Goal: Task Accomplishment & Management: Complete application form

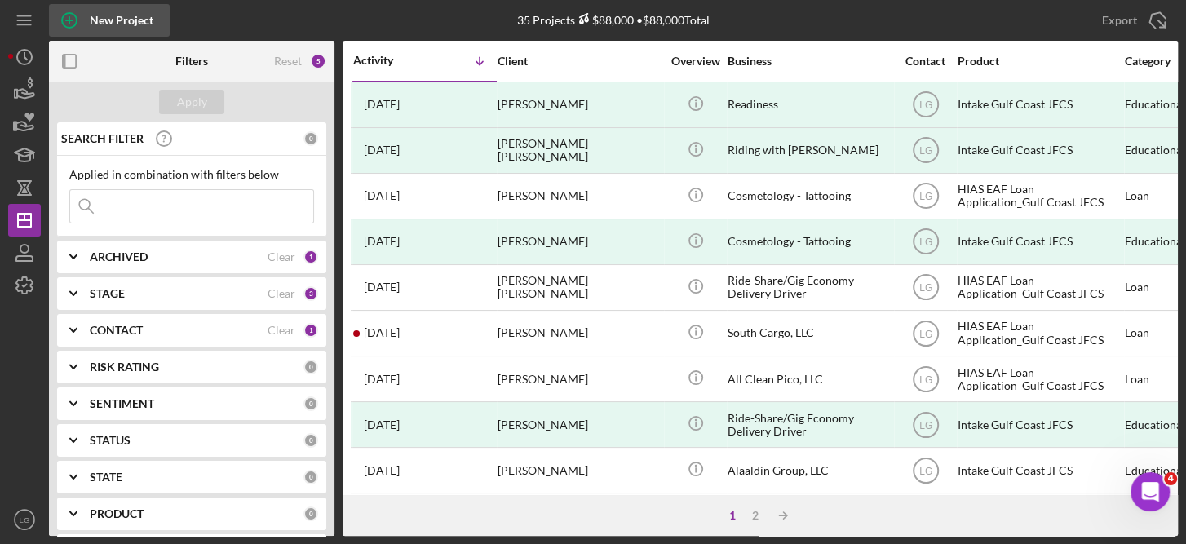
click at [118, 13] on div "New Project" at bounding box center [122, 20] width 64 height 33
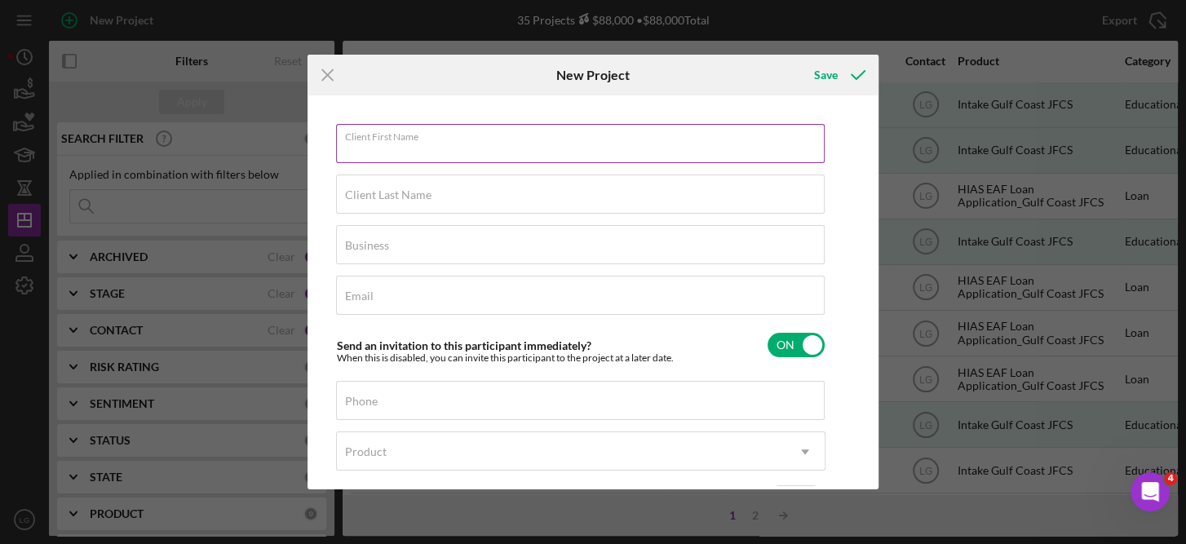
click at [381, 153] on input "Client First Name" at bounding box center [580, 143] width 489 height 39
type input "Aziza"
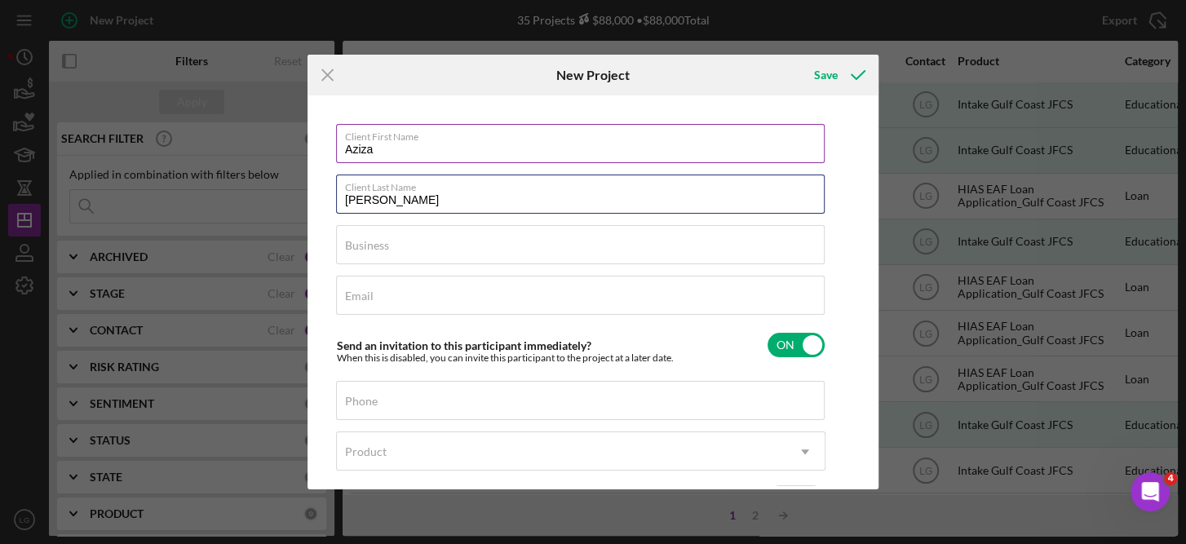
type input "[PERSON_NAME]"
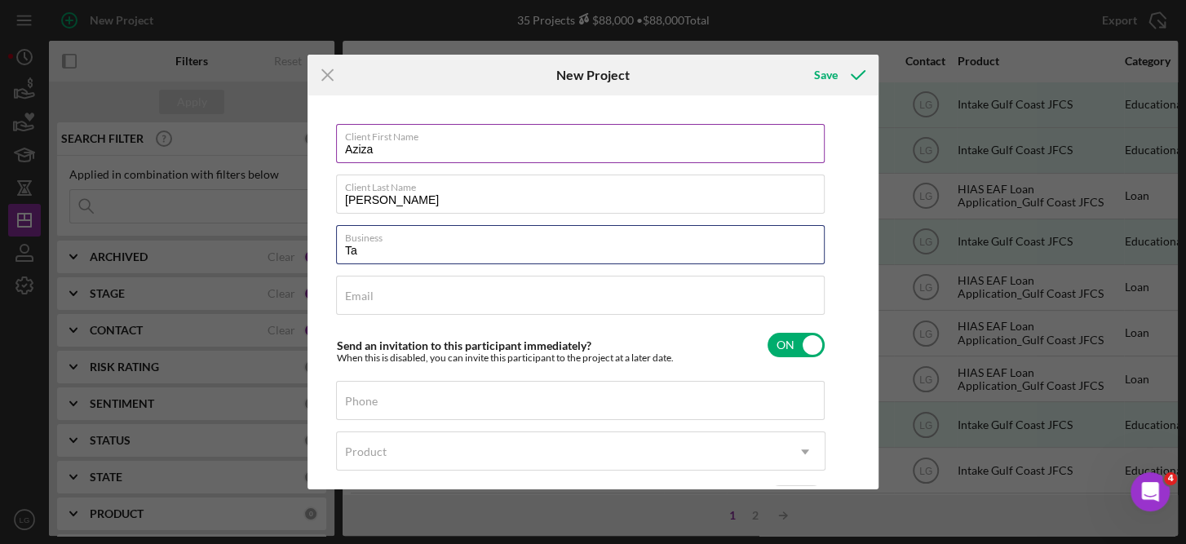
type input "T"
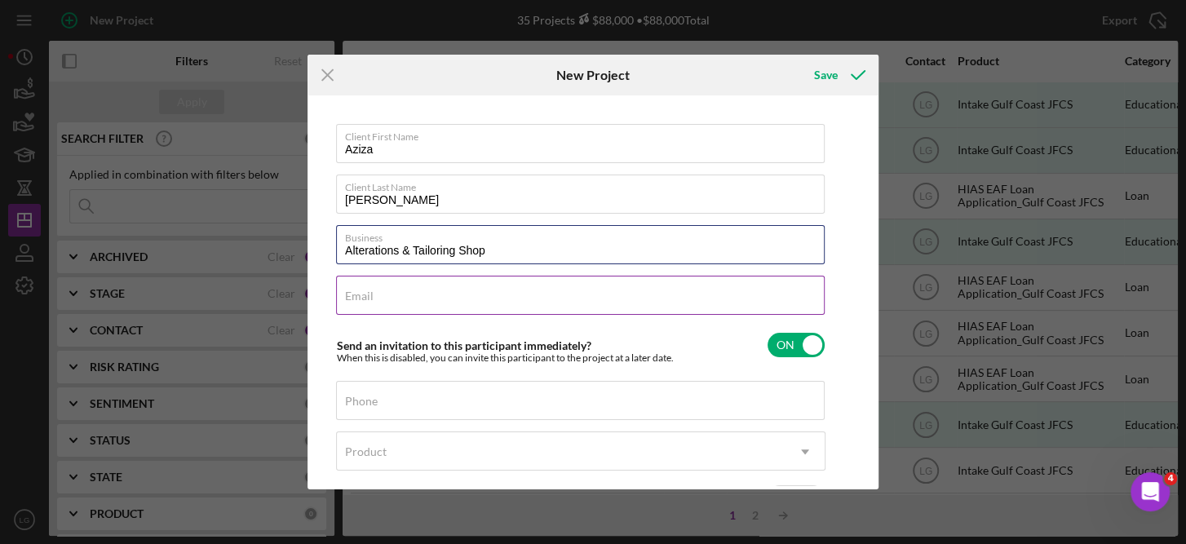
type input "Alterations & Tailoring Shop"
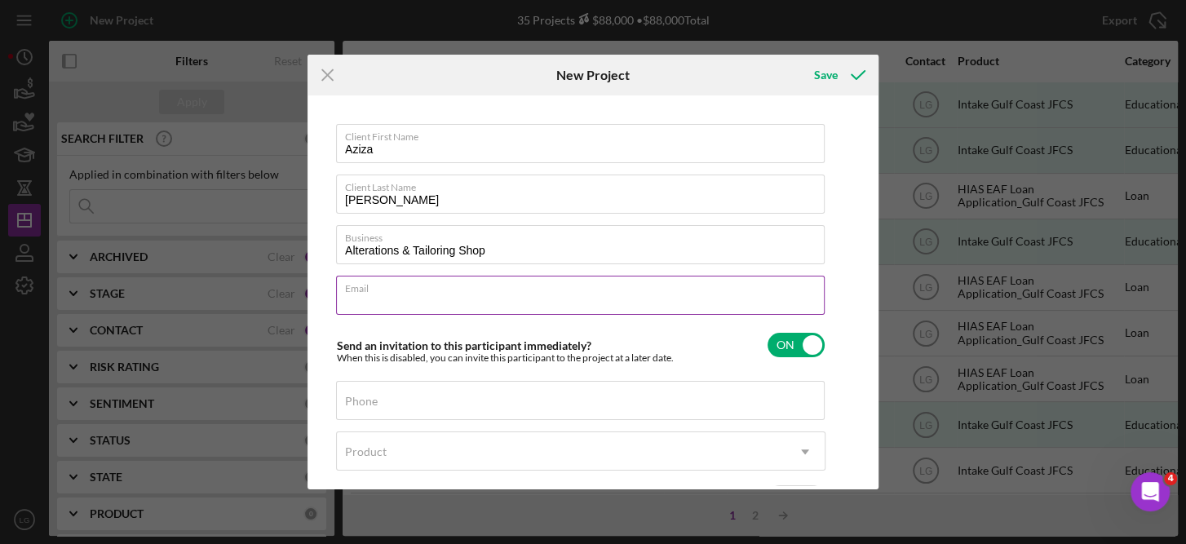
click at [407, 301] on input "Email" at bounding box center [580, 295] width 489 height 39
type input "a"
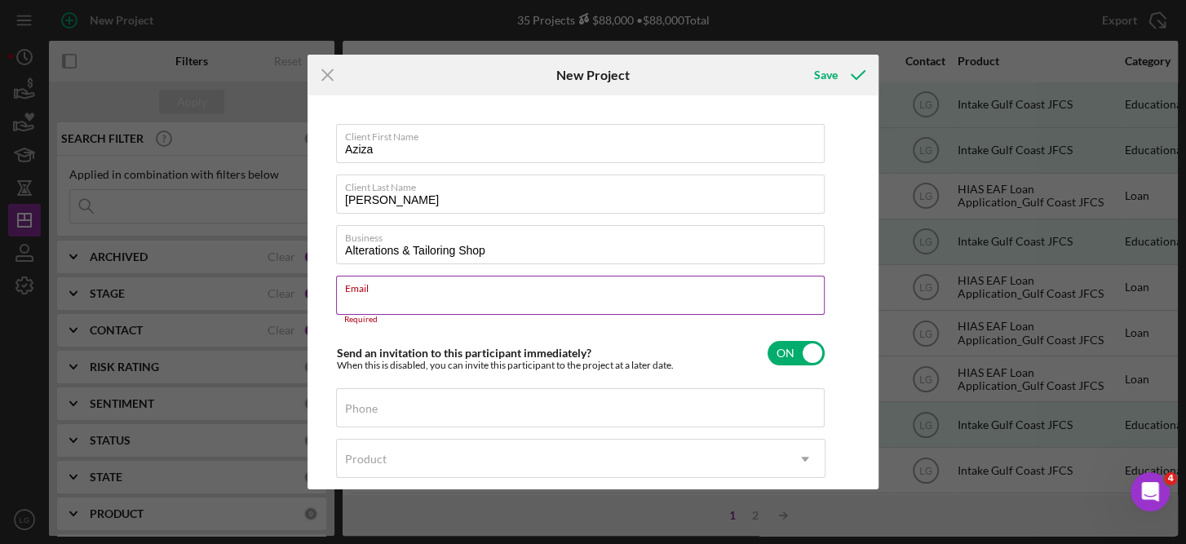
click at [358, 299] on input "Email" at bounding box center [580, 295] width 489 height 39
paste input "[EMAIL_ADDRESS][DOMAIN_NAME]"
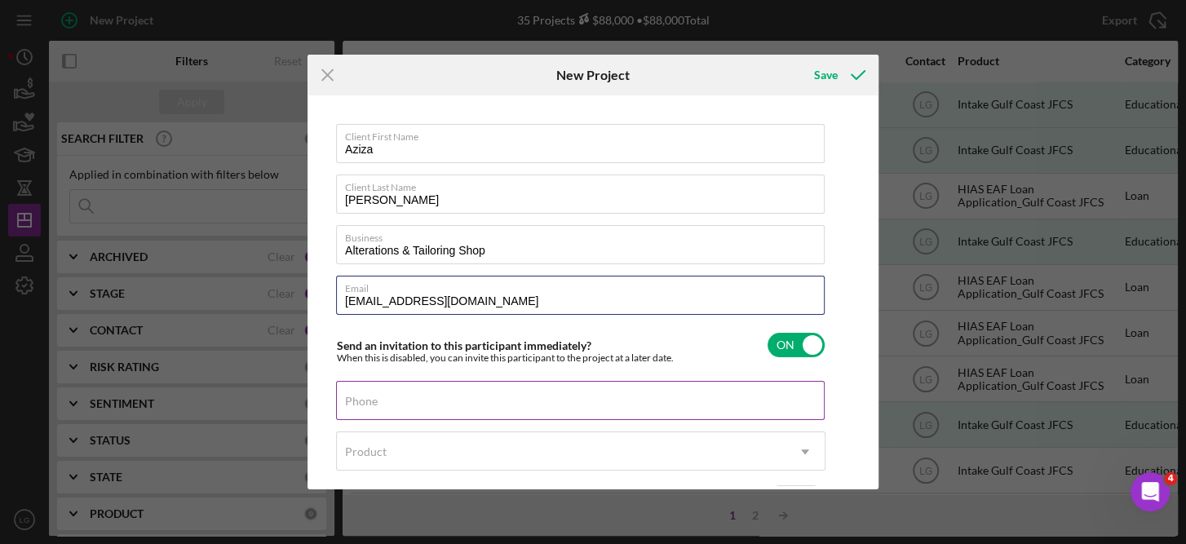
type input "[EMAIL_ADDRESS][DOMAIN_NAME]"
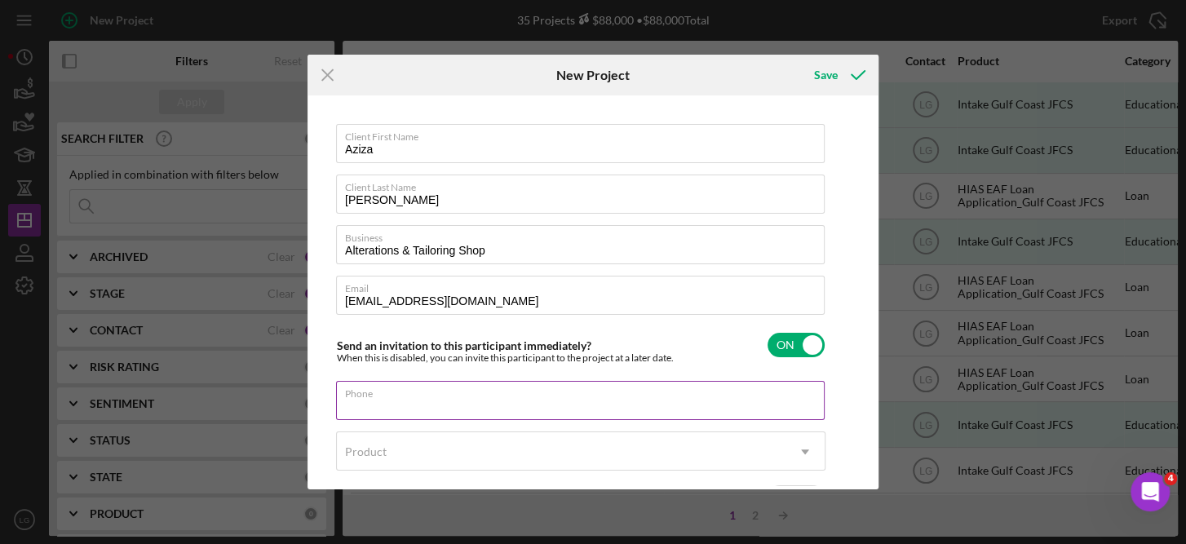
click at [416, 401] on input "Phone" at bounding box center [580, 400] width 489 height 39
type input "[PHONE_NUMBER]"
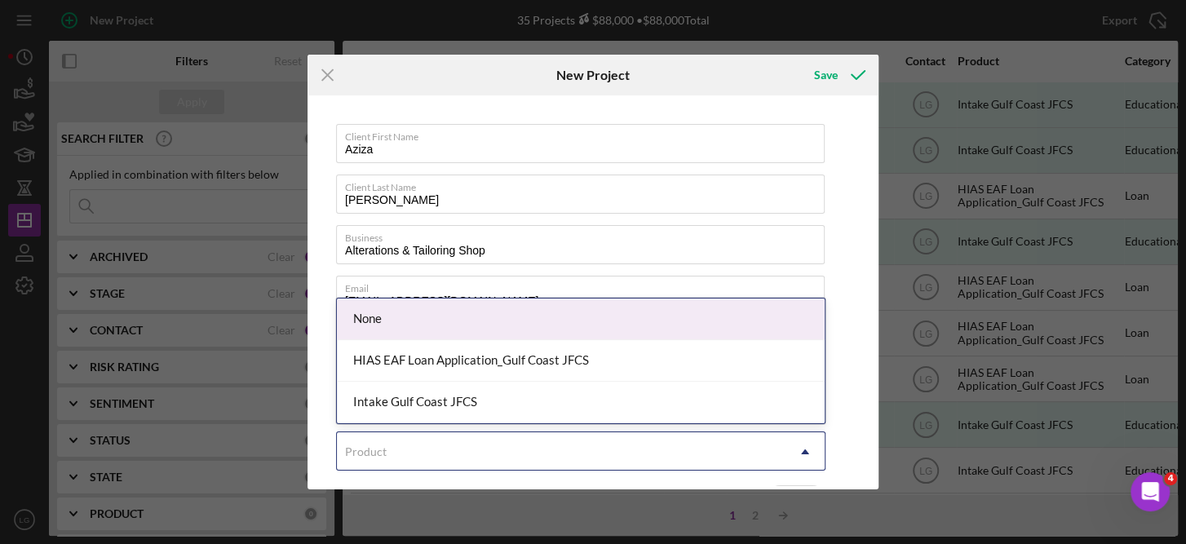
click at [804, 445] on icon "Icon/Dropdown Arrow" at bounding box center [805, 451] width 39 height 39
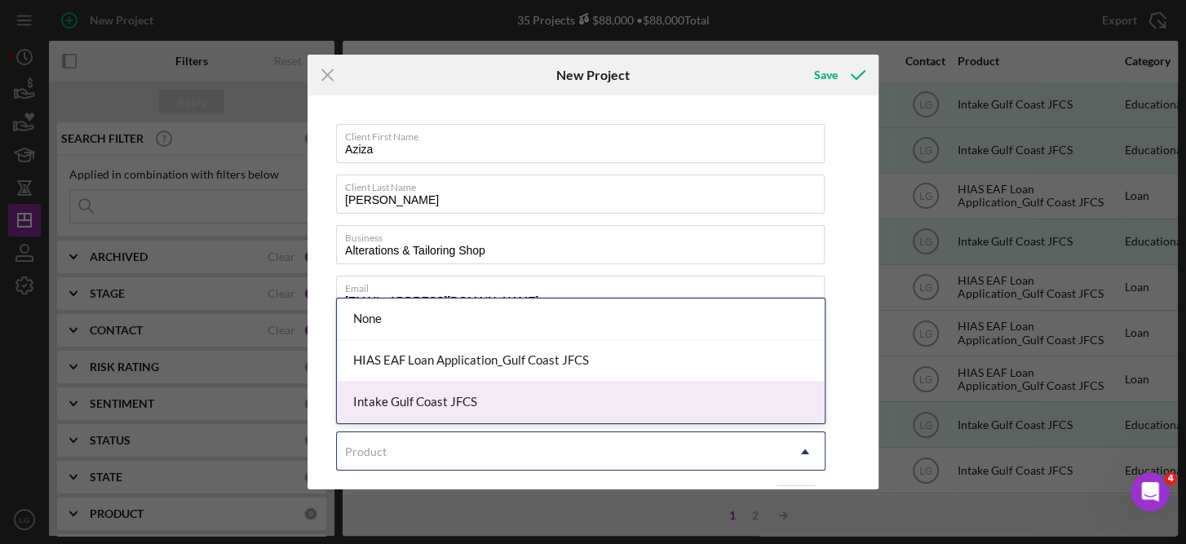
click at [379, 401] on div "Intake Gulf Coast JFCS" at bounding box center [581, 403] width 488 height 42
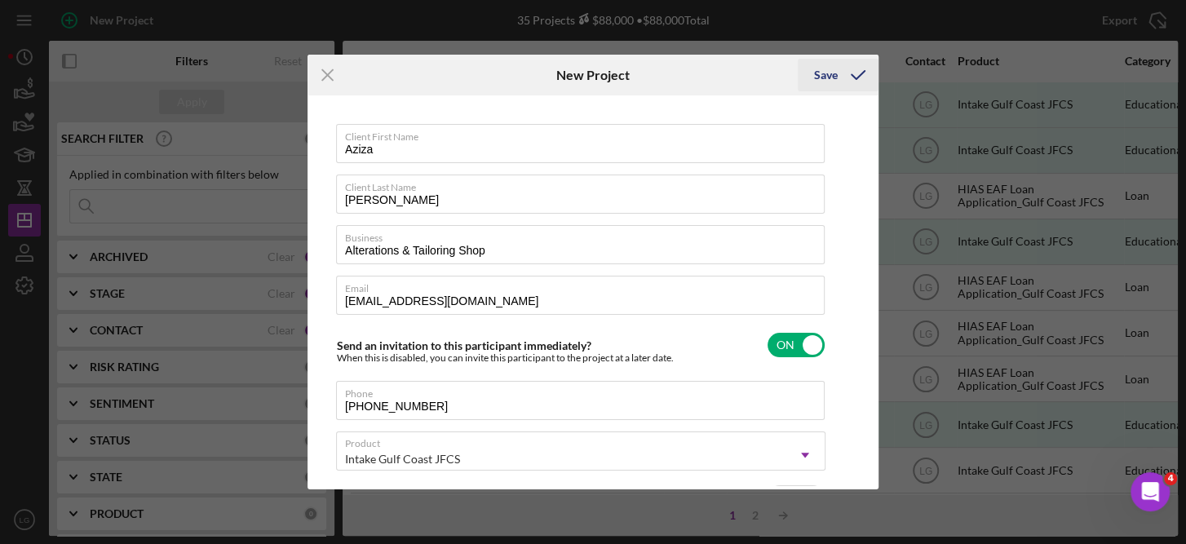
click at [831, 74] on div "Save" at bounding box center [826, 75] width 24 height 33
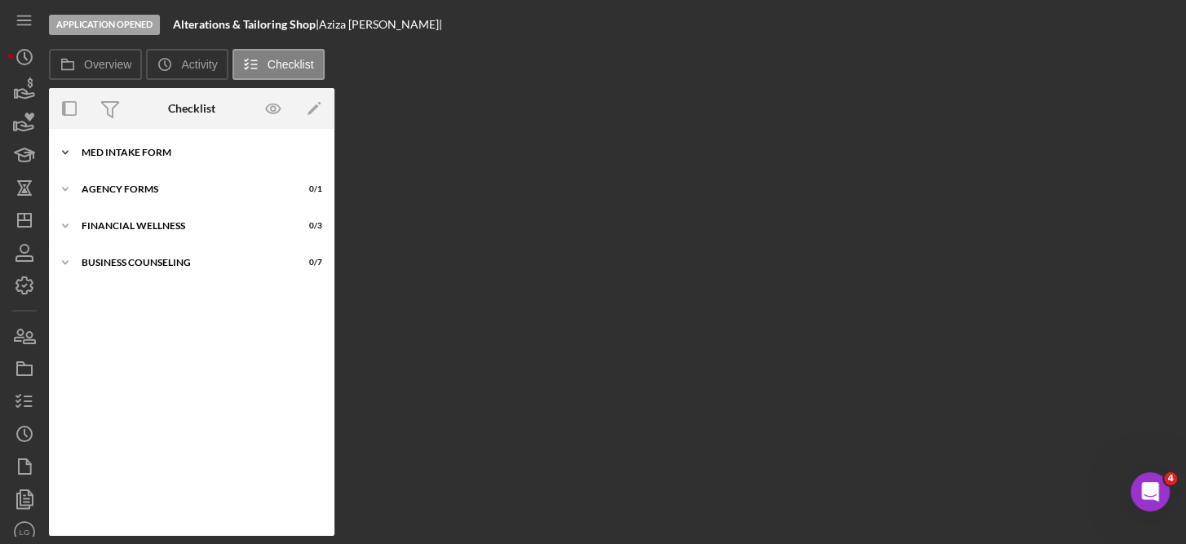
click at [142, 153] on div "MED Intake Form" at bounding box center [198, 153] width 233 height 10
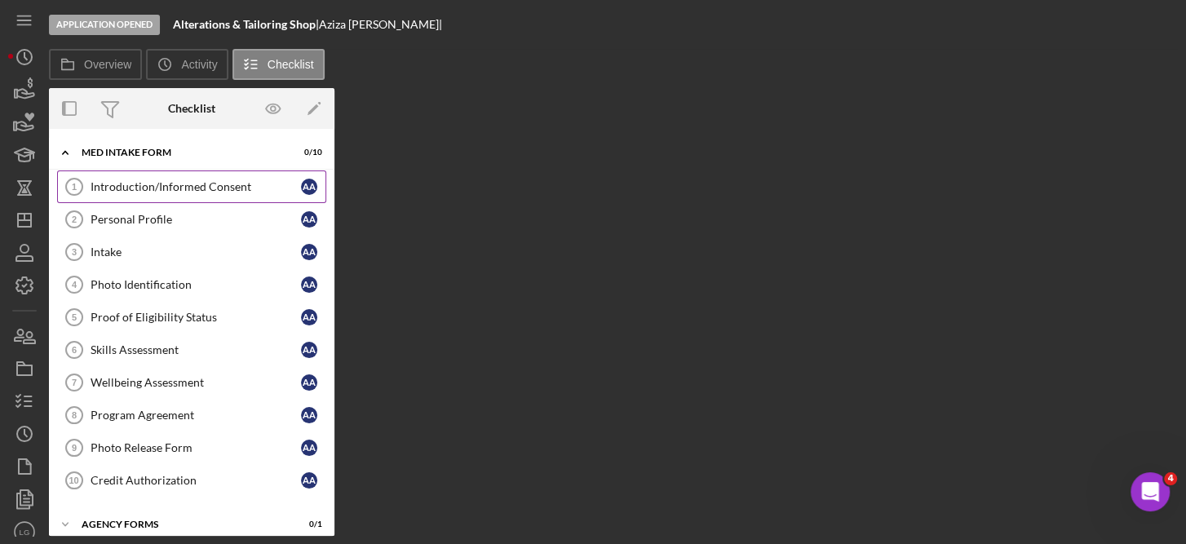
click at [188, 186] on div "Introduction/Informed Consent" at bounding box center [196, 186] width 211 height 13
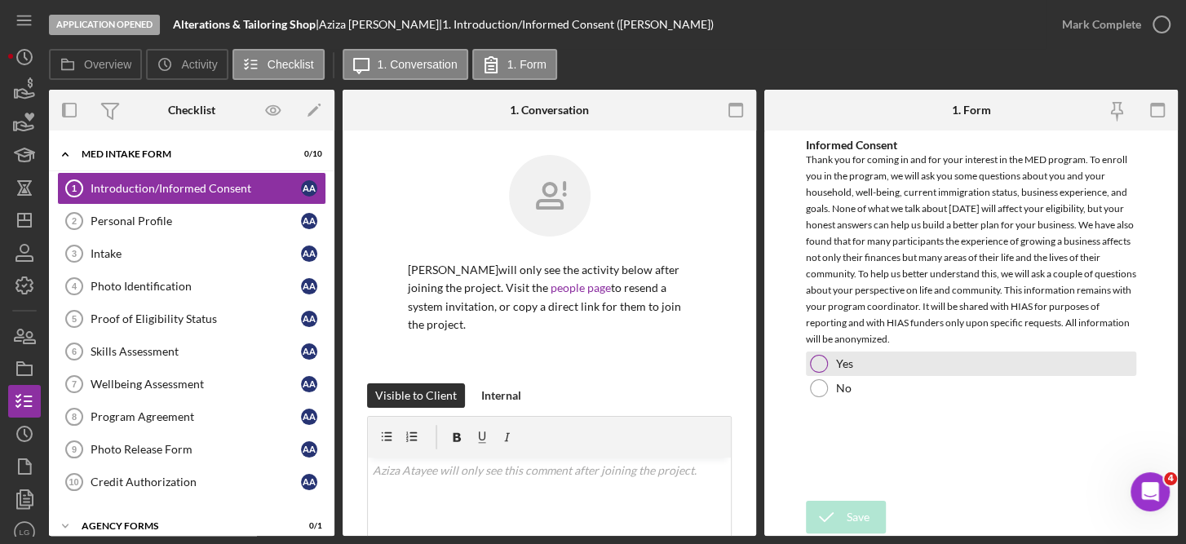
click at [824, 361] on div at bounding box center [819, 364] width 18 height 18
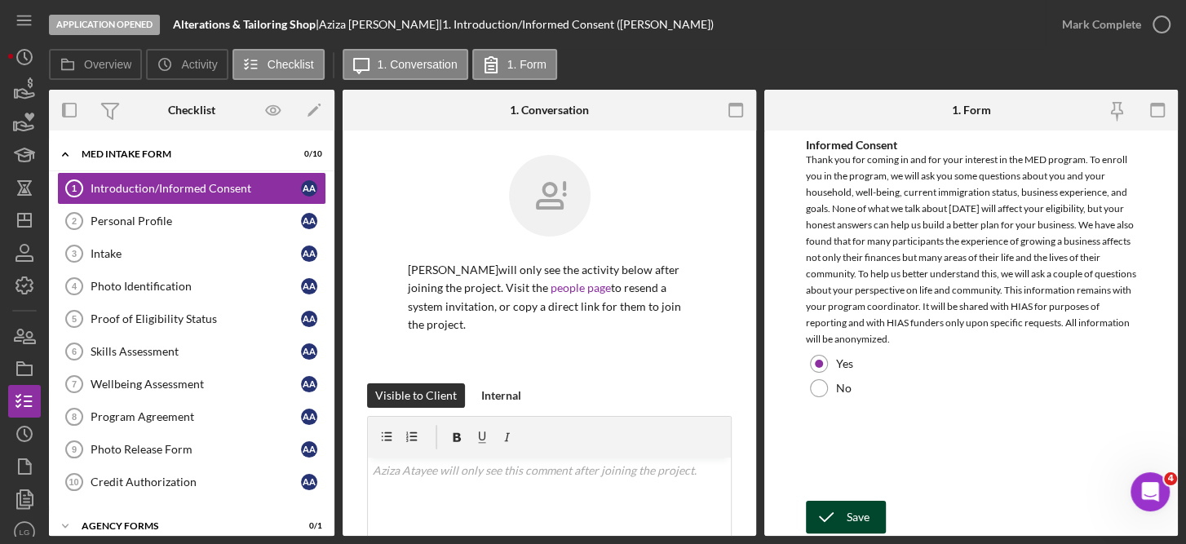
click at [874, 518] on button "Save" at bounding box center [846, 517] width 80 height 33
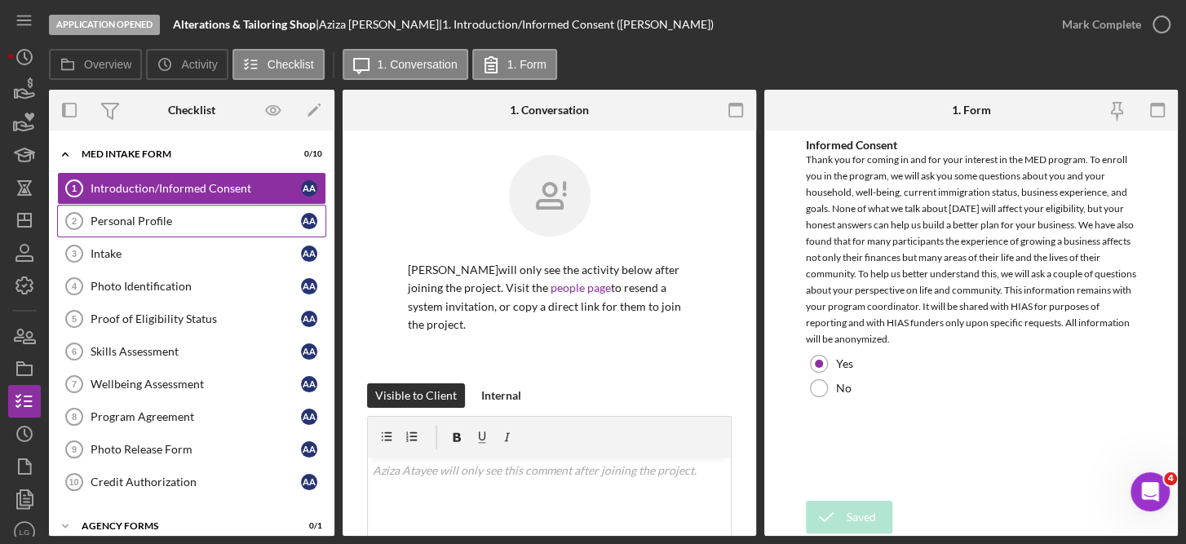
click at [166, 215] on div "Personal Profile" at bounding box center [196, 221] width 211 height 13
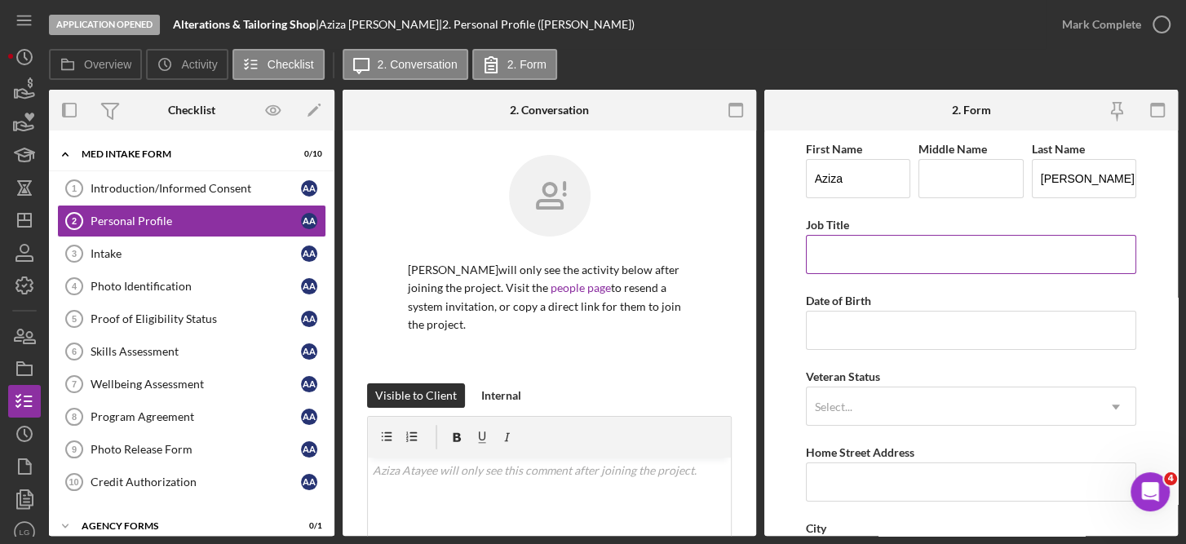
click at [842, 255] on input "Job Title" at bounding box center [971, 254] width 331 height 39
type input "Alterations"
click at [855, 320] on input "Date of Birth" at bounding box center [971, 330] width 331 height 39
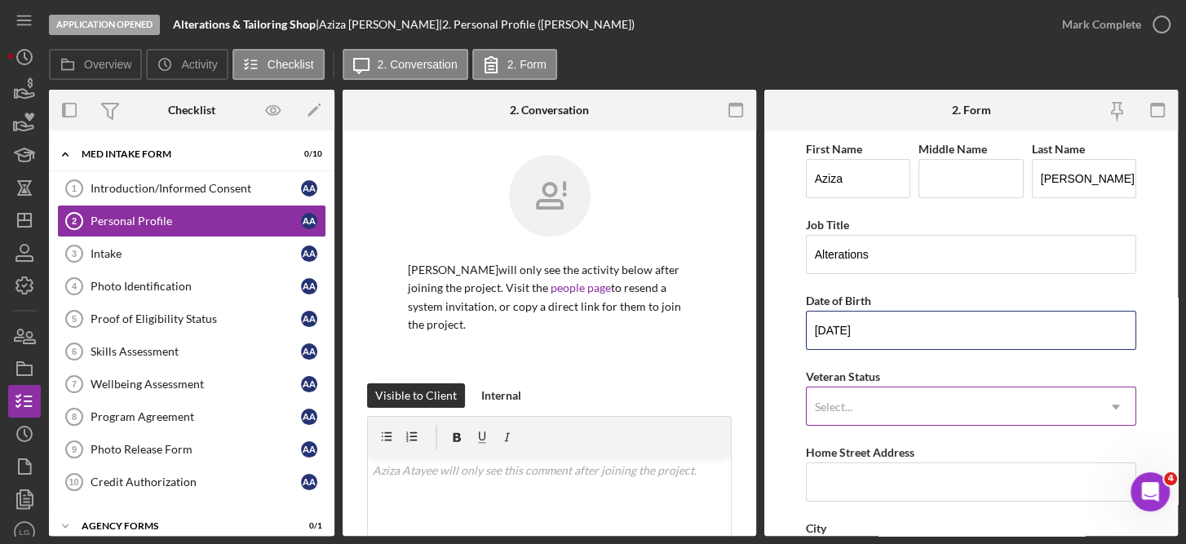
type input "[DATE]"
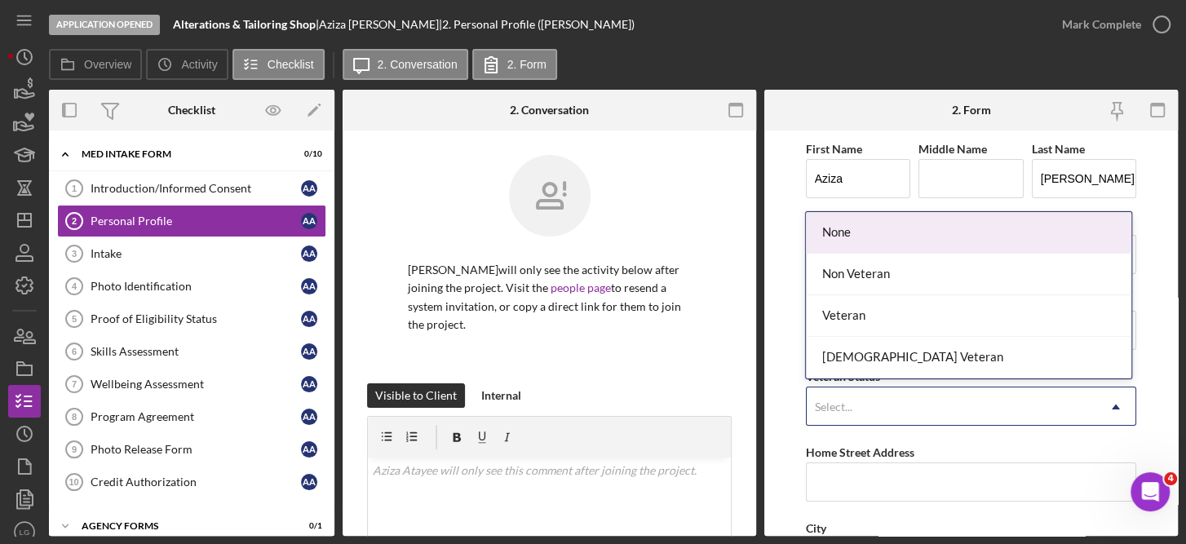
click at [1120, 406] on icon "Icon/Dropdown Arrow" at bounding box center [1116, 407] width 39 height 39
click at [875, 233] on div "None" at bounding box center [969, 233] width 326 height 42
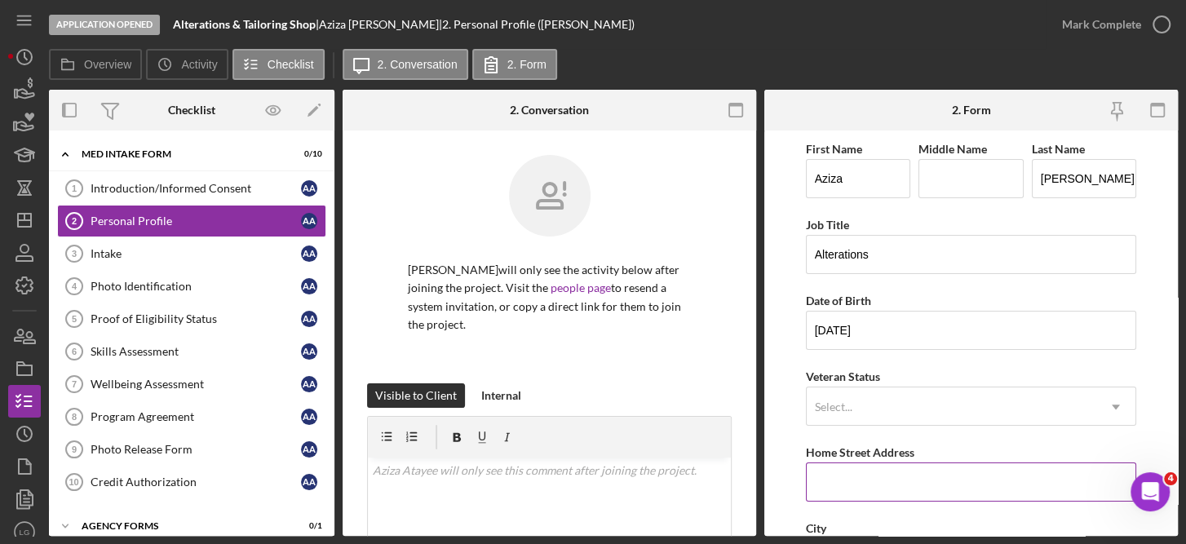
click at [864, 497] on input "Home Street Address" at bounding box center [971, 482] width 331 height 39
click at [837, 480] on input "Home Street Address" at bounding box center [971, 482] width 331 height 39
paste input "[STREET_ADDRESS][PERSON_NAME],"
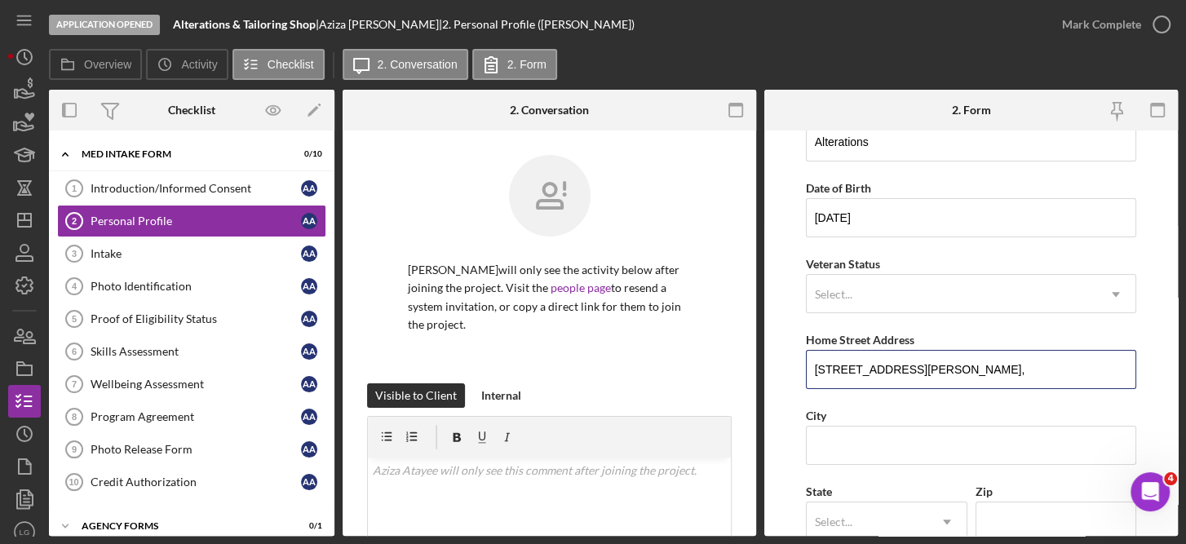
scroll to position [193, 0]
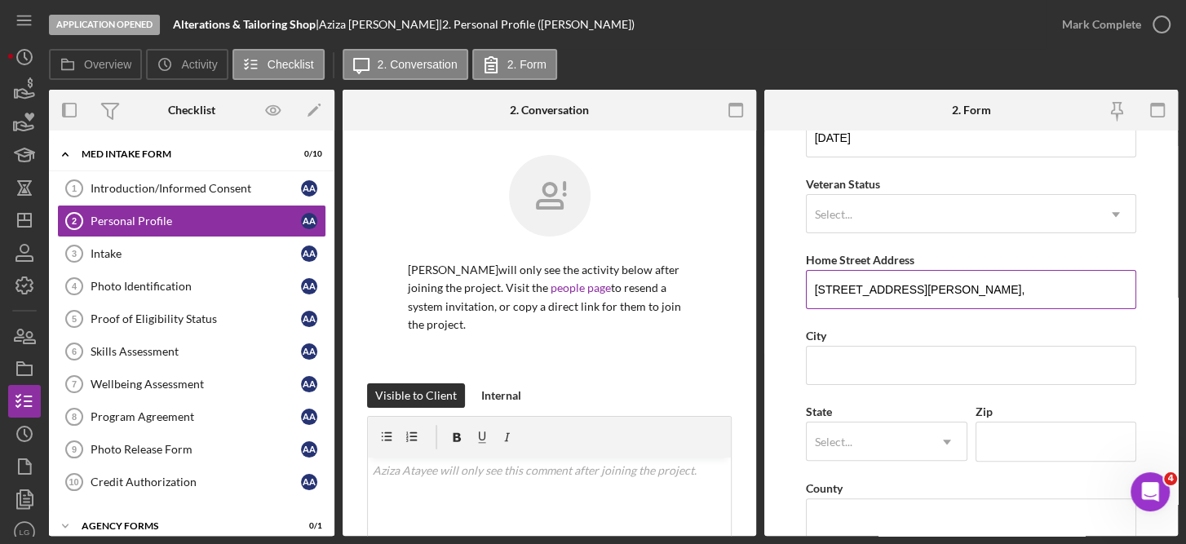
click at [1044, 290] on input "[STREET_ADDRESS][PERSON_NAME]," at bounding box center [971, 289] width 331 height 39
type input "[STREET_ADDRESS][PERSON_NAME]"
type input "[PERSON_NAME]"
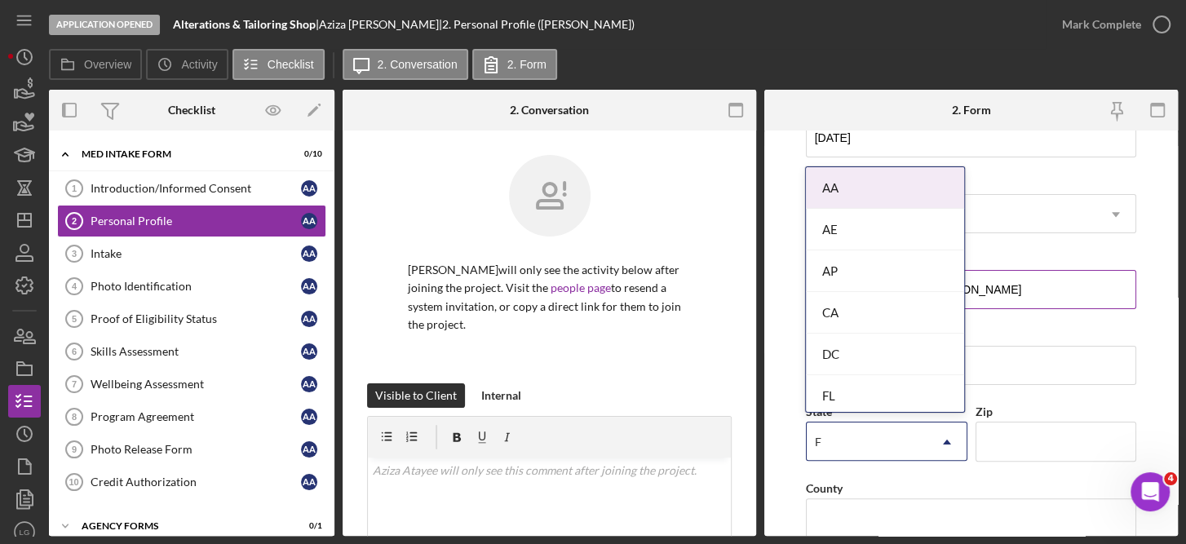
type input "FL"
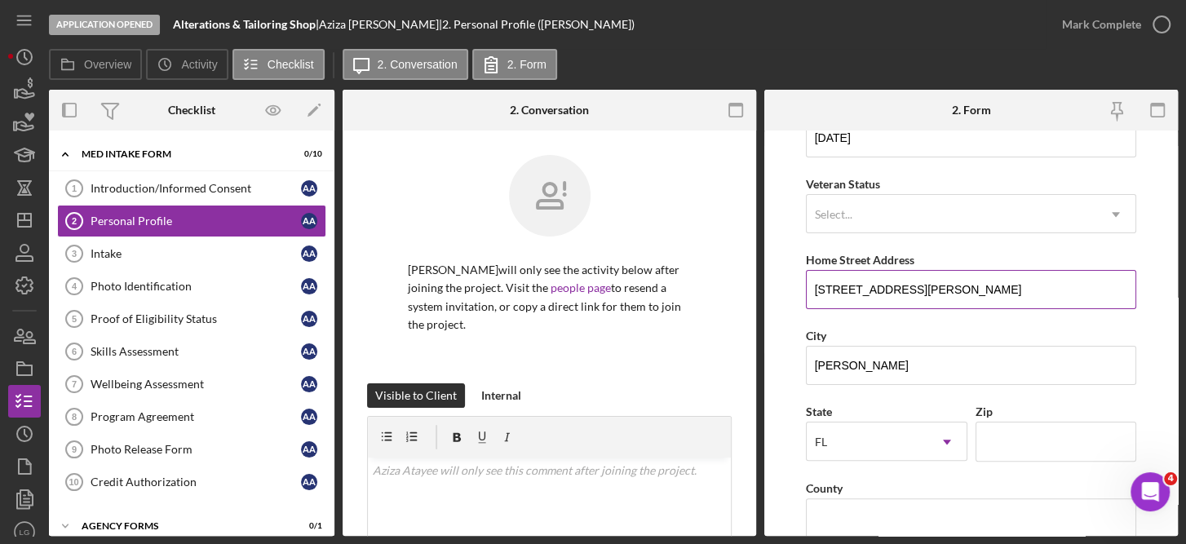
type input "3"
click at [1031, 440] on input "Zip" at bounding box center [1057, 441] width 162 height 39
type input "33510"
type input "Hillsborough"
type input "[PERSON_NAME]"
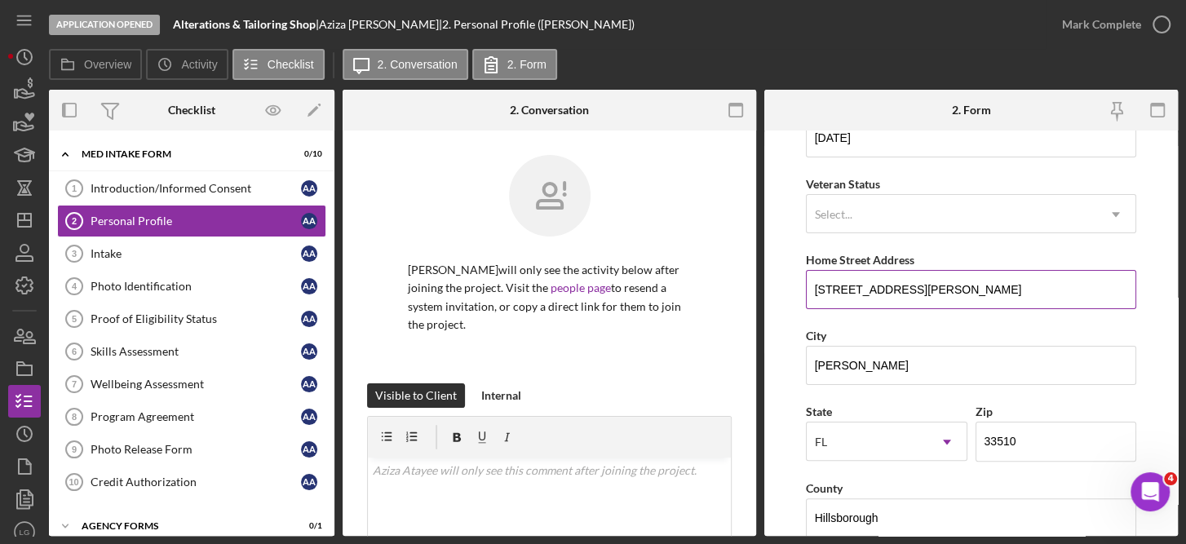
scroll to position [508, 0]
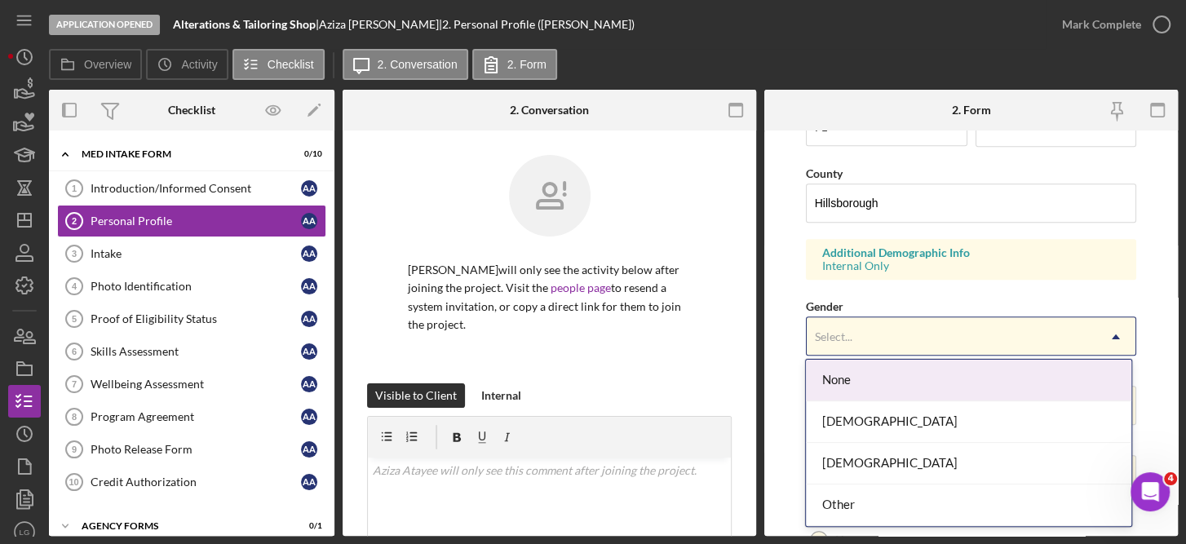
click at [1107, 333] on icon "Icon/Dropdown Arrow" at bounding box center [1116, 336] width 39 height 39
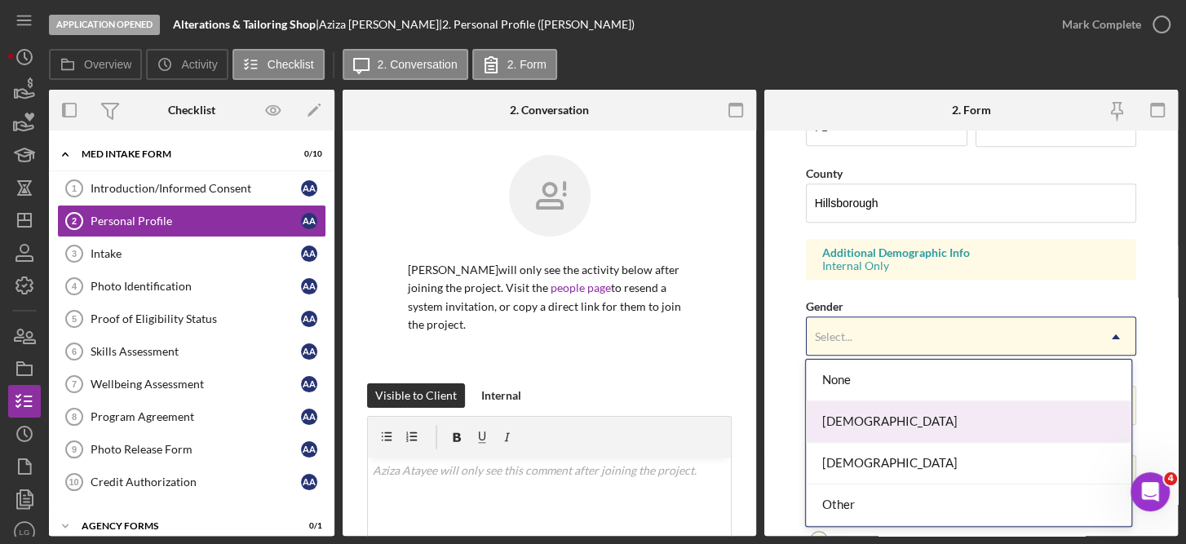
click at [881, 428] on div "[DEMOGRAPHIC_DATA]" at bounding box center [969, 422] width 326 height 42
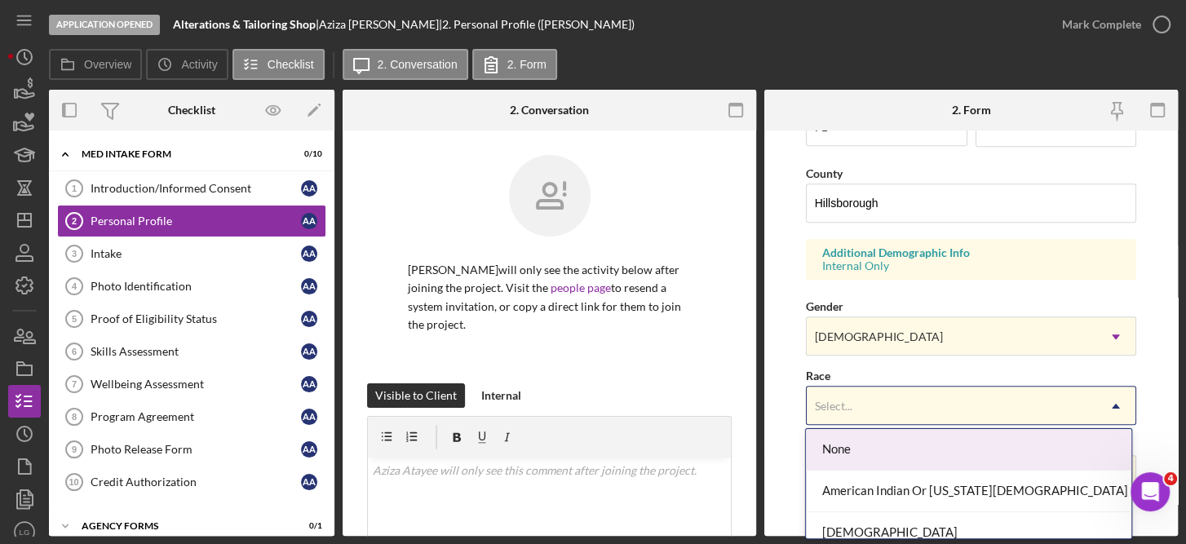
click at [1115, 403] on icon "Icon/Dropdown Arrow" at bounding box center [1116, 406] width 39 height 39
click at [859, 530] on div "[DEMOGRAPHIC_DATA]" at bounding box center [969, 533] width 326 height 42
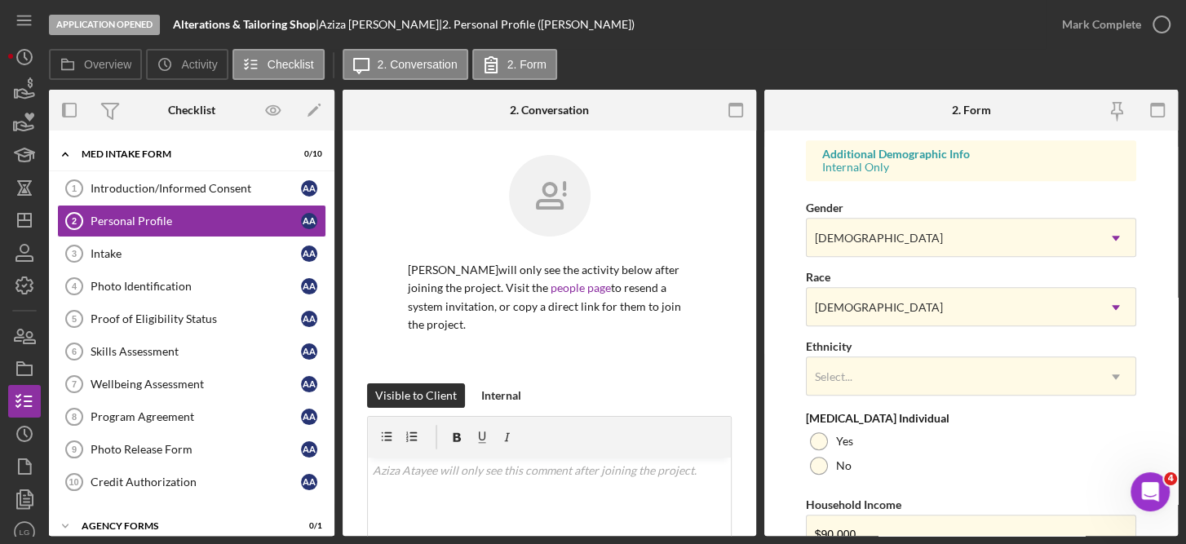
scroll to position [681, 0]
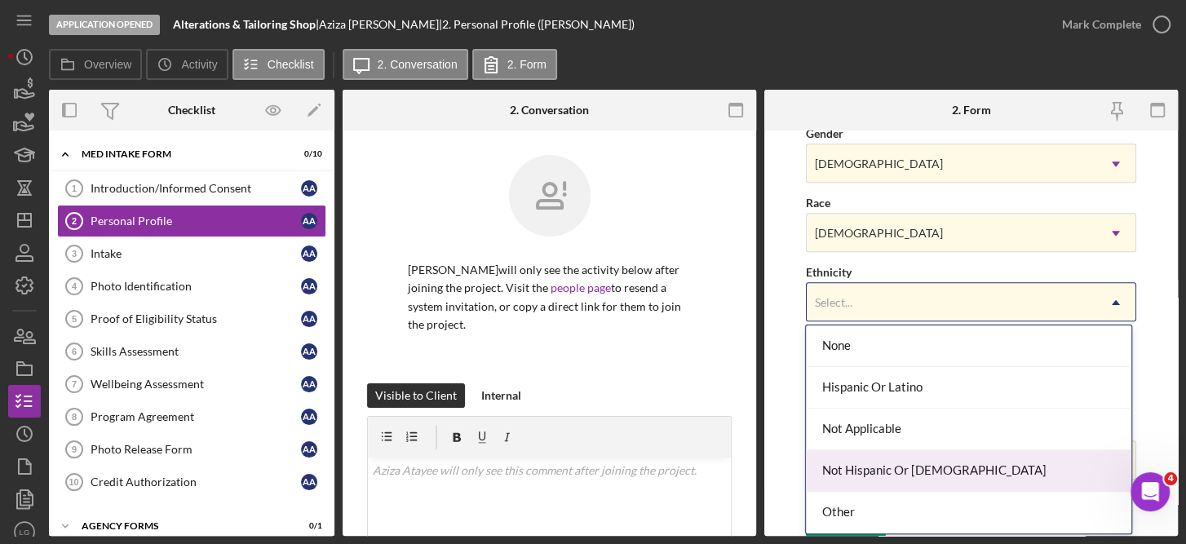
click at [907, 463] on div "Not Hispanic Or [DEMOGRAPHIC_DATA]" at bounding box center [969, 471] width 326 height 42
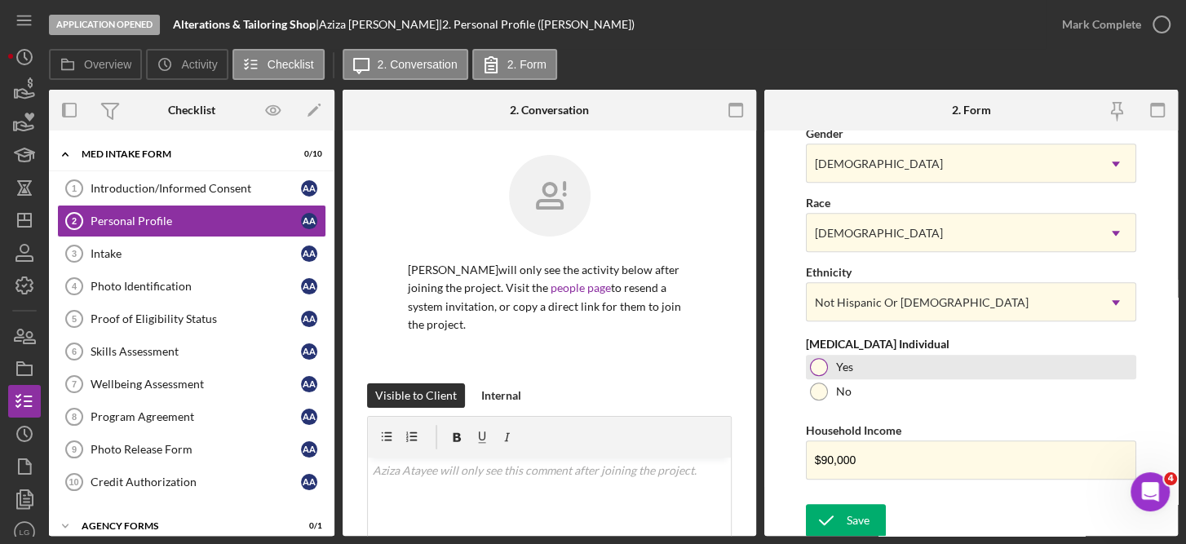
click at [825, 358] on div at bounding box center [819, 367] width 18 height 18
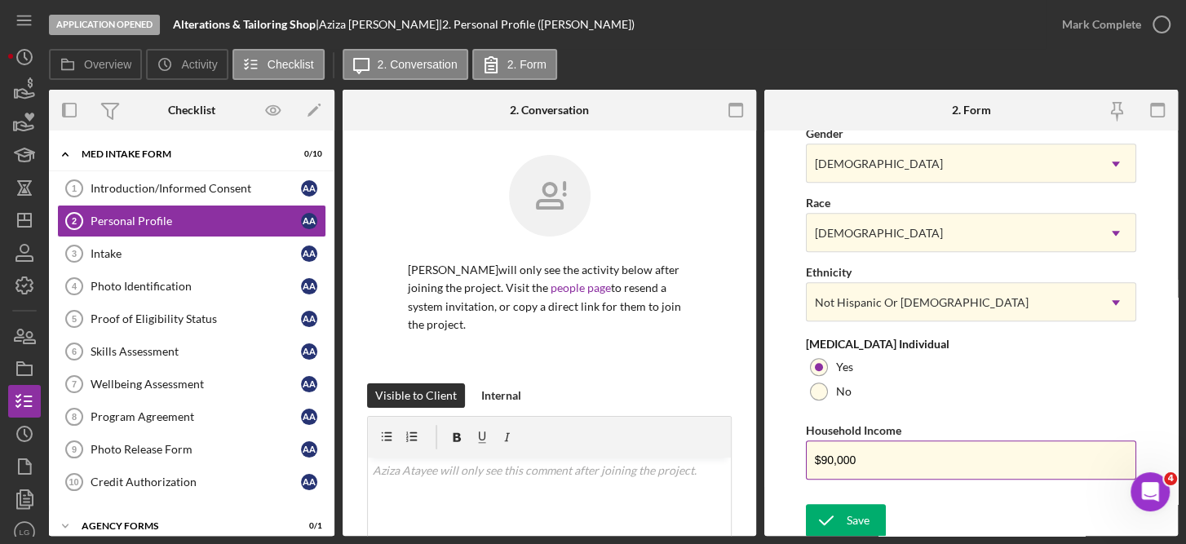
click at [888, 466] on input "$90,000" at bounding box center [971, 460] width 331 height 39
type input "$"
type input "$38,000"
click at [856, 512] on div "Save" at bounding box center [858, 520] width 23 height 33
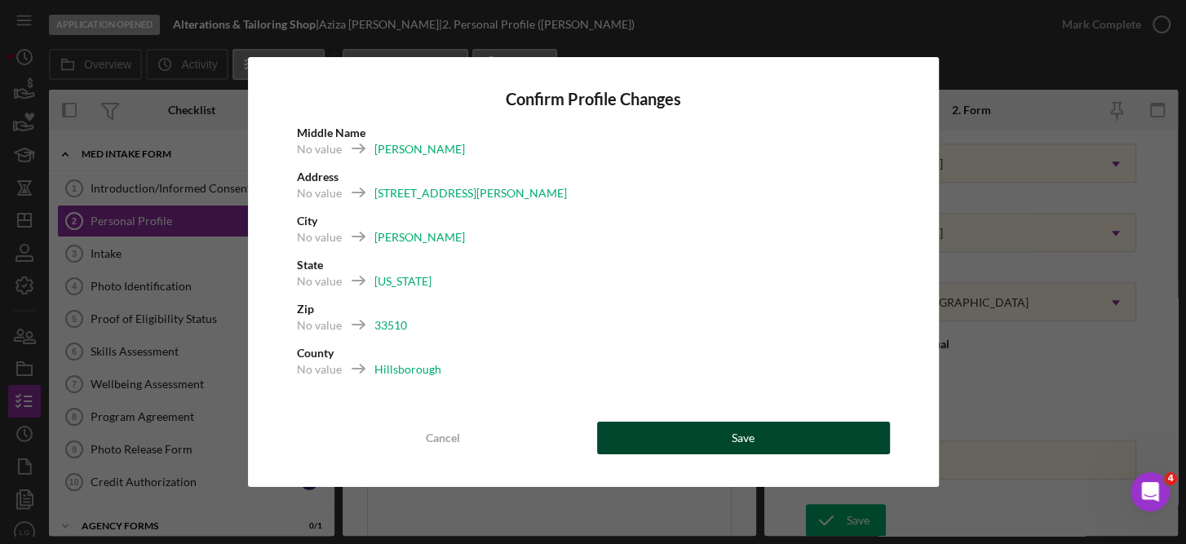
click at [744, 424] on div "Save" at bounding box center [743, 438] width 23 height 33
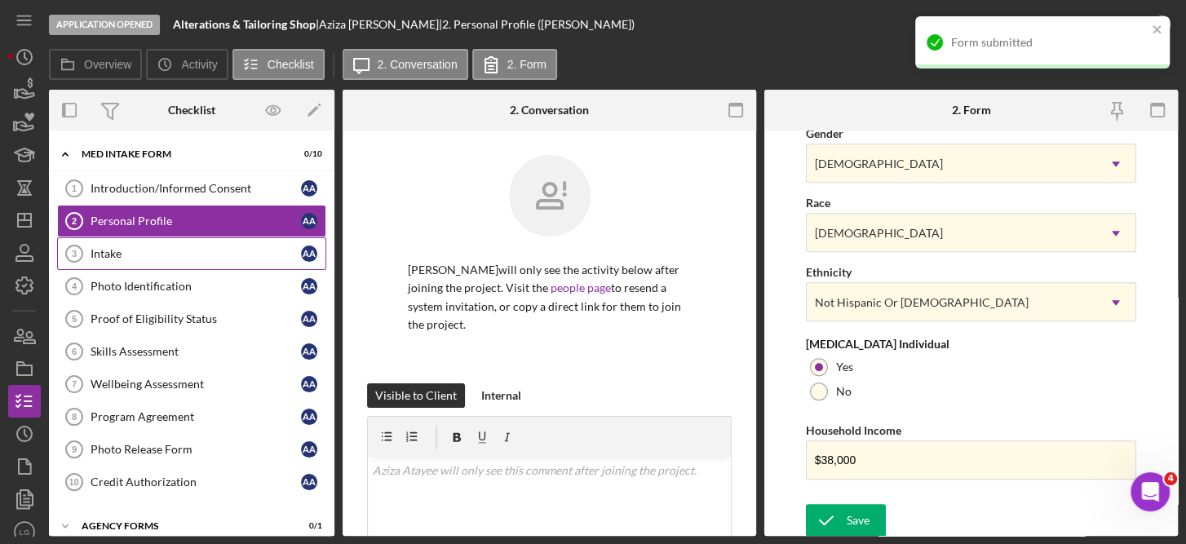
click at [119, 249] on div "Intake" at bounding box center [196, 253] width 211 height 13
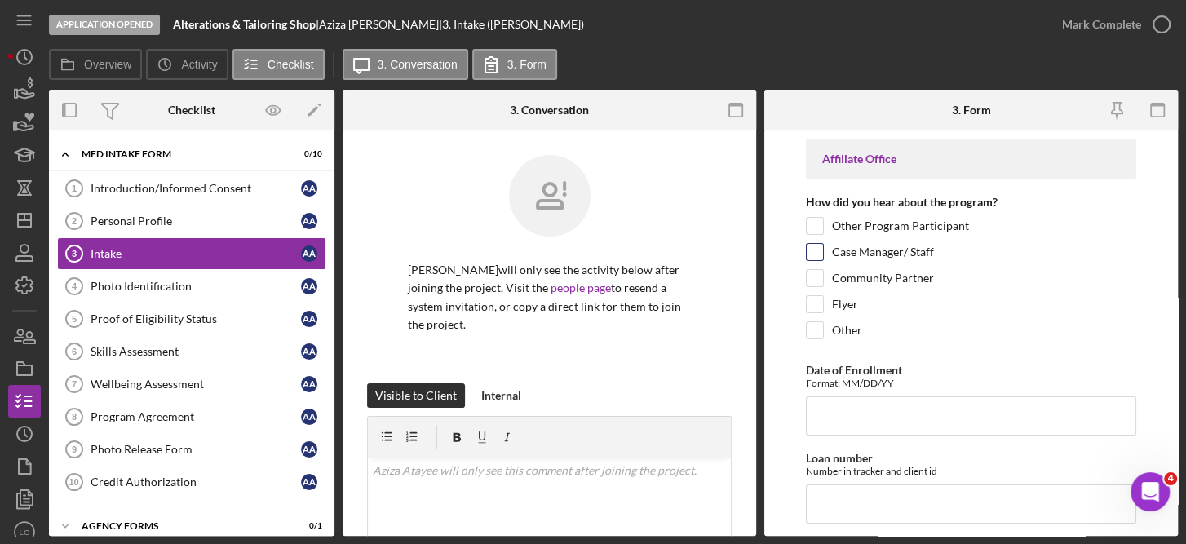
click at [854, 251] on label "Case Manager/ Staff" at bounding box center [883, 252] width 102 height 16
click at [823, 251] on input "Case Manager/ Staff" at bounding box center [815, 252] width 16 height 16
checkbox input "true"
click at [856, 415] on input "Date of Enrollment" at bounding box center [971, 416] width 331 height 39
type input "A"
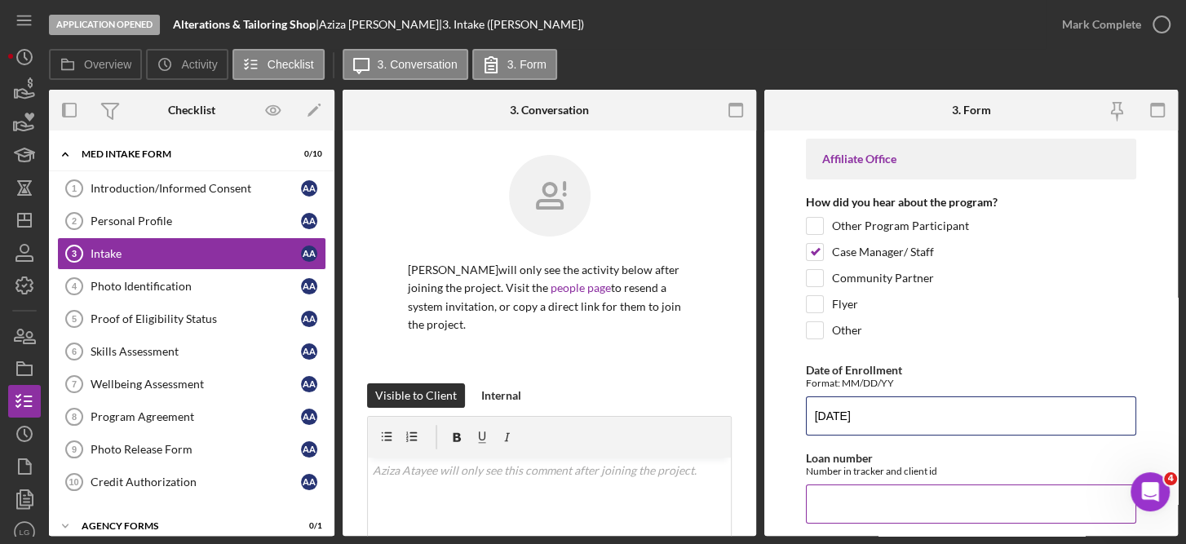
type input "[DATE]"
click at [867, 502] on input "Loan number" at bounding box center [971, 504] width 331 height 39
type input "JFCSFY2534"
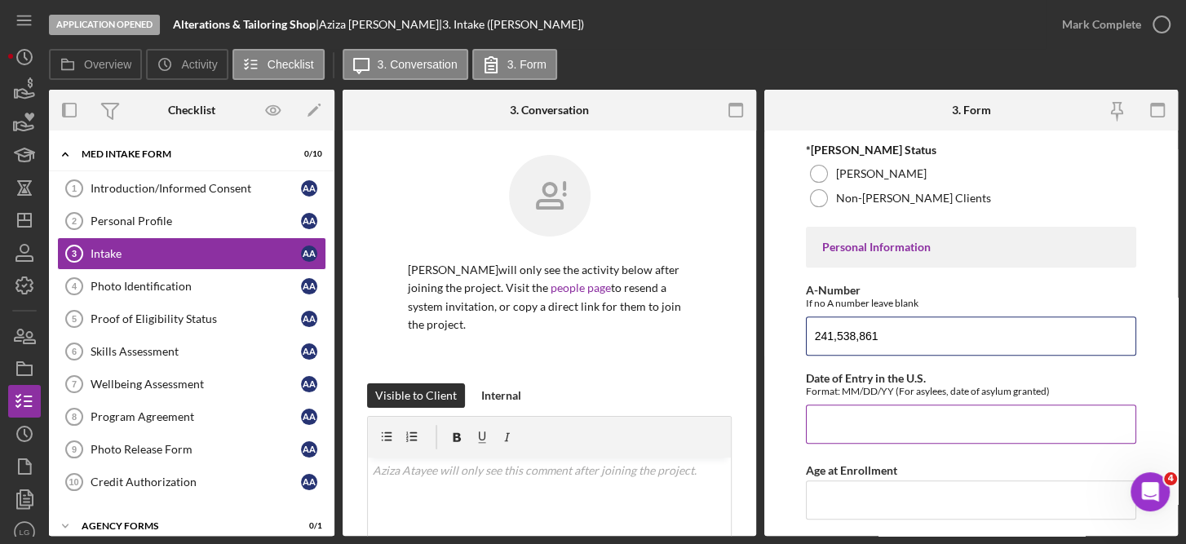
type input "241,538,861"
click at [882, 423] on input "Date of Entry in the U.S." at bounding box center [971, 424] width 331 height 39
type input "[DATE]"
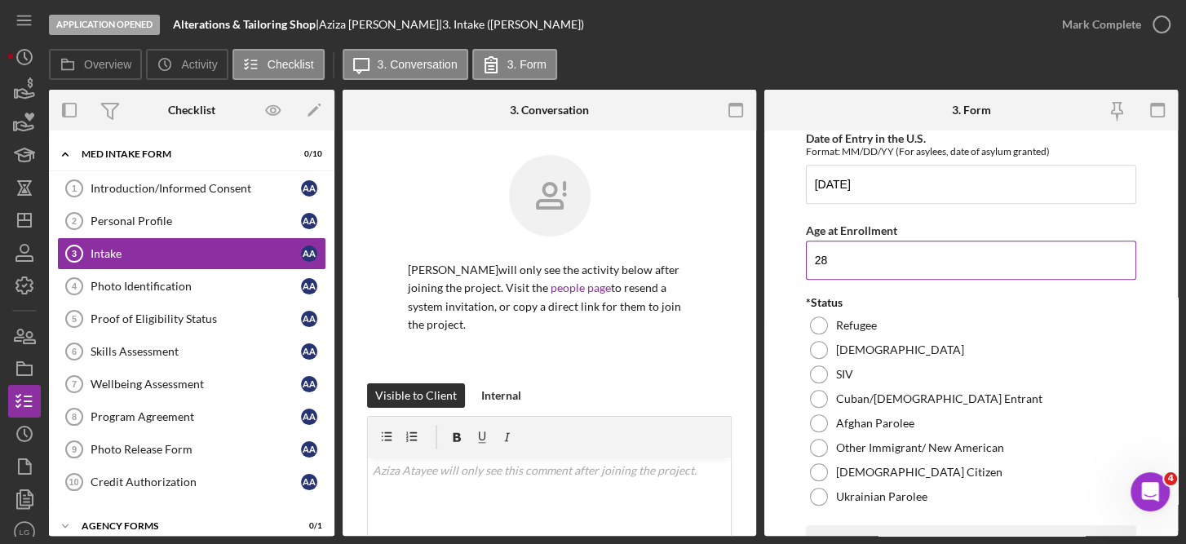
scroll to position [650, 0]
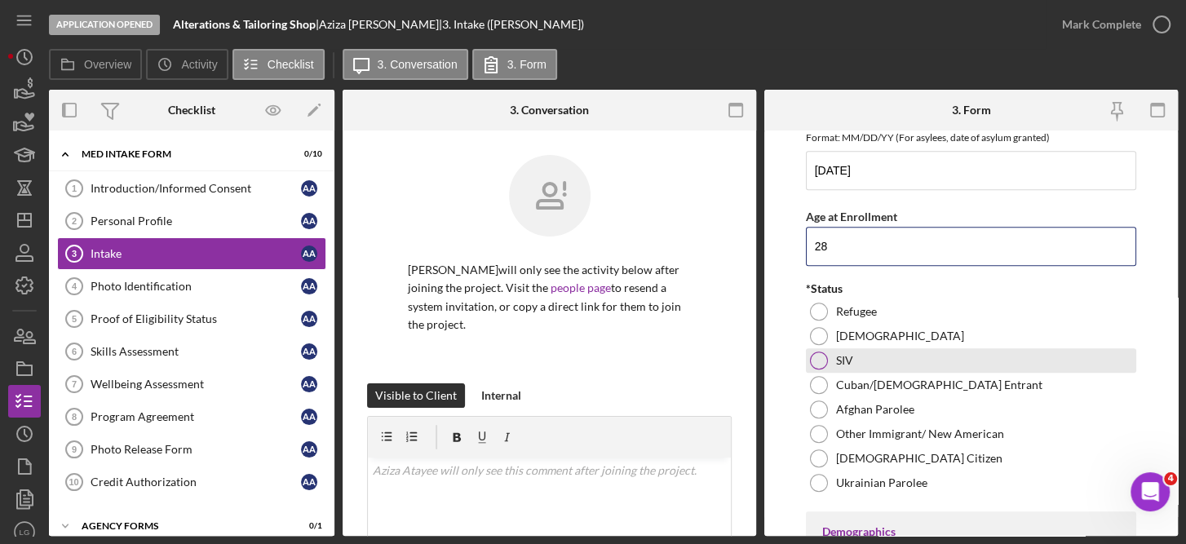
type input "28"
click at [841, 359] on label "SIV" at bounding box center [844, 360] width 17 height 13
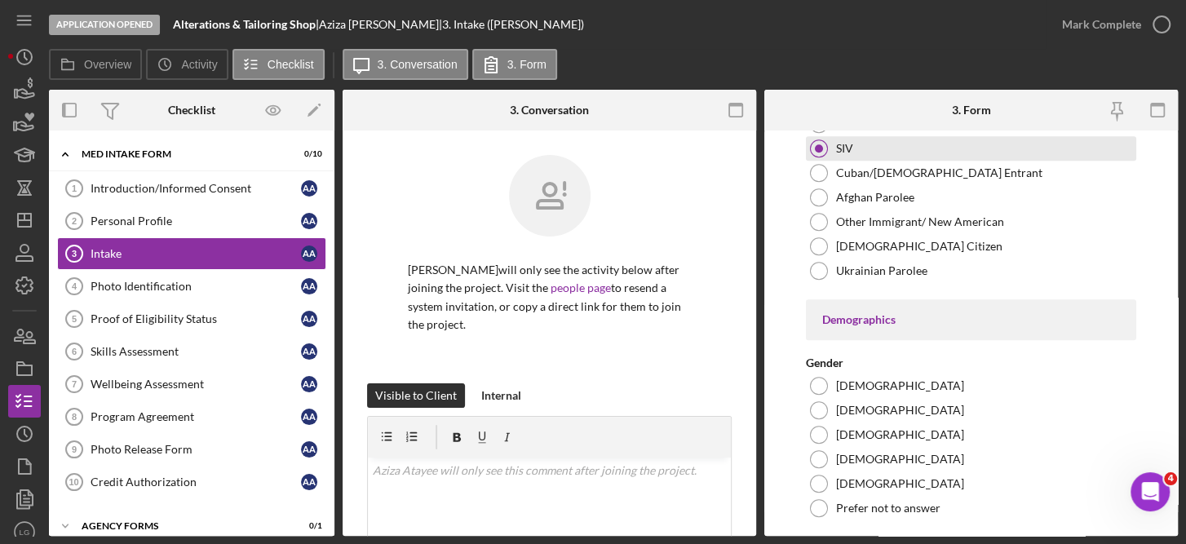
scroll to position [867, 0]
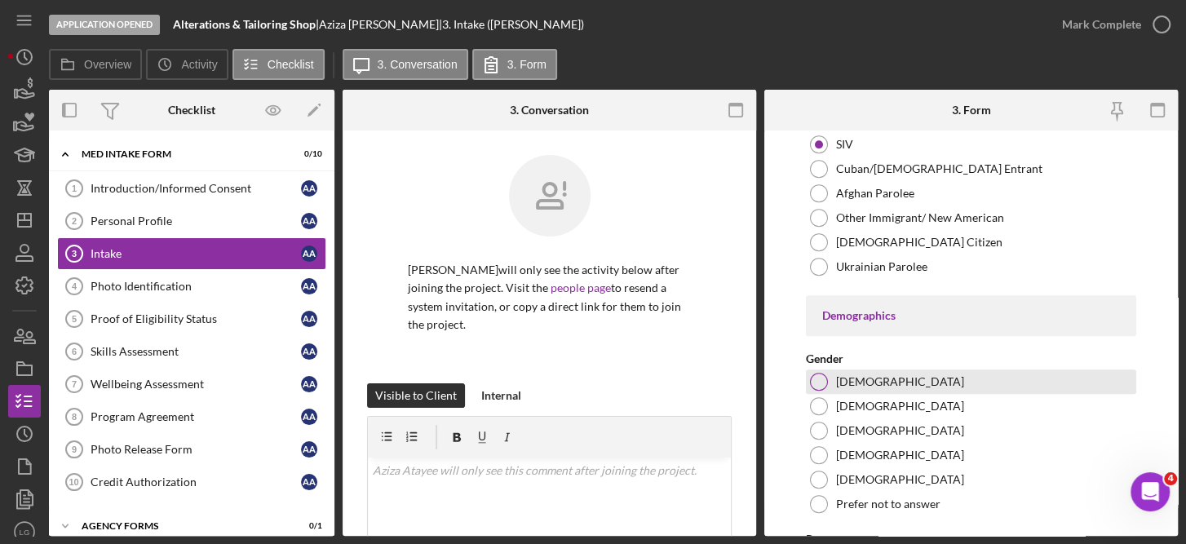
click at [867, 375] on label "[DEMOGRAPHIC_DATA]" at bounding box center [900, 381] width 128 height 13
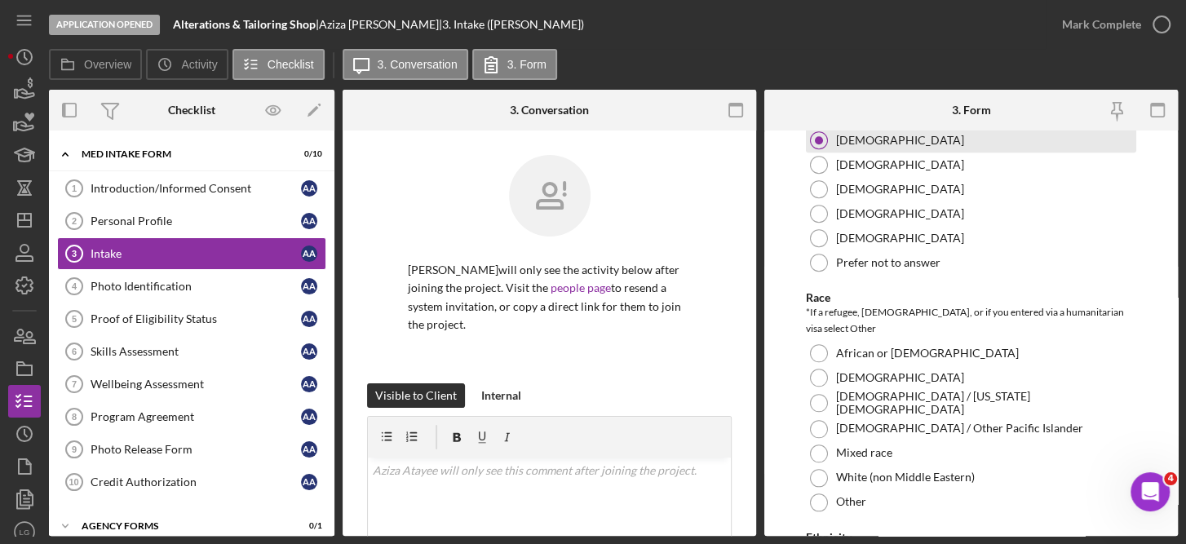
scroll to position [1110, 0]
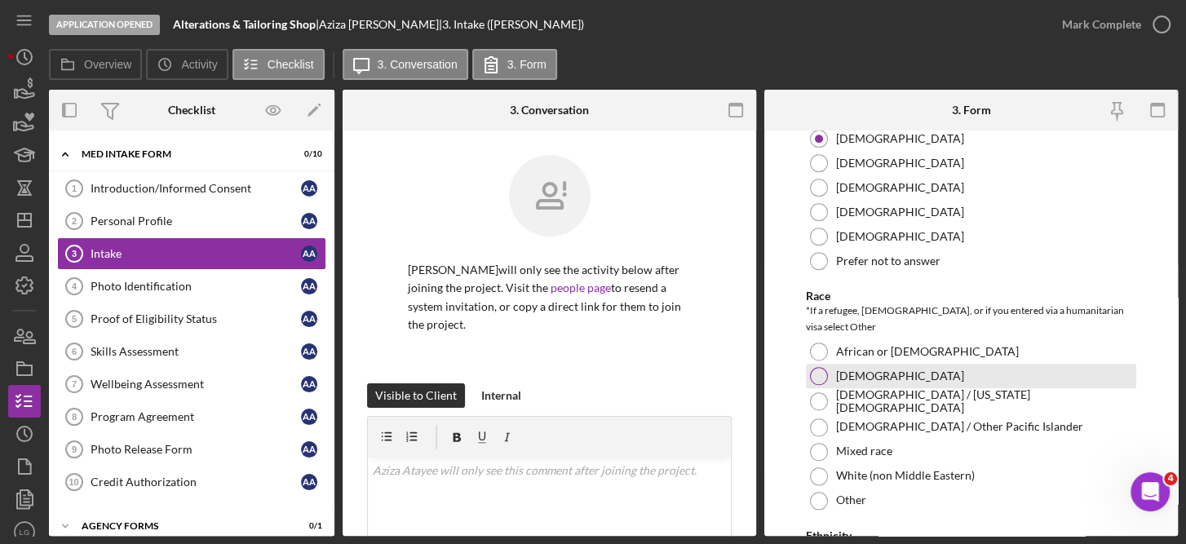
click at [867, 366] on div "[DEMOGRAPHIC_DATA]" at bounding box center [971, 376] width 331 height 24
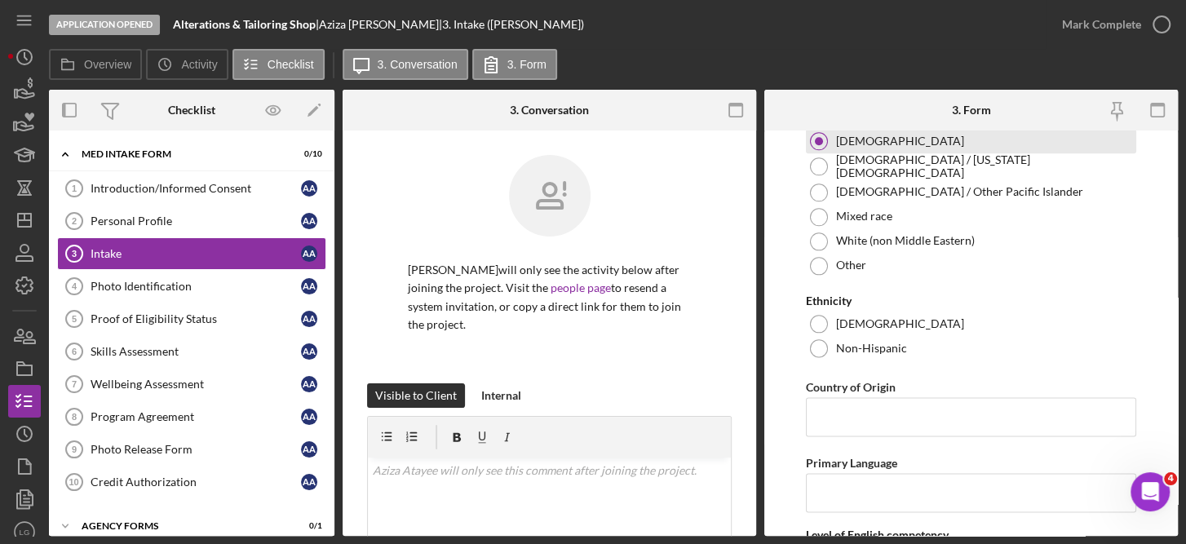
scroll to position [1359, 0]
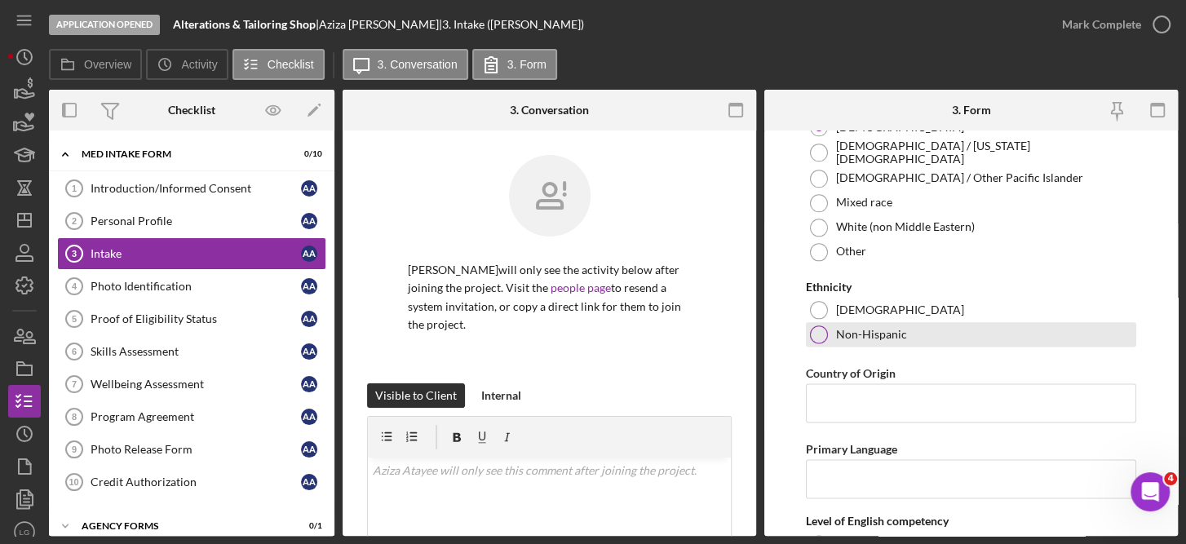
click at [890, 322] on div "Non-Hispanic" at bounding box center [971, 334] width 331 height 24
click at [899, 384] on input "Country of Origin" at bounding box center [971, 403] width 331 height 39
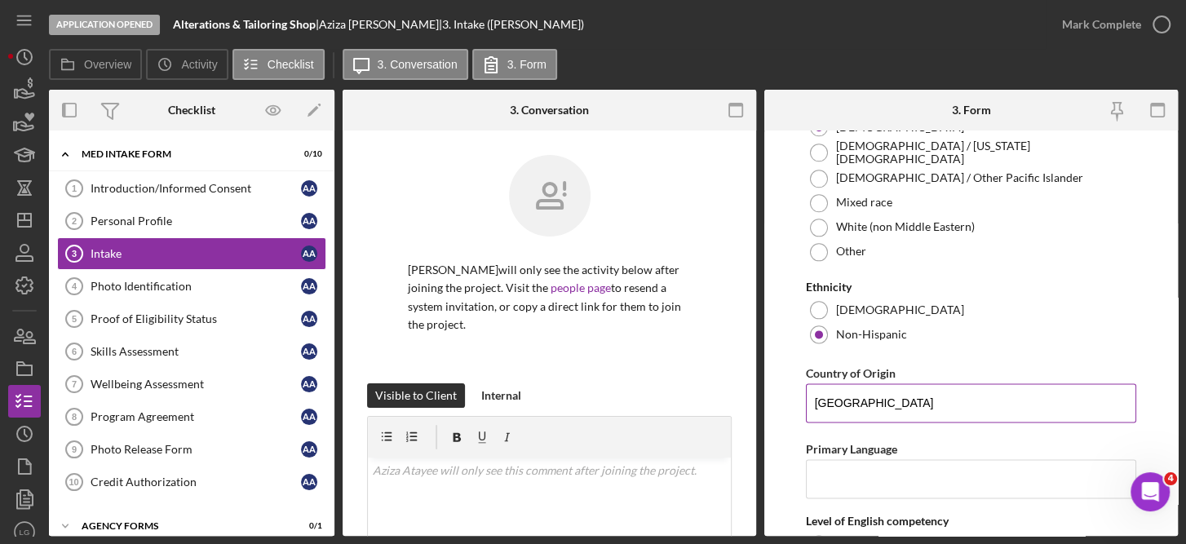
type input "[GEOGRAPHIC_DATA]"
type input "Dari"
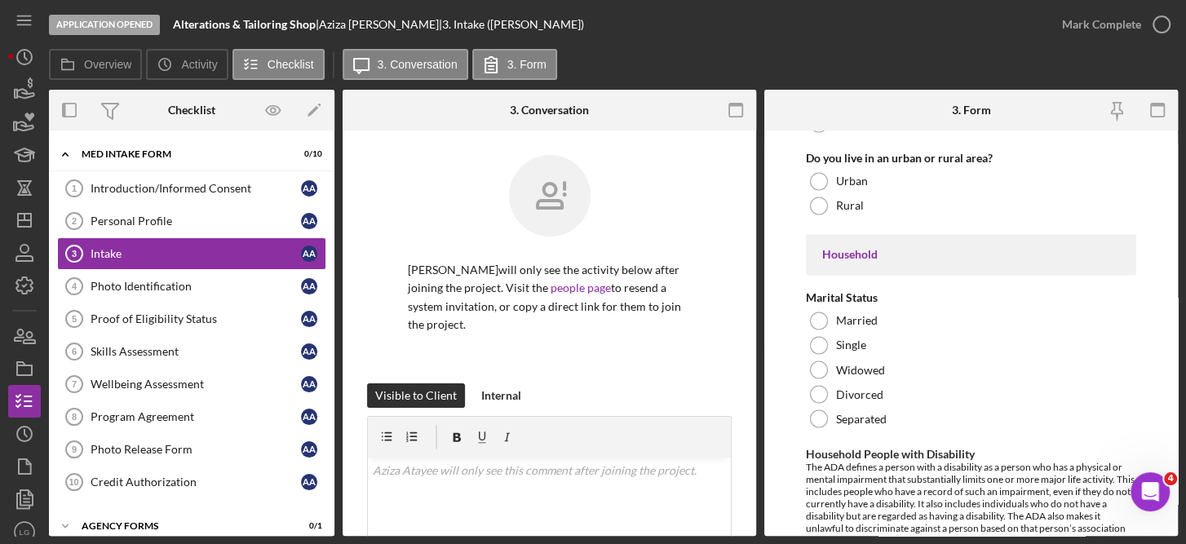
scroll to position [1848, 0]
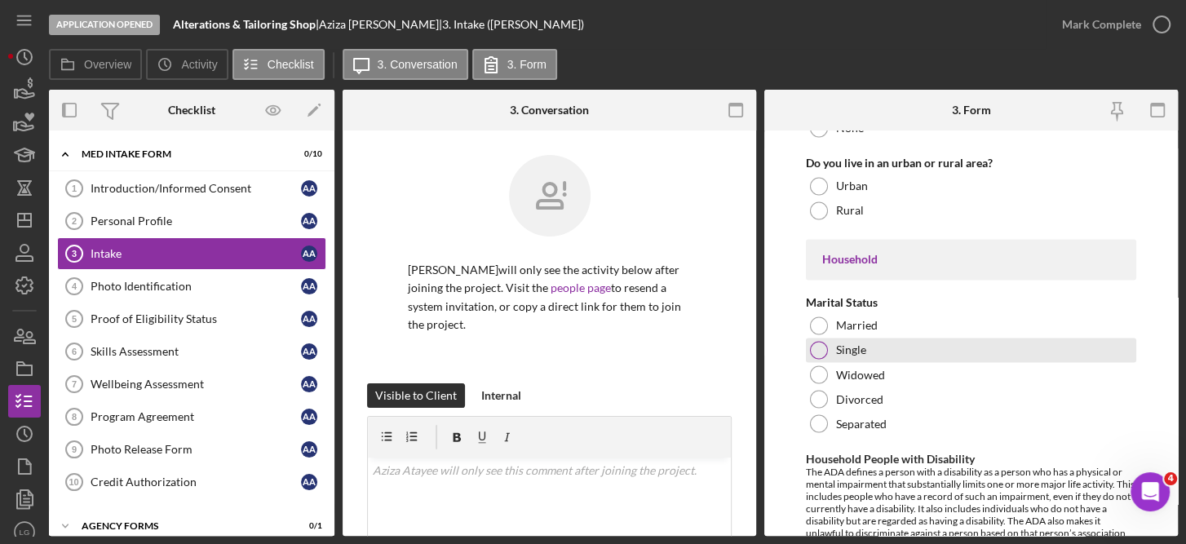
click at [857, 344] on label "Single" at bounding box center [851, 350] width 30 height 13
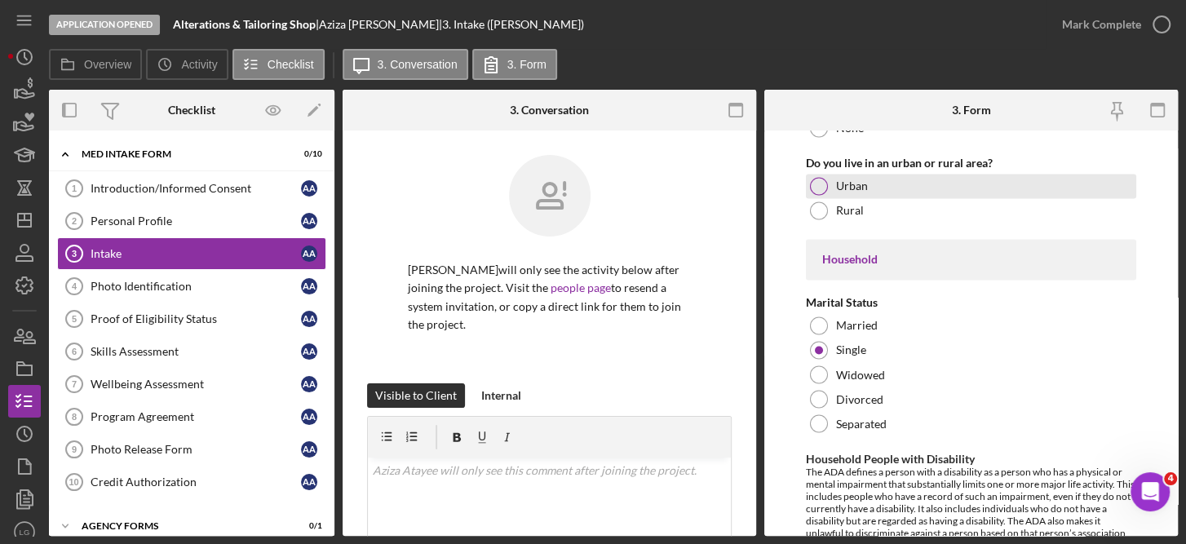
click at [855, 180] on label "Urban" at bounding box center [852, 186] width 32 height 13
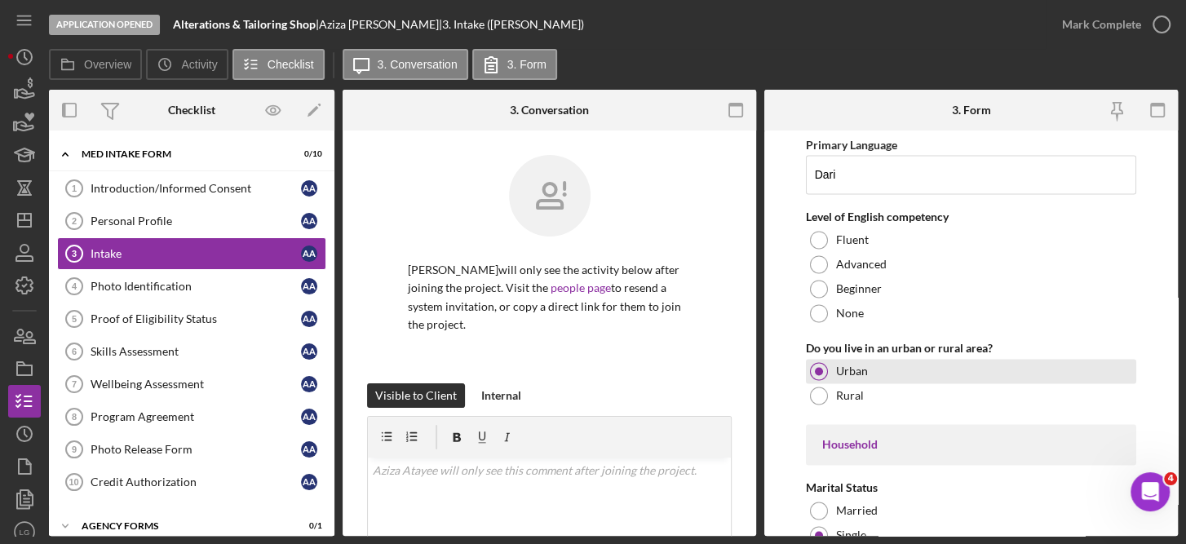
scroll to position [1663, 0]
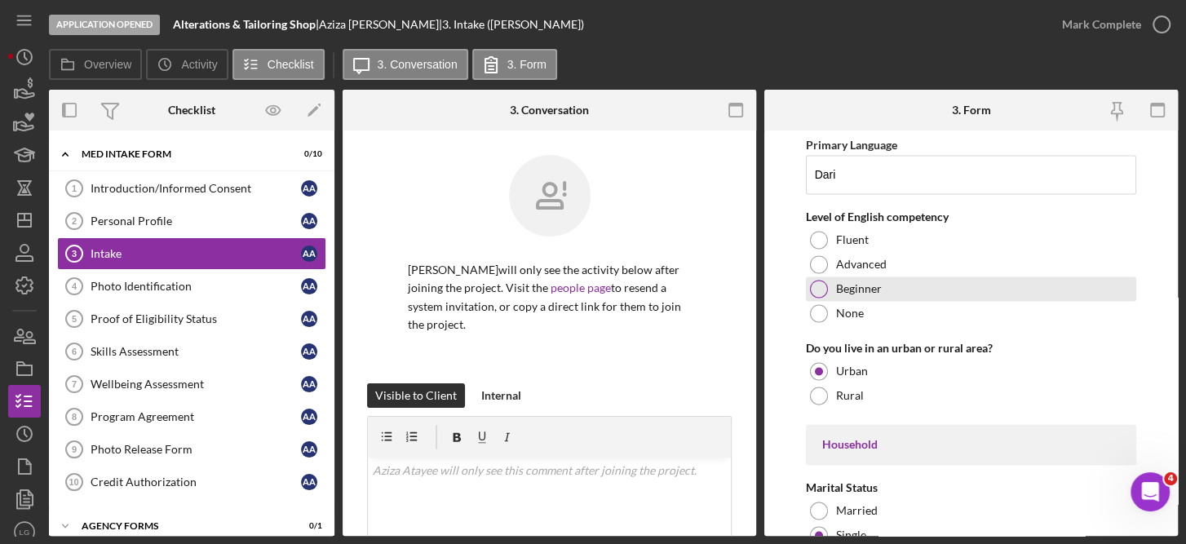
click at [871, 282] on label "Beginner" at bounding box center [859, 288] width 46 height 13
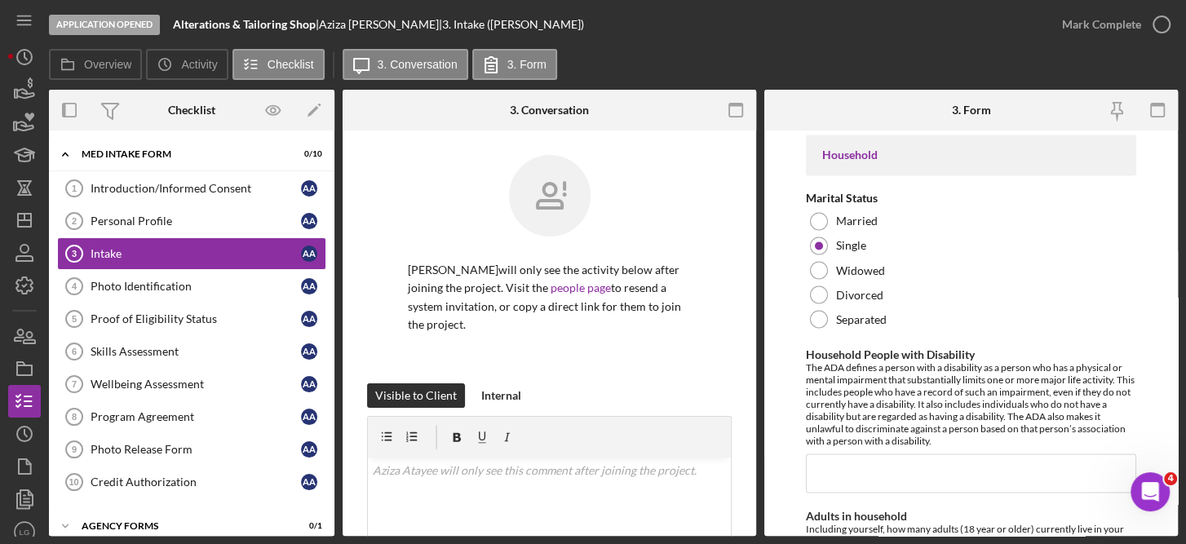
scroll to position [1957, 0]
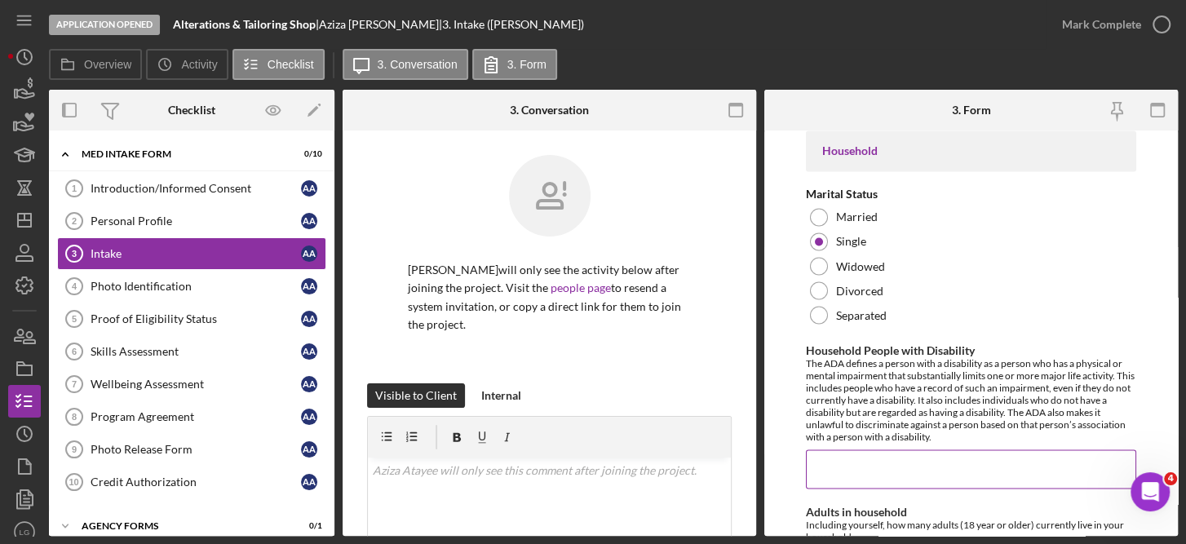
click at [875, 450] on input "Household People with Disability" at bounding box center [971, 469] width 331 height 39
type input "0"
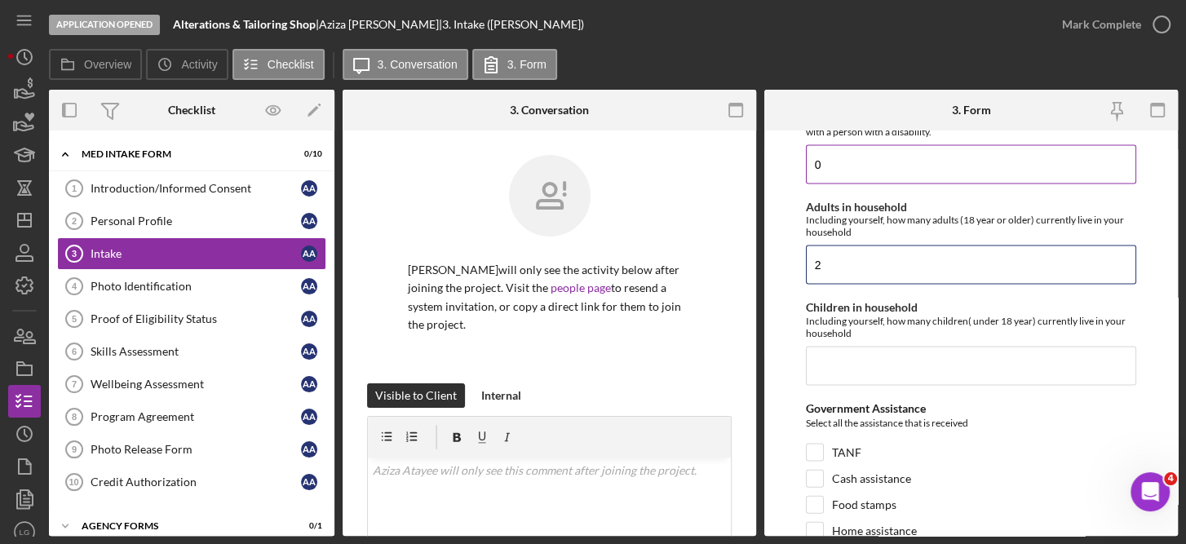
scroll to position [2275, 0]
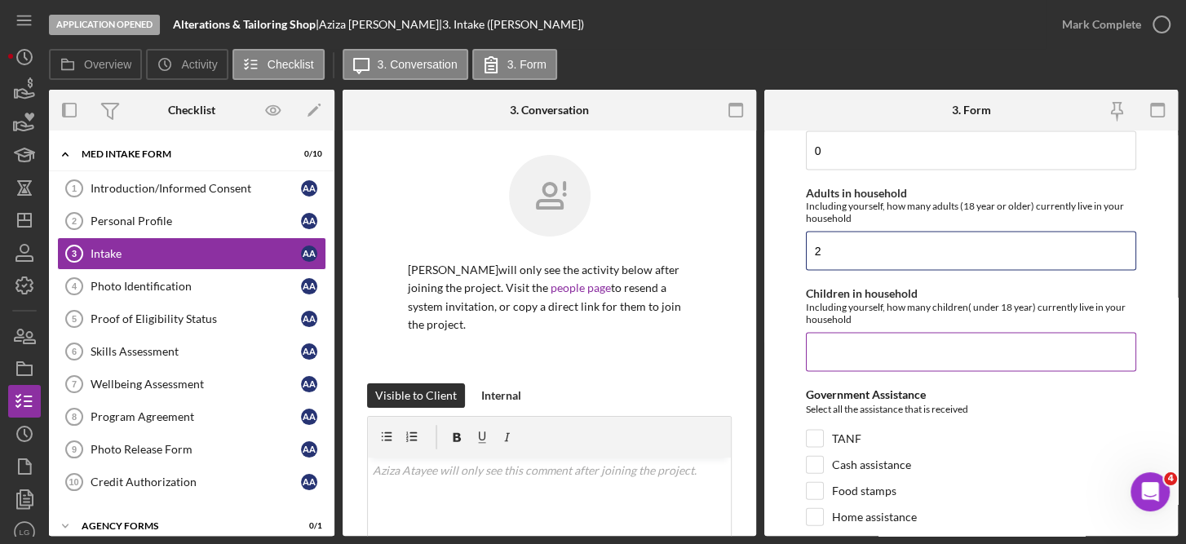
type input "2"
click at [883, 333] on input "Children in household" at bounding box center [971, 352] width 331 height 39
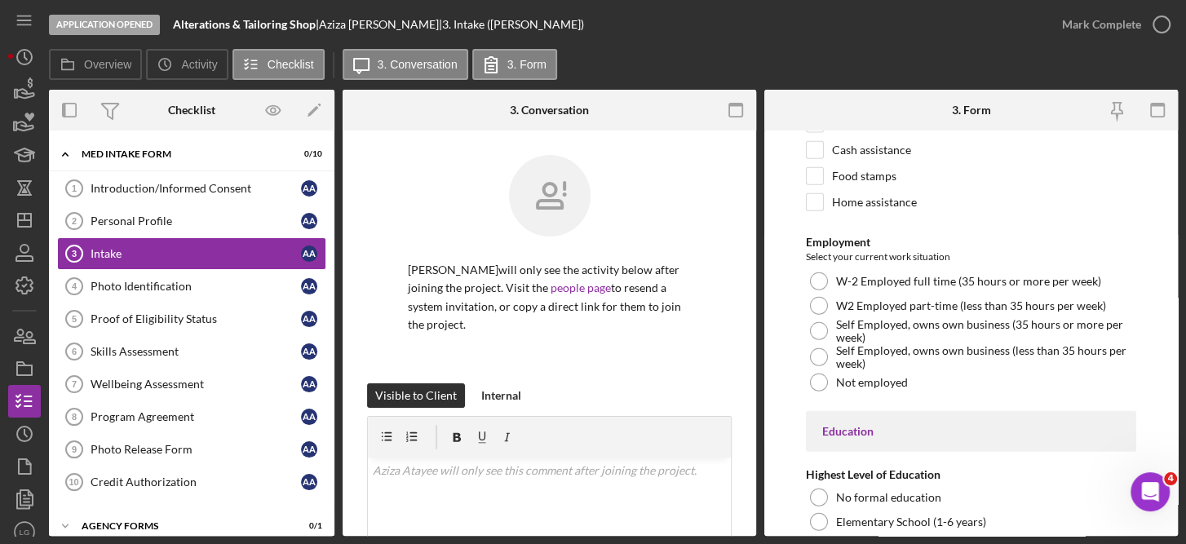
scroll to position [2596, 0]
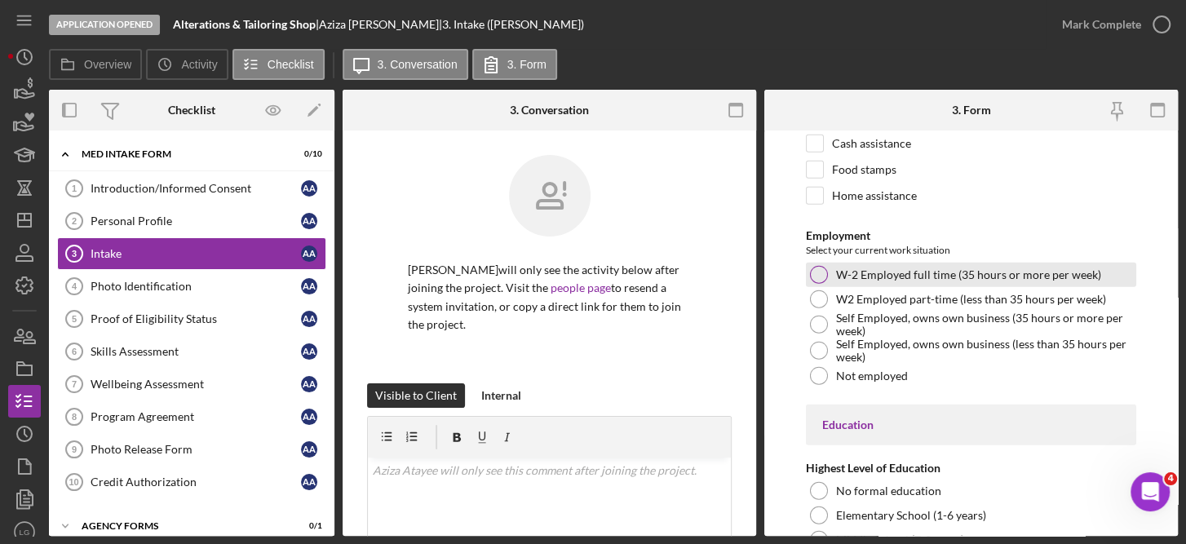
type input "0"
click at [826, 263] on div "W-2 Employed full time (35 hours or more per week)" at bounding box center [971, 275] width 331 height 24
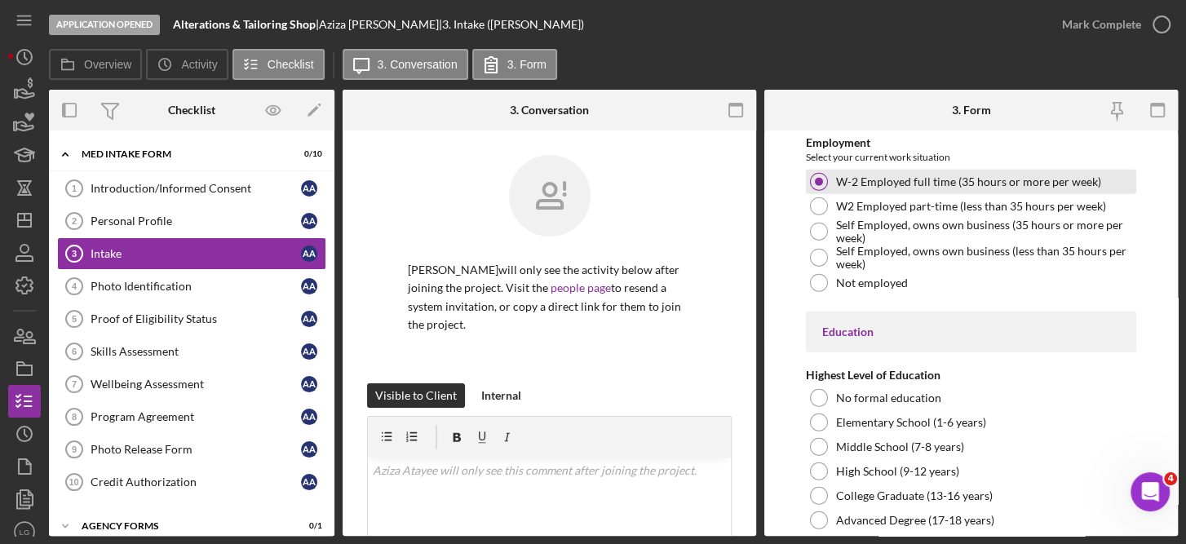
scroll to position [2757, 0]
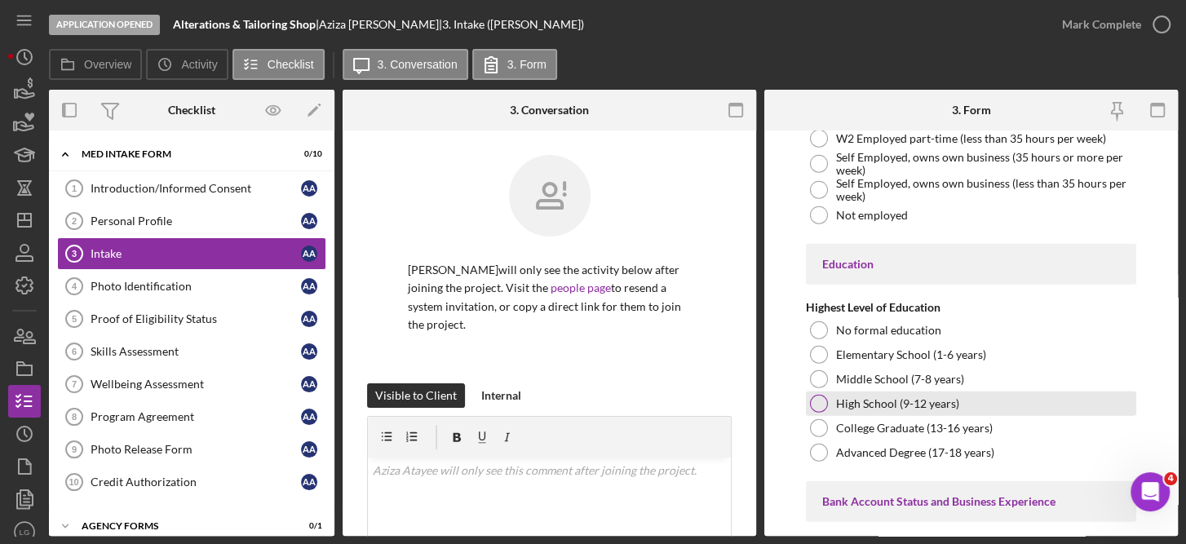
click at [912, 397] on label "High School (9-12 years)" at bounding box center [897, 403] width 123 height 13
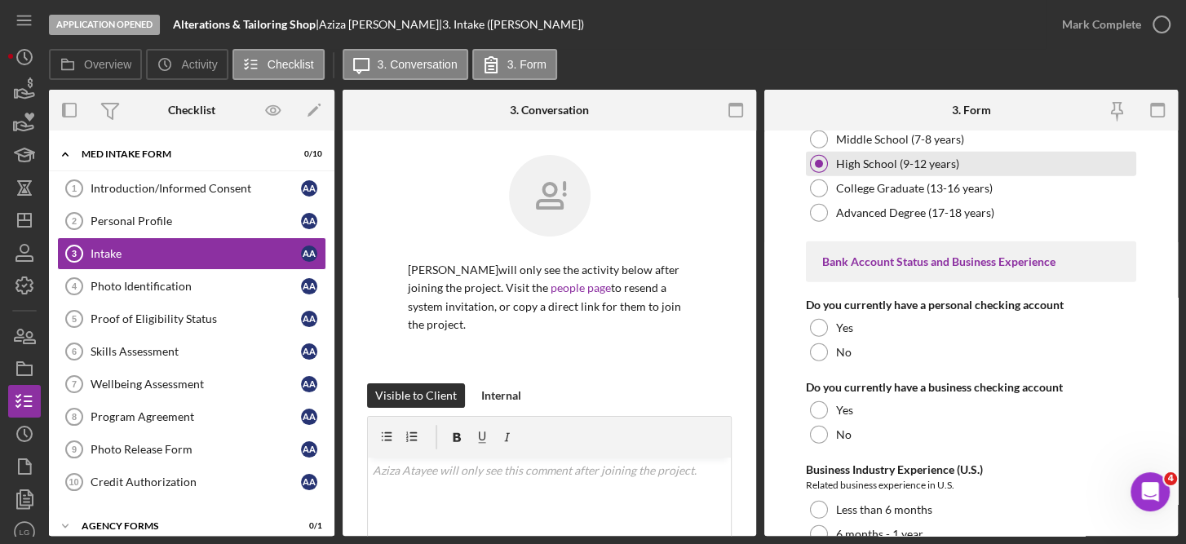
scroll to position [3002, 0]
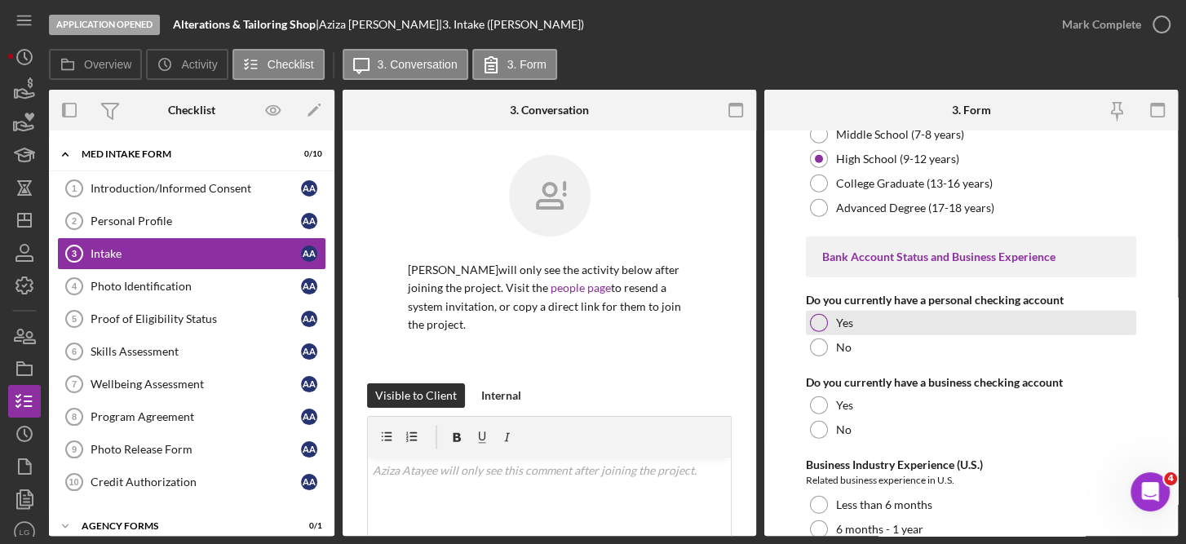
click at [823, 314] on div at bounding box center [819, 323] width 18 height 18
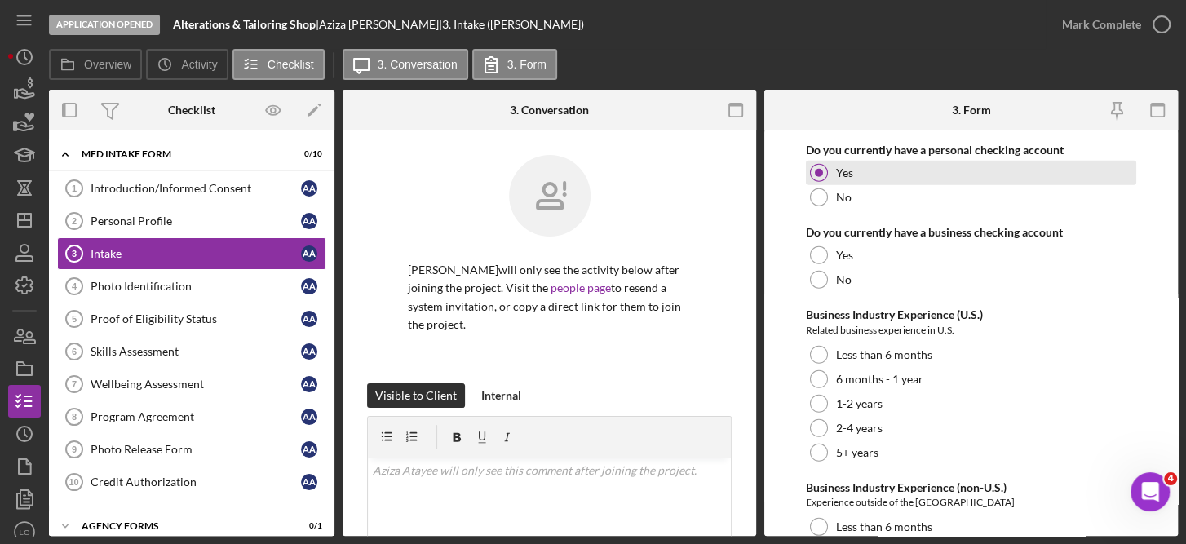
scroll to position [3156, 0]
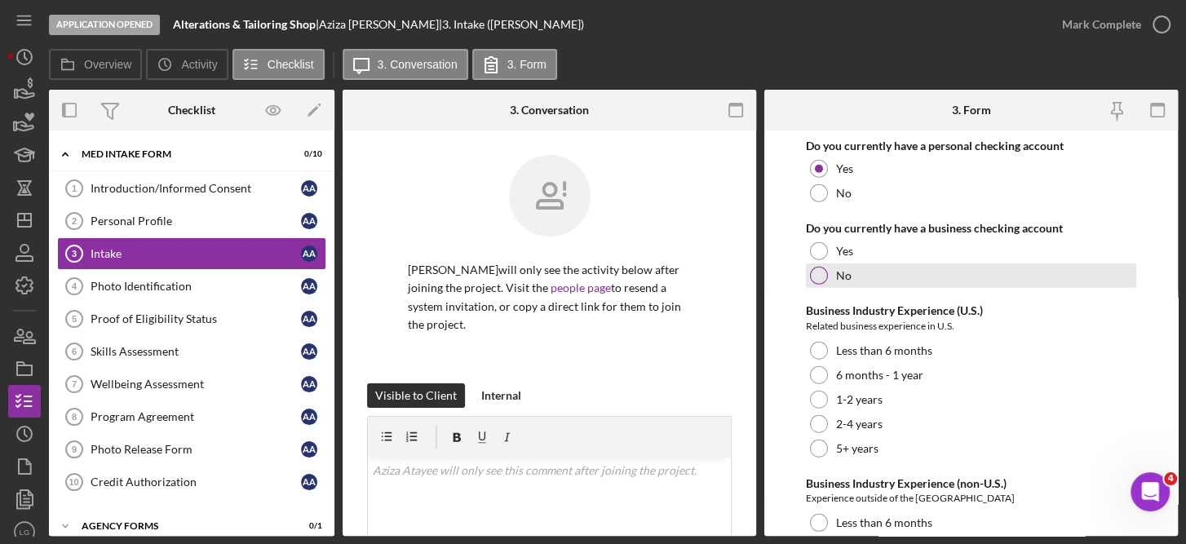
click at [822, 264] on div "No" at bounding box center [971, 276] width 331 height 24
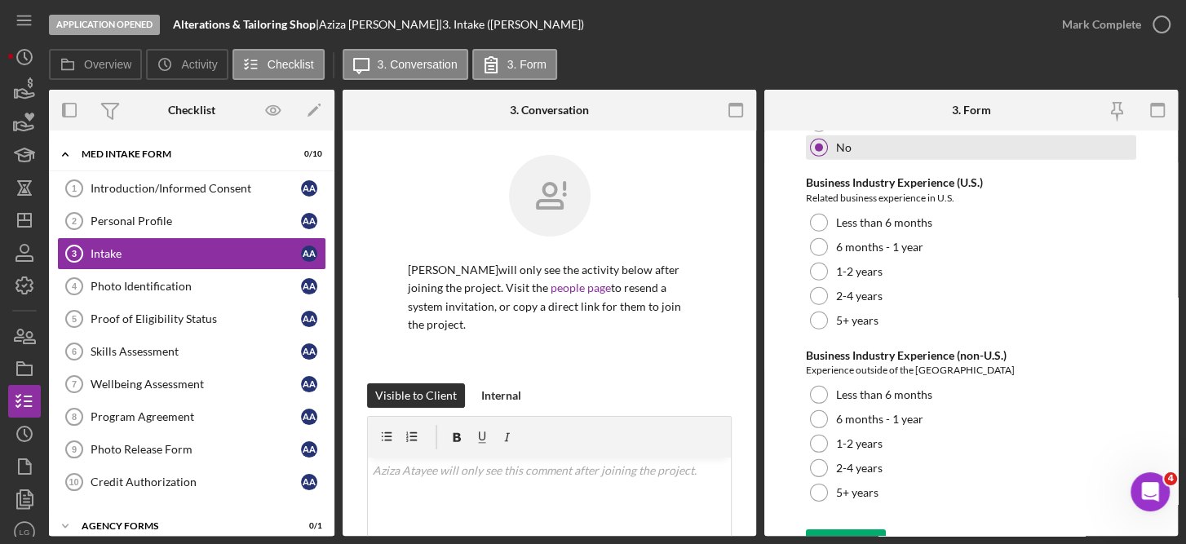
scroll to position [3286, 0]
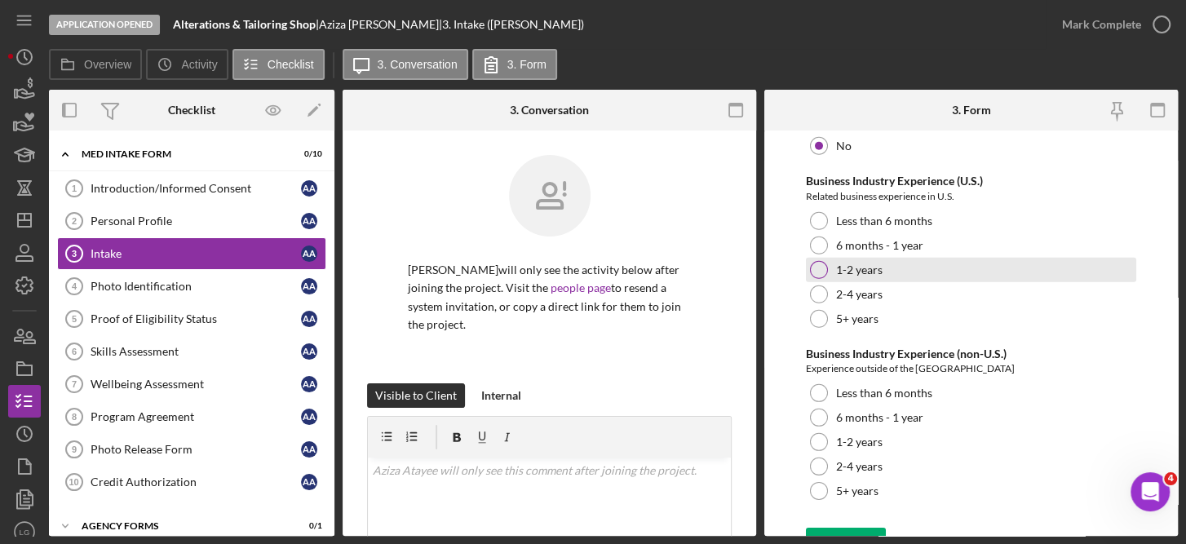
click at [821, 258] on div "1-2 years" at bounding box center [971, 270] width 331 height 24
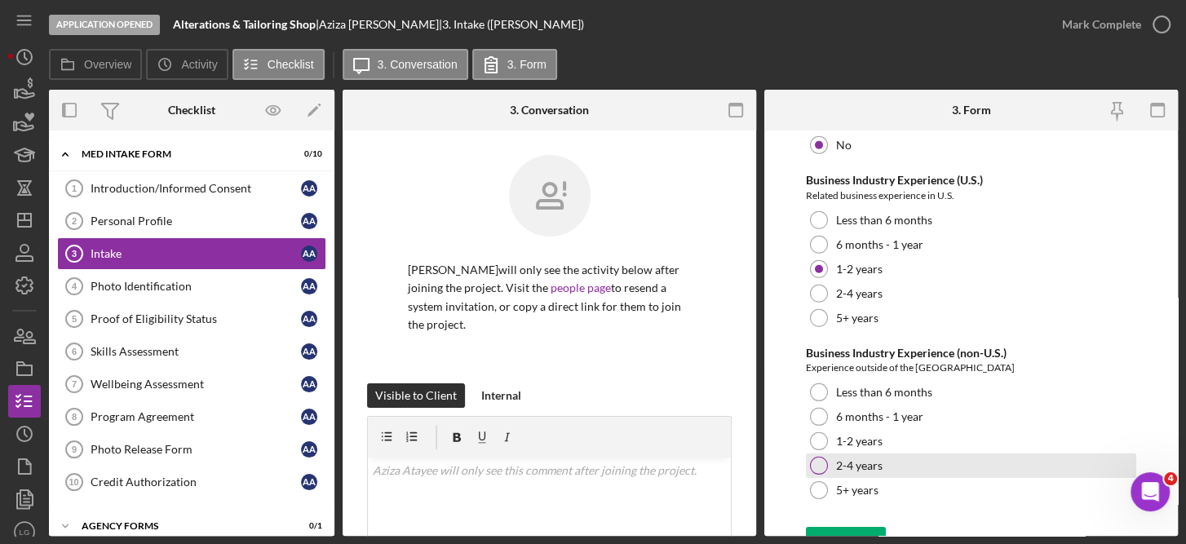
click at [821, 457] on div at bounding box center [819, 466] width 18 height 18
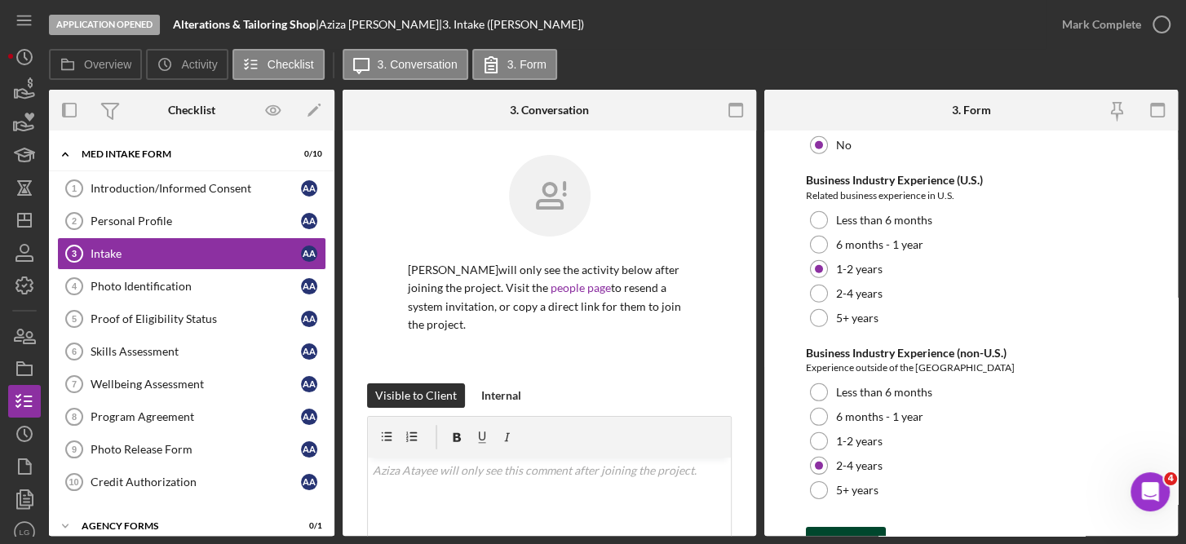
click at [851, 528] on div "Save" at bounding box center [858, 543] width 23 height 33
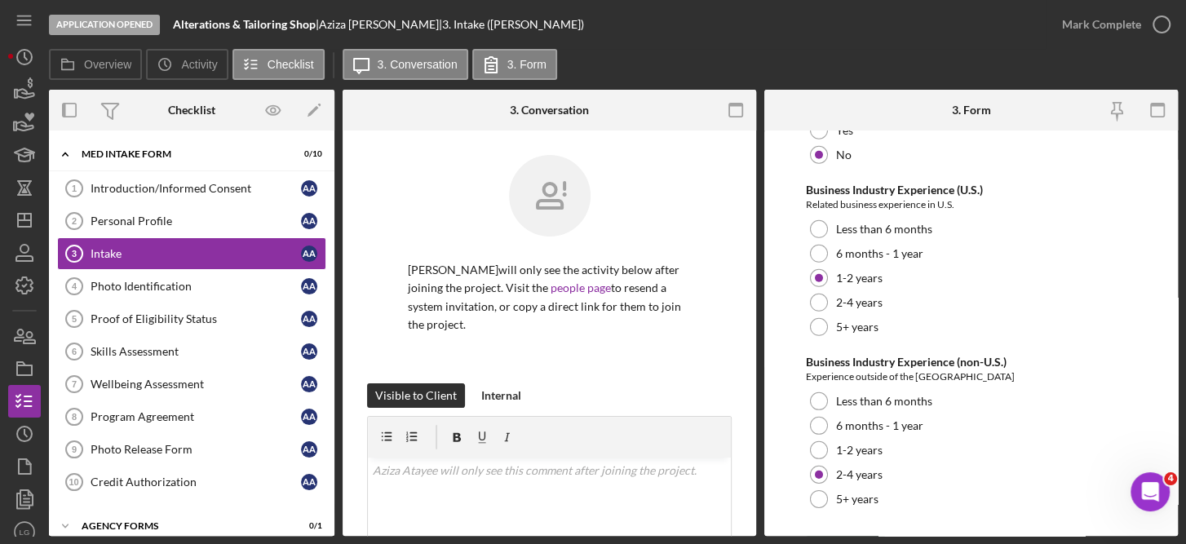
scroll to position [3297, 0]
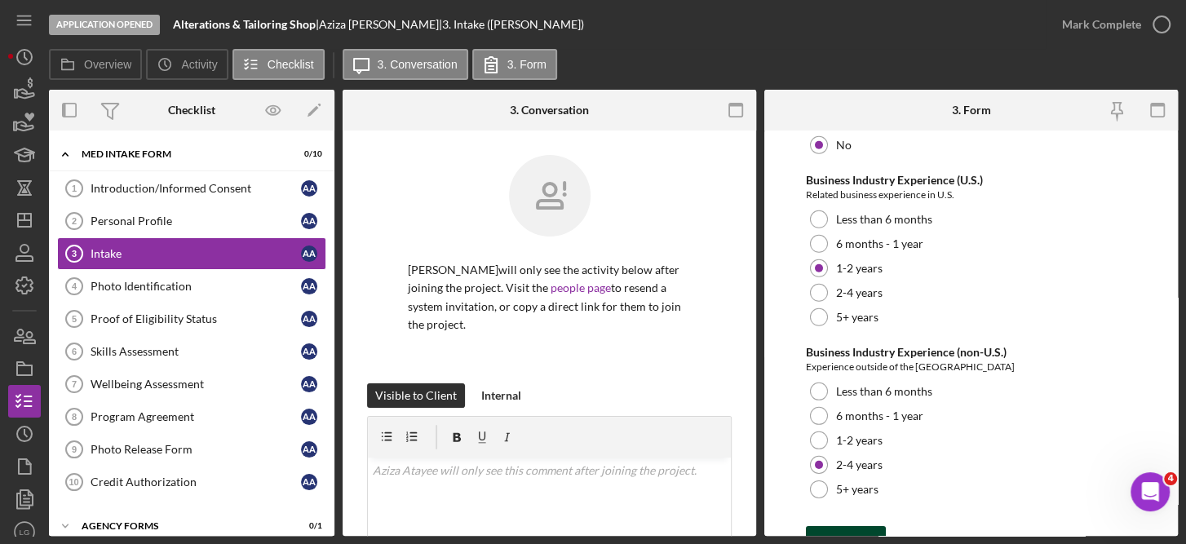
click at [857, 526] on div "Save" at bounding box center [858, 542] width 23 height 33
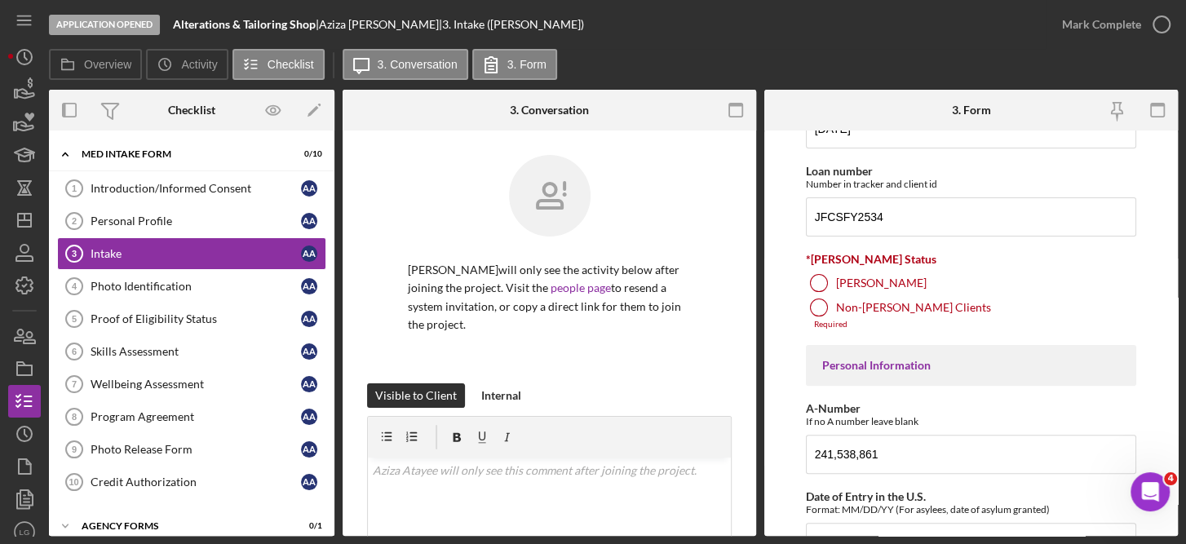
scroll to position [294, 0]
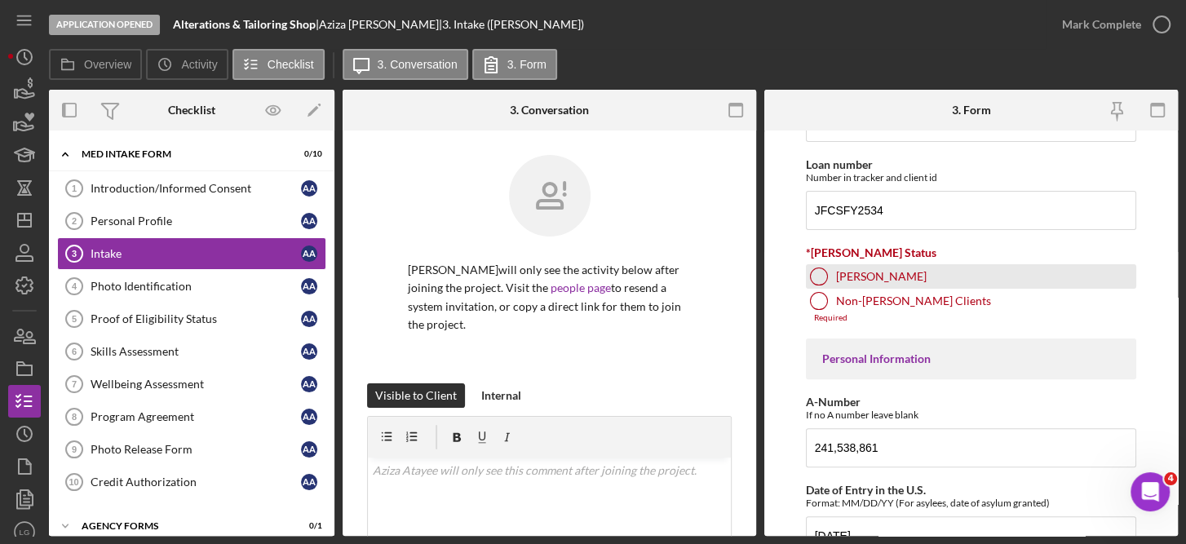
click at [877, 274] on label "[PERSON_NAME]" at bounding box center [881, 276] width 91 height 13
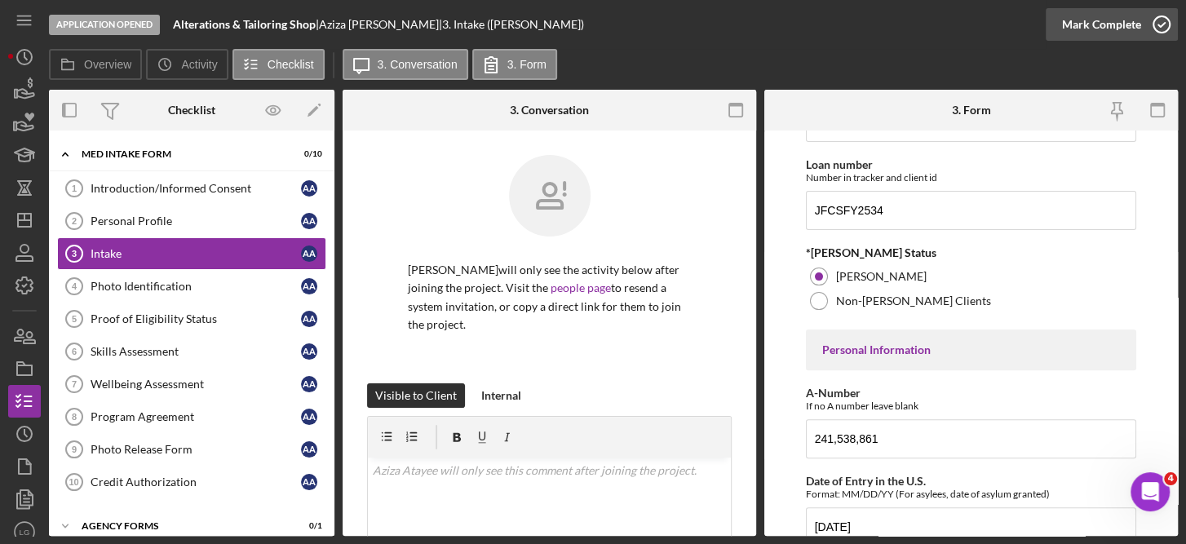
click at [1159, 32] on circle "button" at bounding box center [1162, 24] width 16 height 16
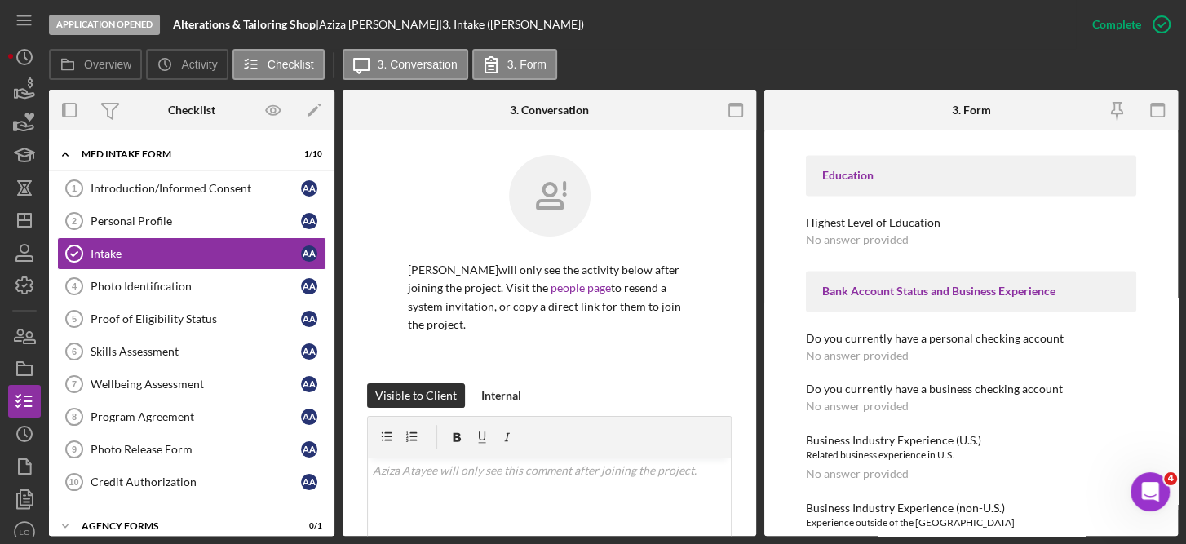
scroll to position [1701, 0]
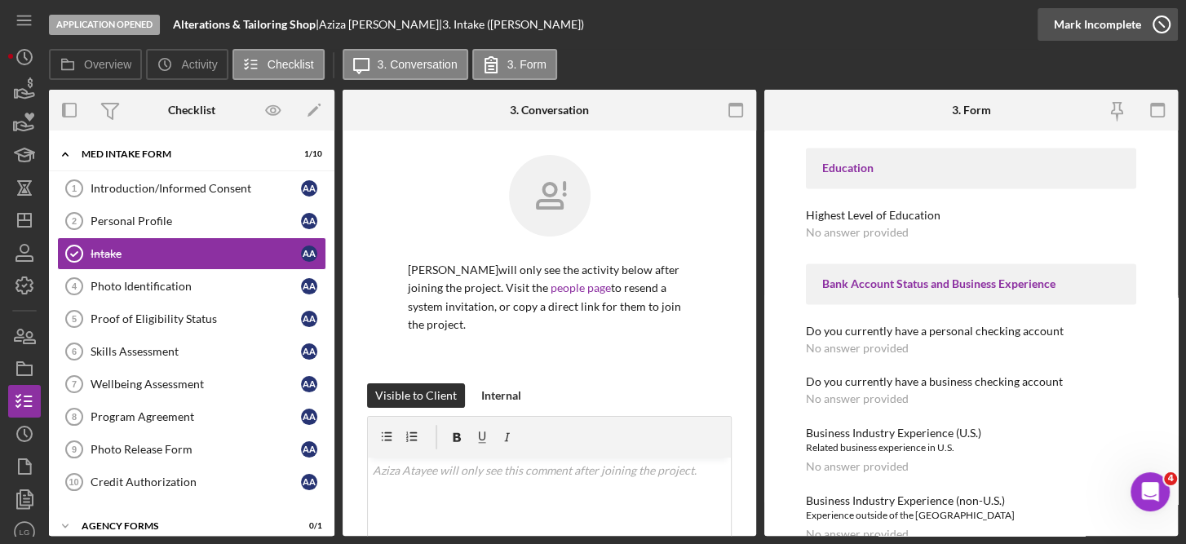
click at [1146, 35] on icon "button" at bounding box center [1162, 24] width 41 height 41
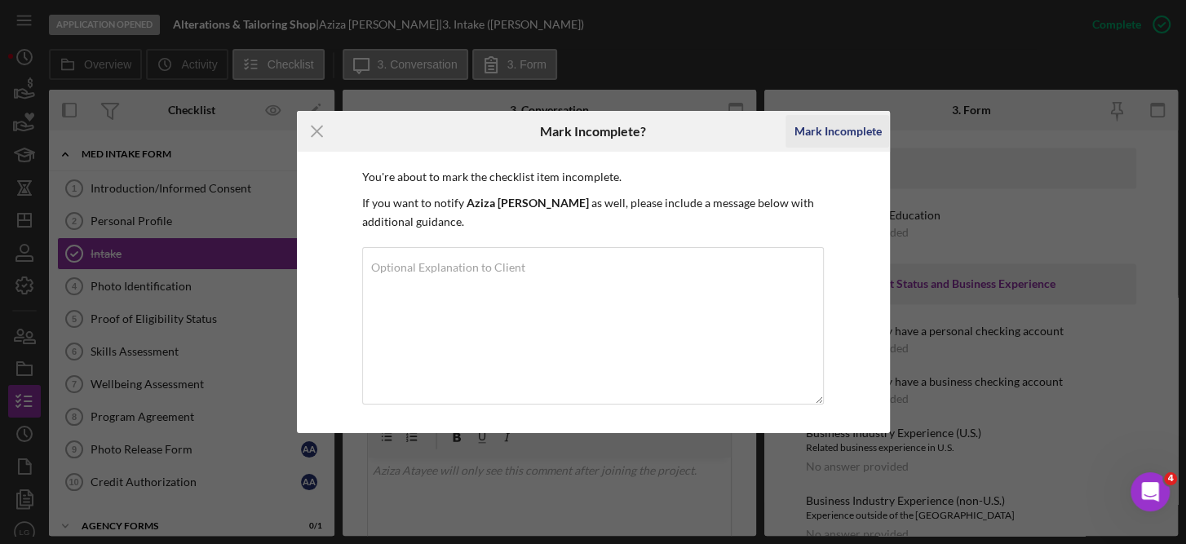
click at [852, 138] on div "Mark Incomplete" at bounding box center [837, 131] width 87 height 33
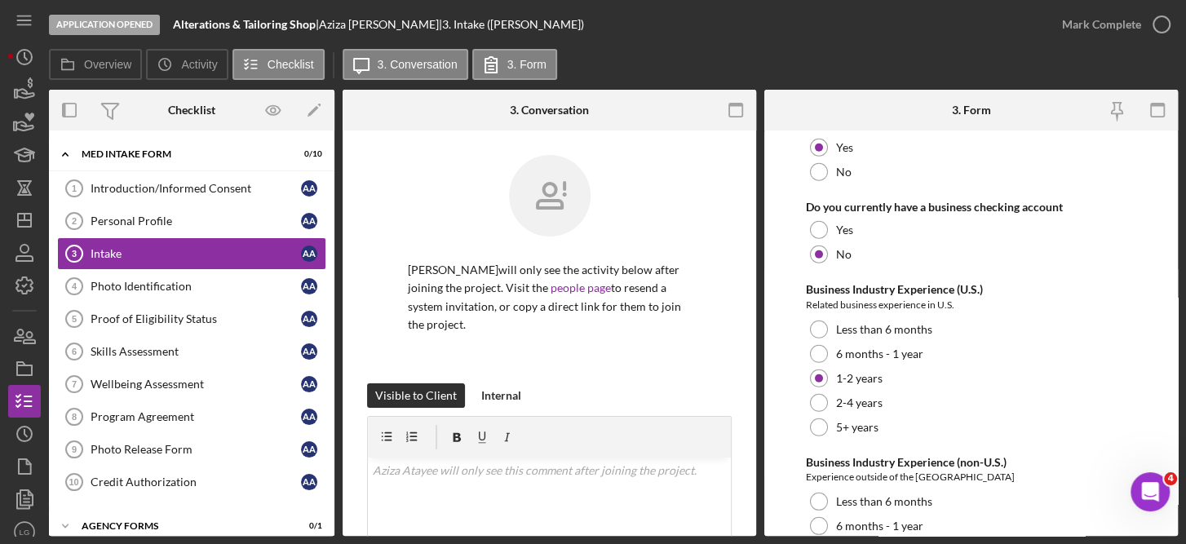
scroll to position [3287, 0]
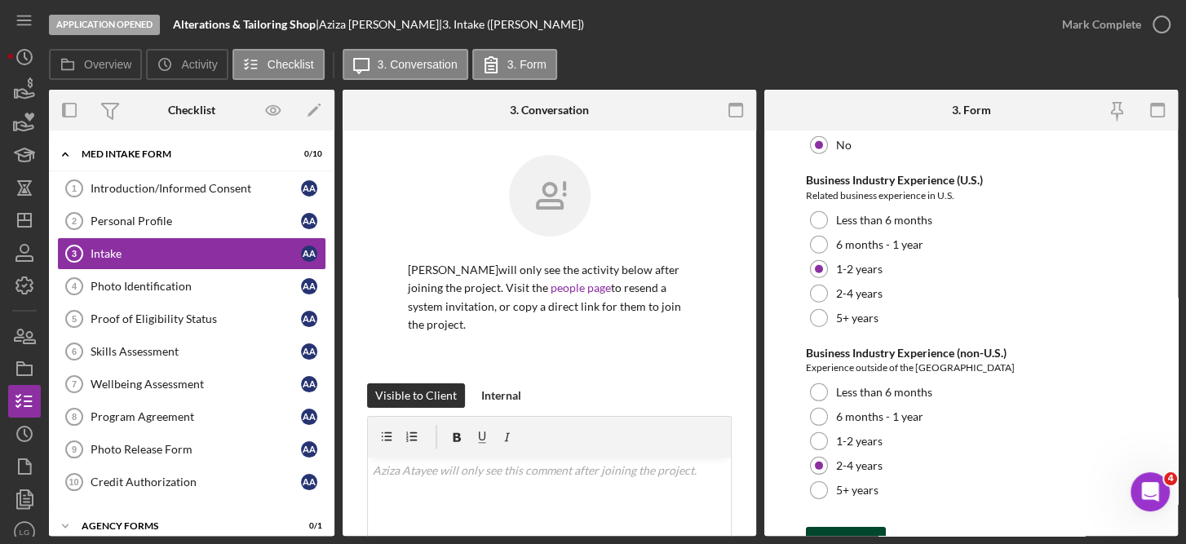
click at [859, 527] on div "Save" at bounding box center [858, 543] width 23 height 33
click at [1163, 22] on icon "button" at bounding box center [1162, 24] width 41 height 41
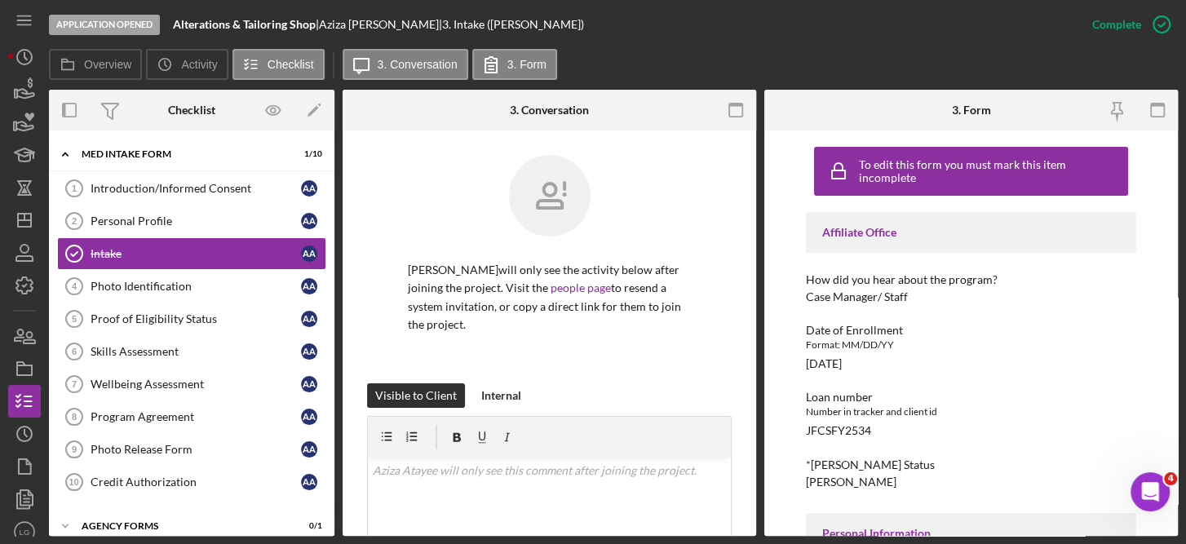
scroll to position [85, 0]
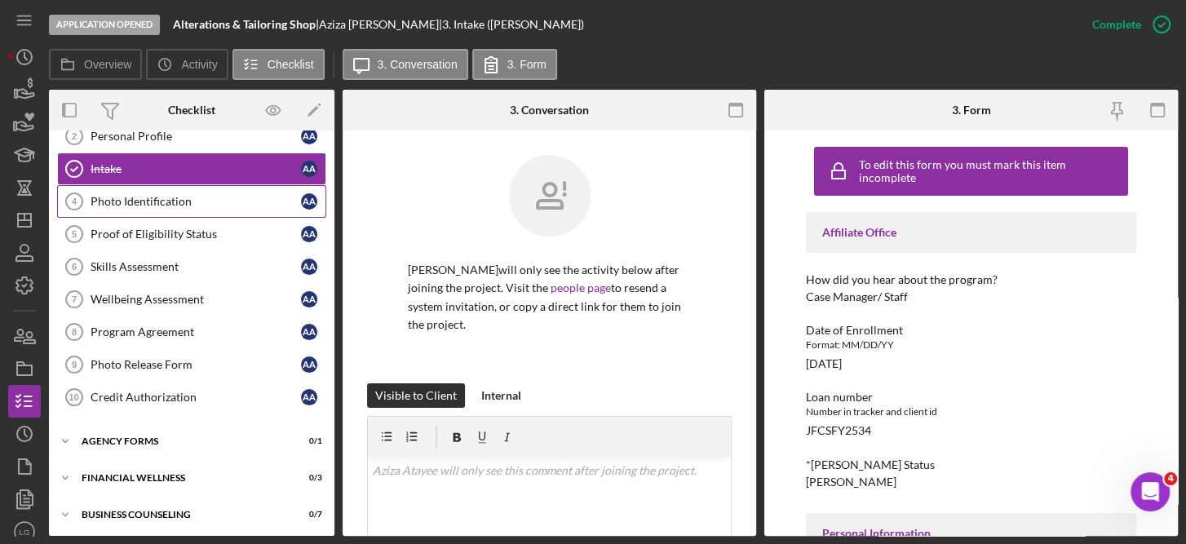
click at [159, 199] on div "Photo Identification" at bounding box center [196, 201] width 211 height 13
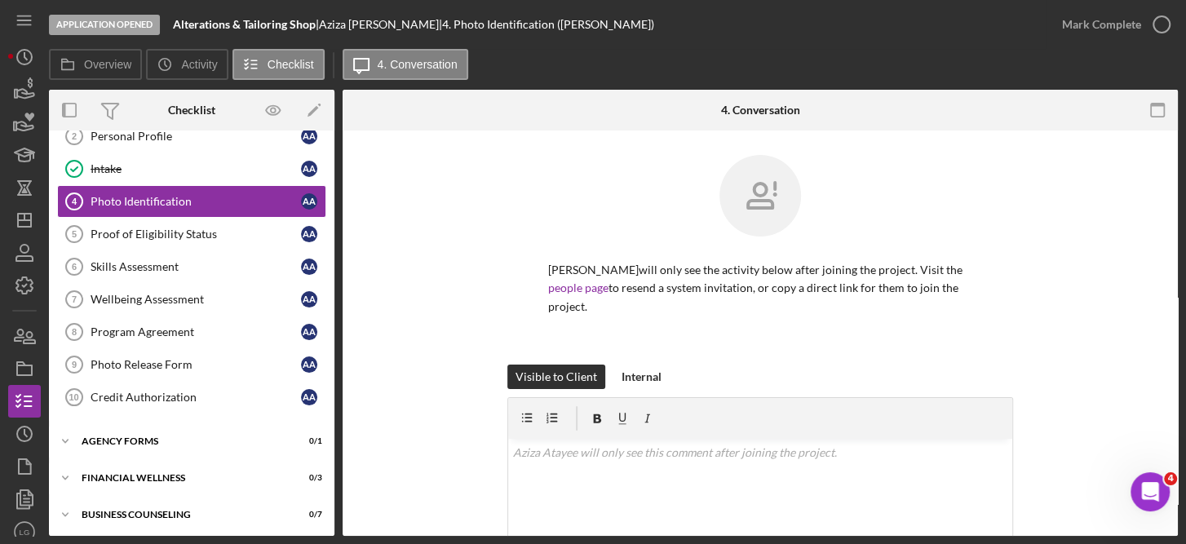
scroll to position [288, 0]
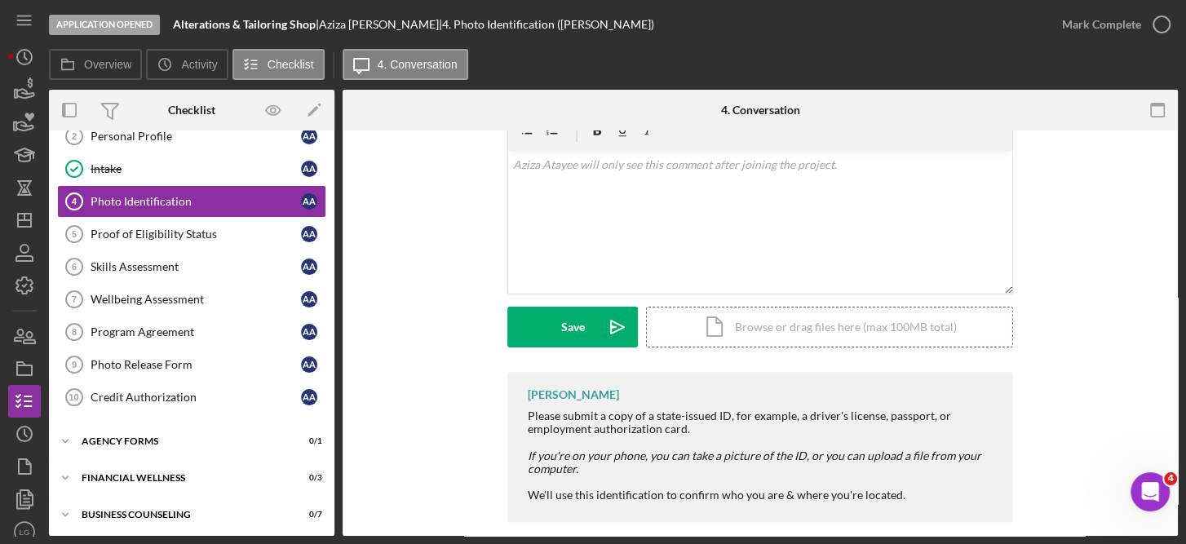
click at [867, 307] on div "Icon/Document Browse or drag files here (max 100MB total) Tap to choose files o…" at bounding box center [829, 327] width 367 height 41
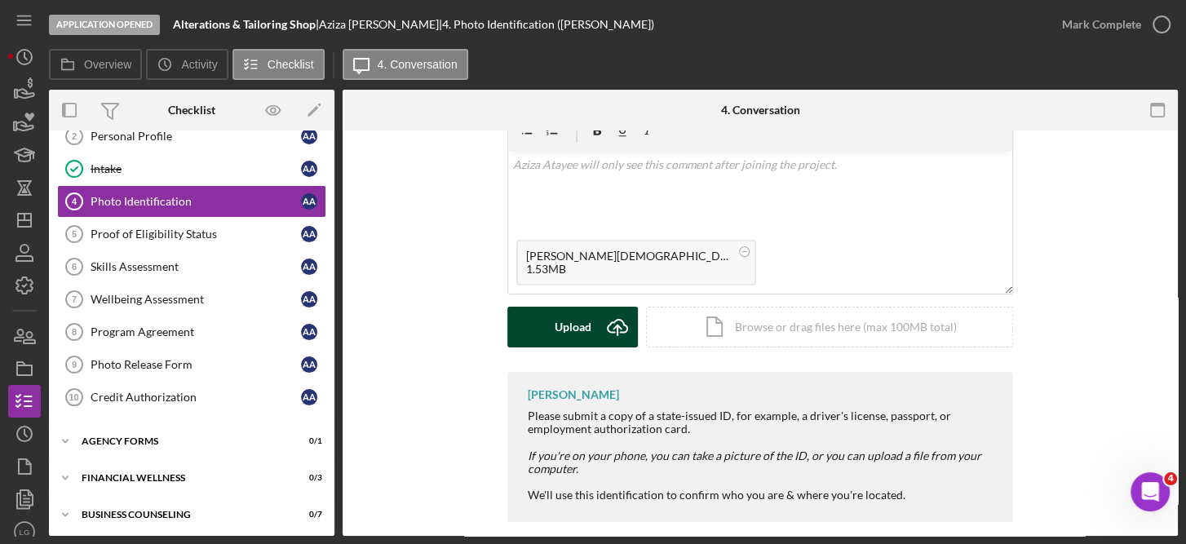
click at [581, 310] on div "Upload" at bounding box center [573, 327] width 37 height 41
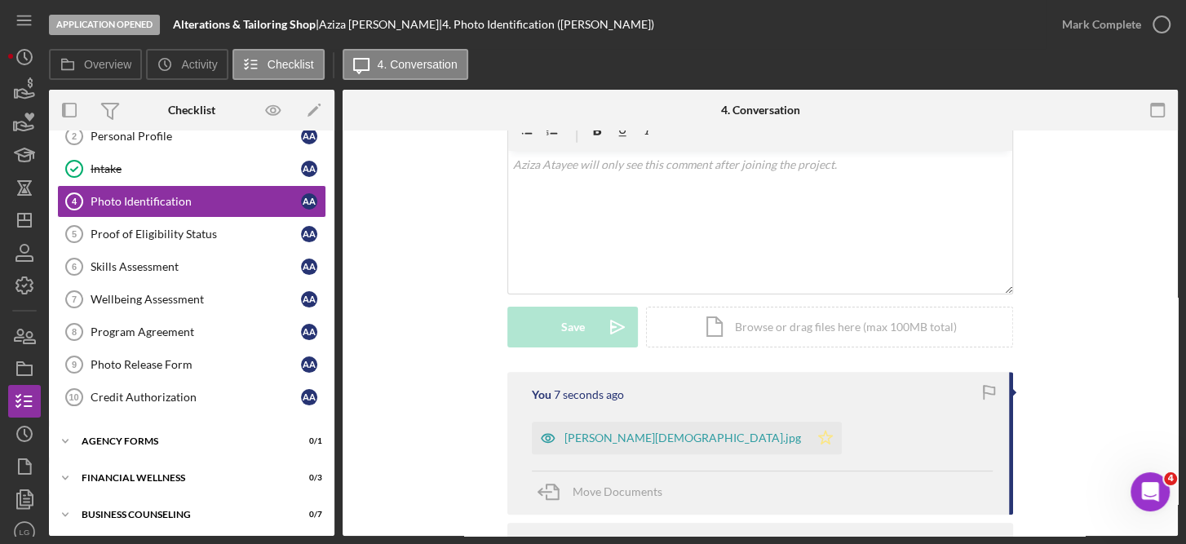
click at [809, 422] on icon "Icon/Star" at bounding box center [825, 438] width 33 height 33
click at [187, 237] on div "Proof of Eligibility Status" at bounding box center [196, 234] width 211 height 13
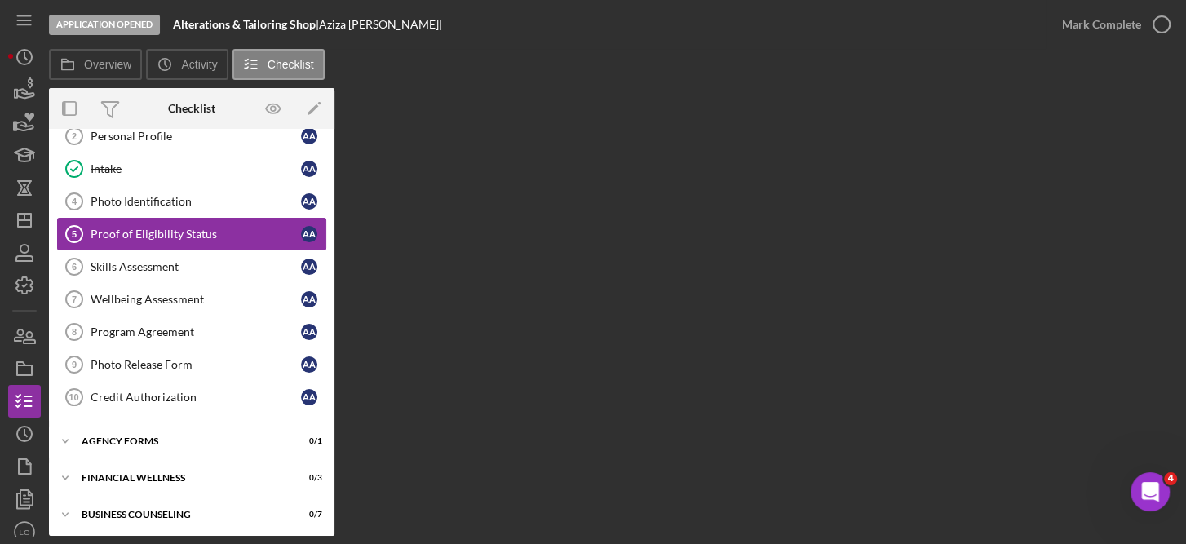
scroll to position [85, 0]
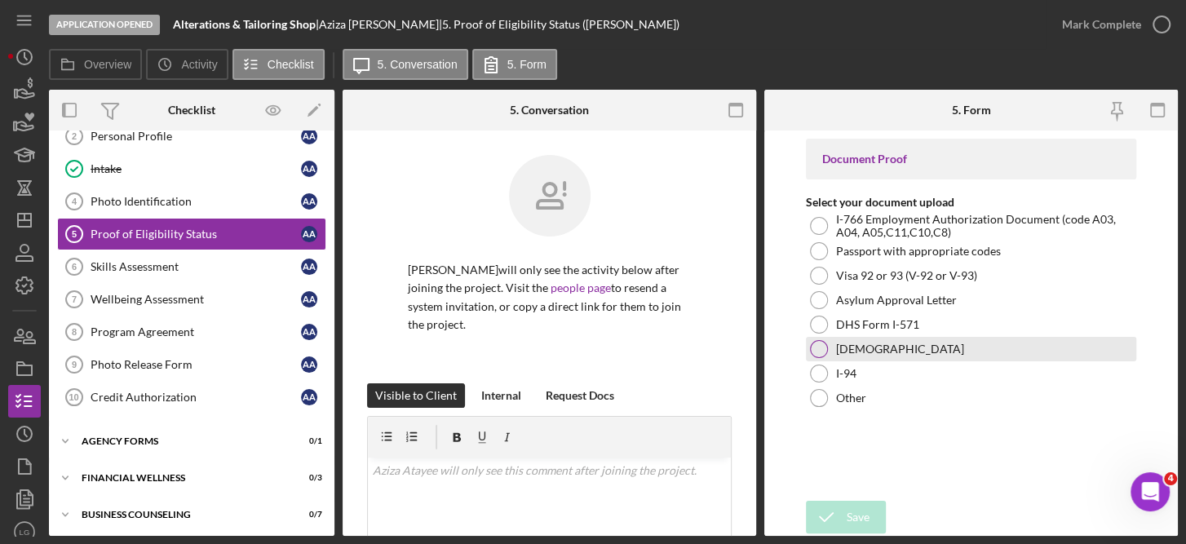
click at [891, 343] on label "[DEMOGRAPHIC_DATA]" at bounding box center [900, 349] width 128 height 13
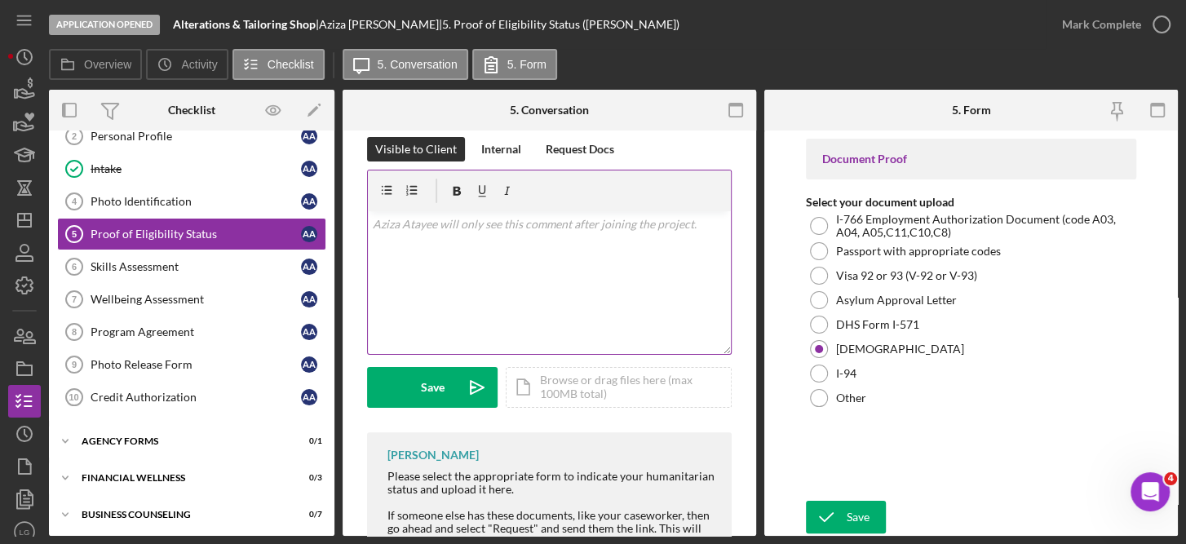
scroll to position [251, 0]
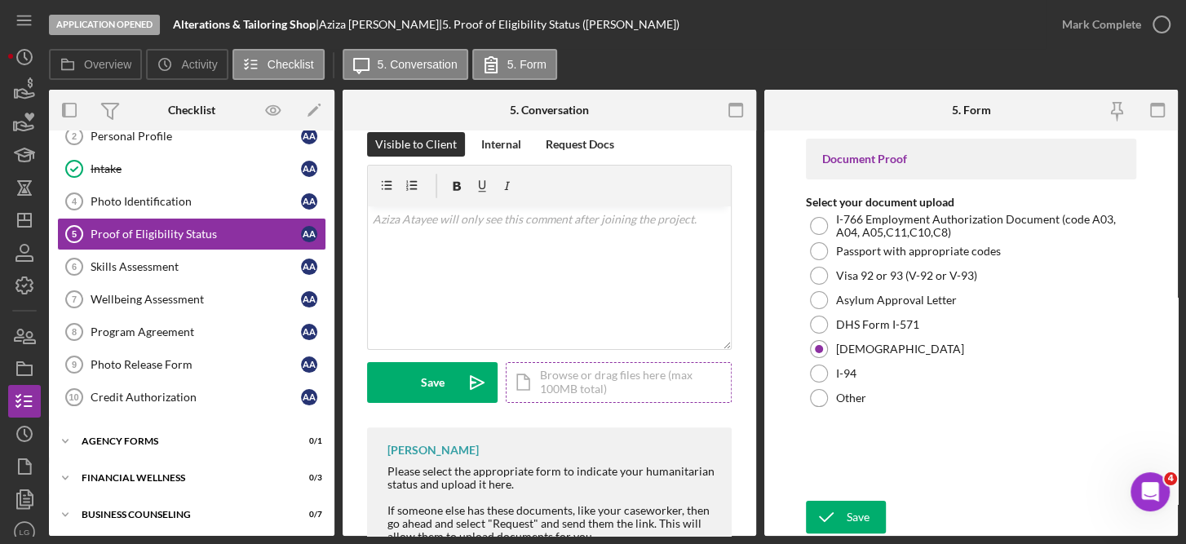
click at [569, 369] on div "Icon/Document Browse or drag files here (max 100MB total) Tap to choose files o…" at bounding box center [619, 382] width 226 height 41
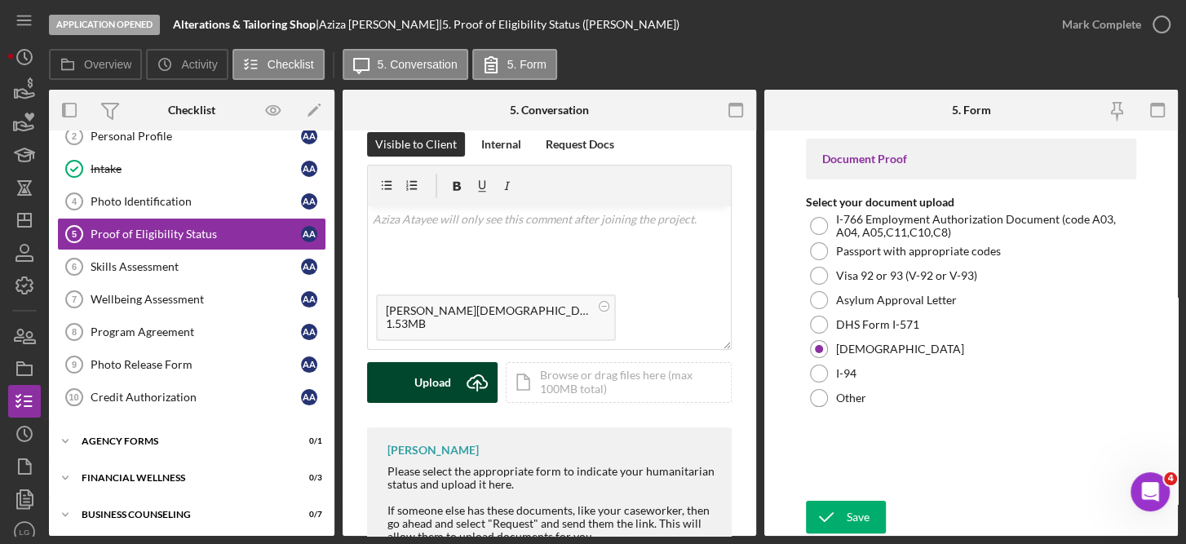
click at [452, 368] on button "Upload Icon/Upload" at bounding box center [432, 382] width 131 height 41
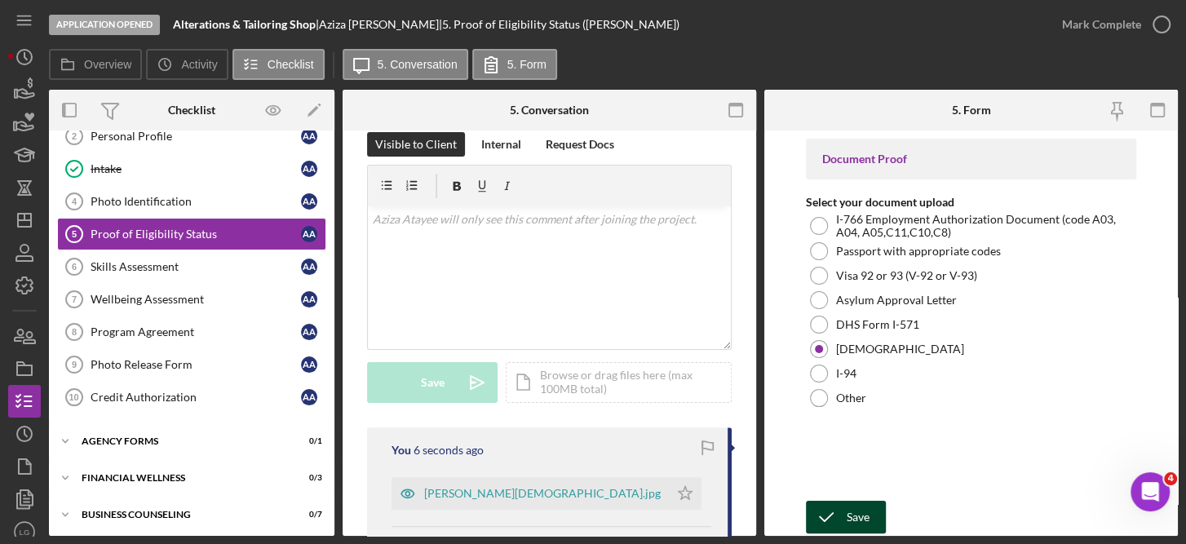
click at [856, 502] on div "Save" at bounding box center [858, 517] width 23 height 33
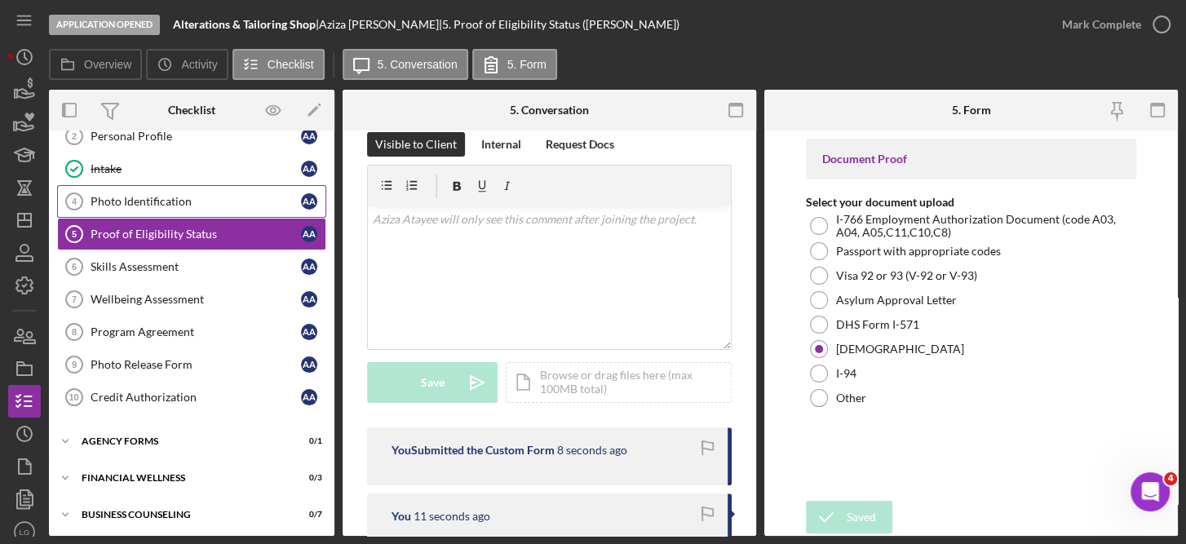
click at [180, 195] on div "Photo Identification" at bounding box center [196, 201] width 211 height 13
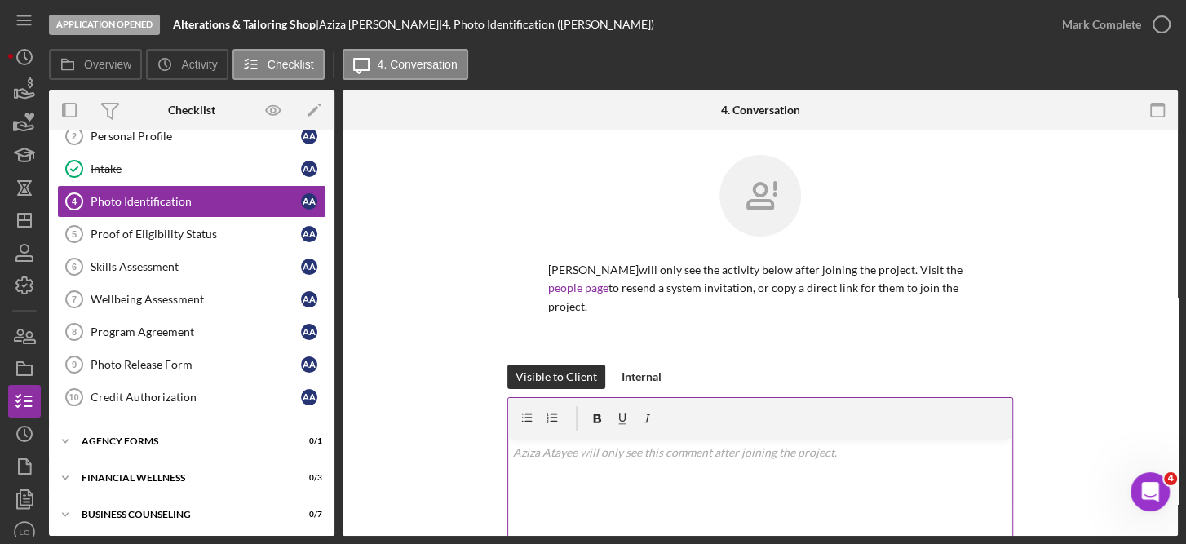
click at [858, 407] on div at bounding box center [760, 418] width 504 height 41
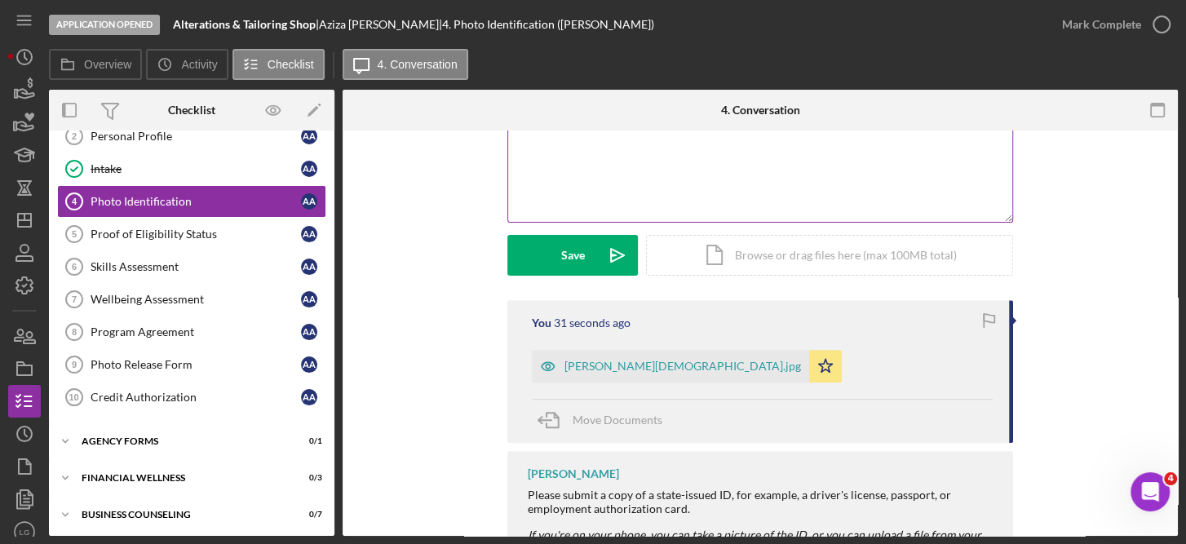
scroll to position [365, 0]
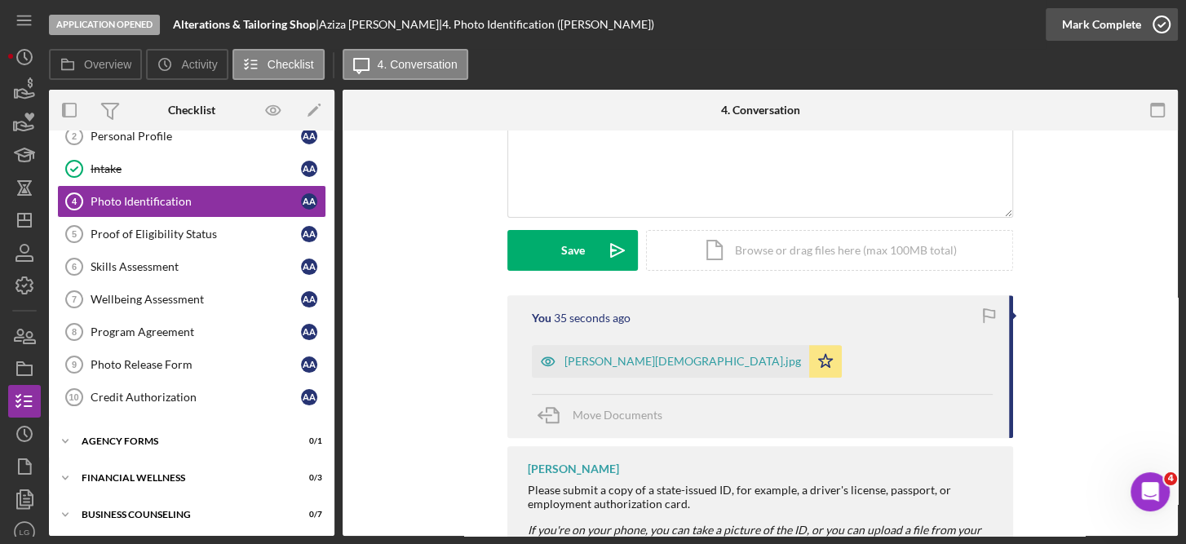
click at [1162, 16] on icon "button" at bounding box center [1162, 24] width 41 height 41
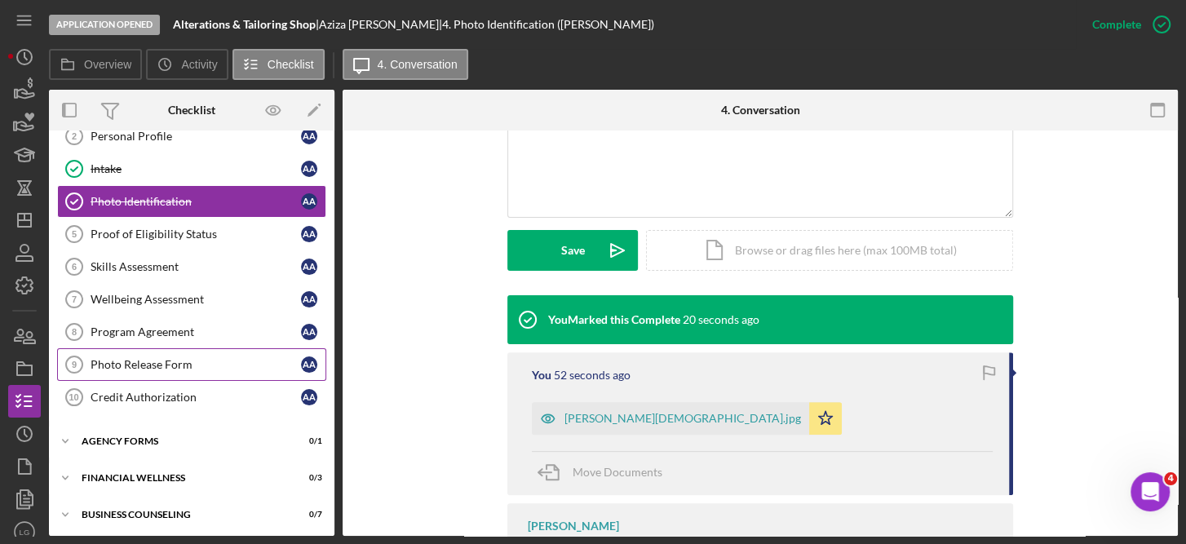
click at [176, 364] on div "Photo Release Form" at bounding box center [196, 364] width 211 height 13
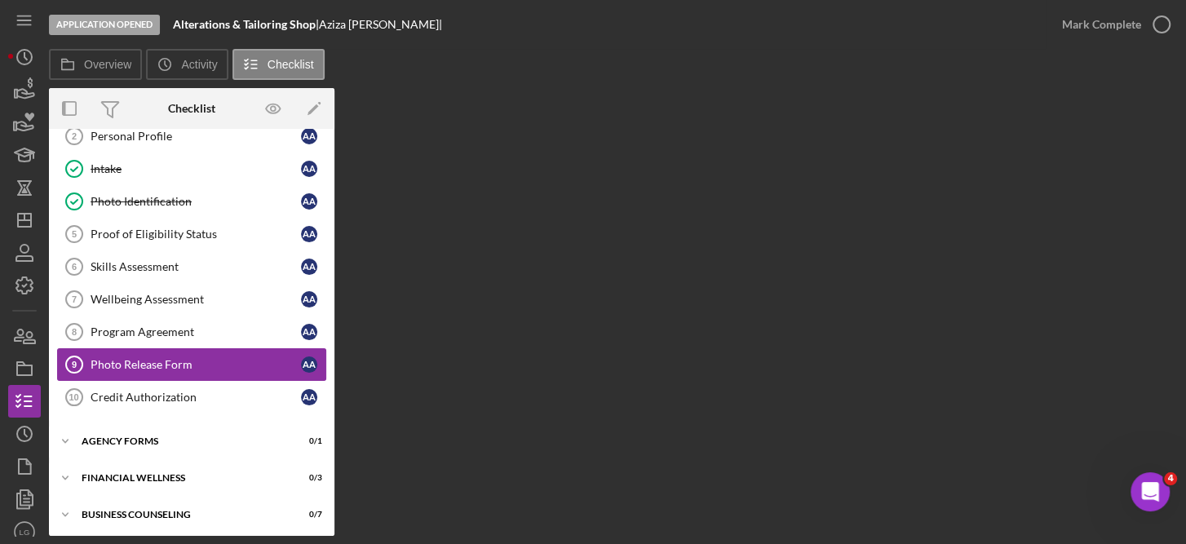
scroll to position [85, 0]
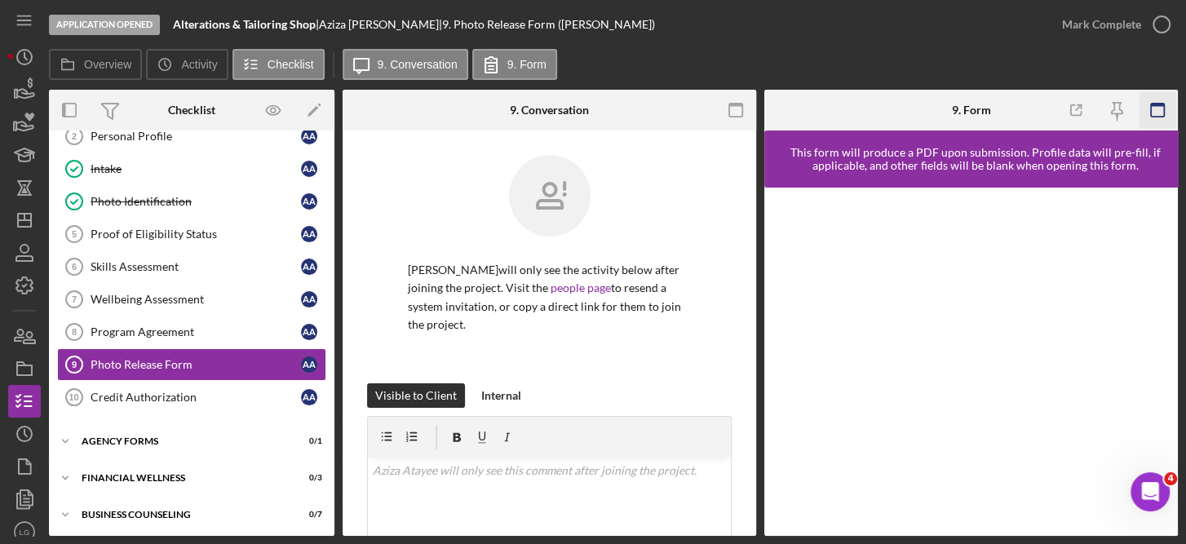
click at [1162, 104] on rect "button" at bounding box center [1157, 105] width 13 height 3
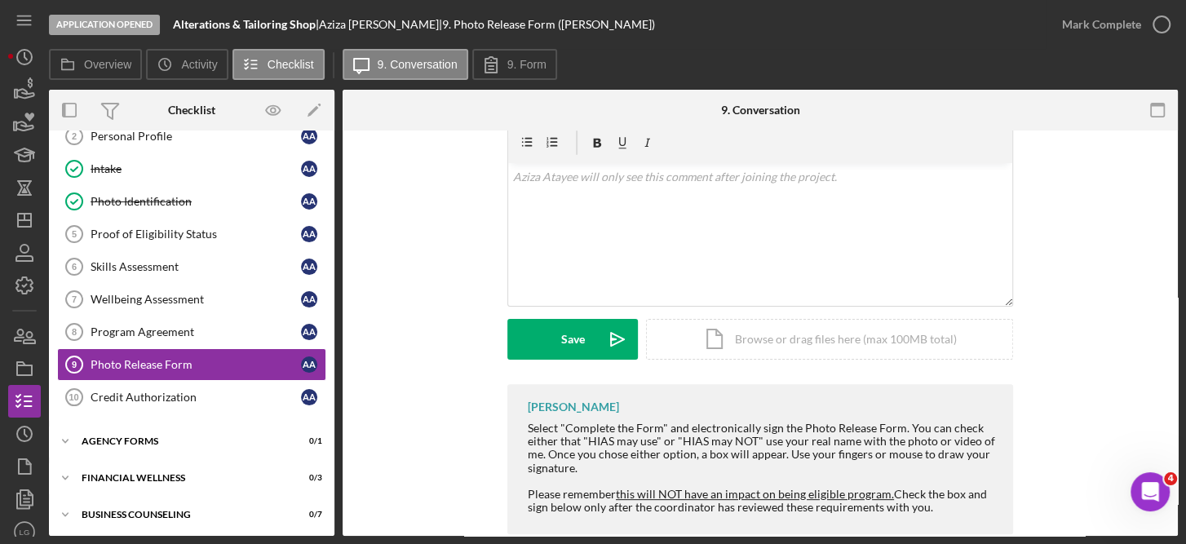
scroll to position [288, 0]
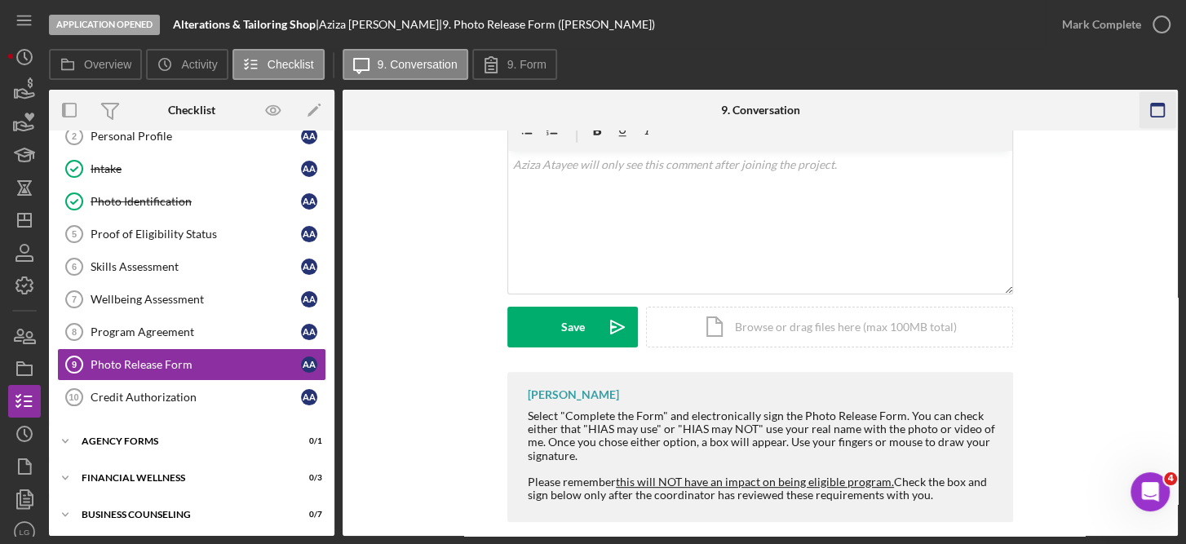
click at [1160, 104] on rect "button" at bounding box center [1157, 105] width 13 height 3
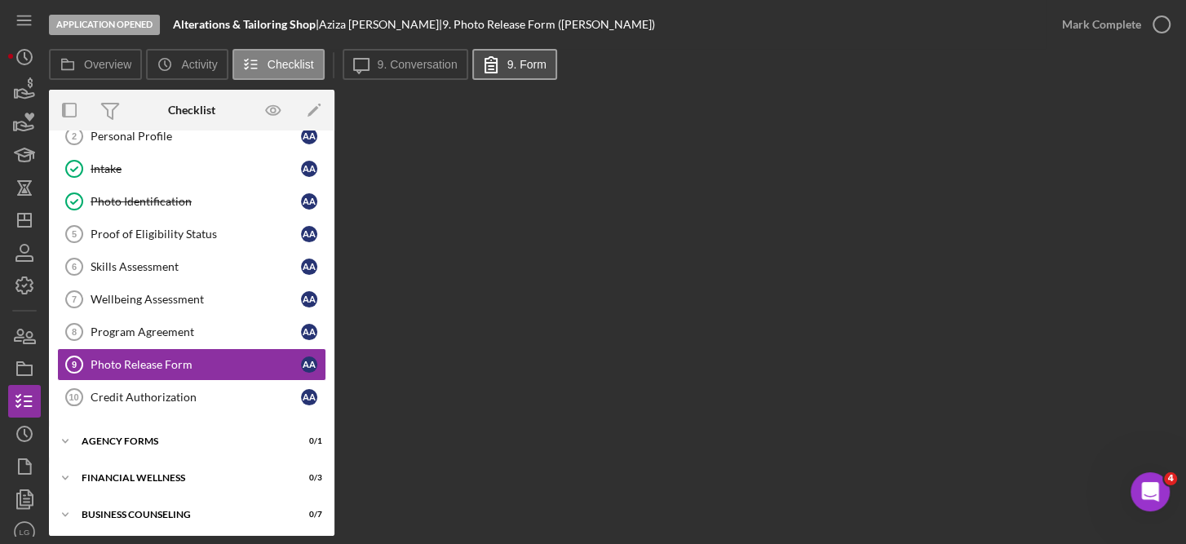
click at [529, 61] on label "9. Form" at bounding box center [527, 64] width 39 height 13
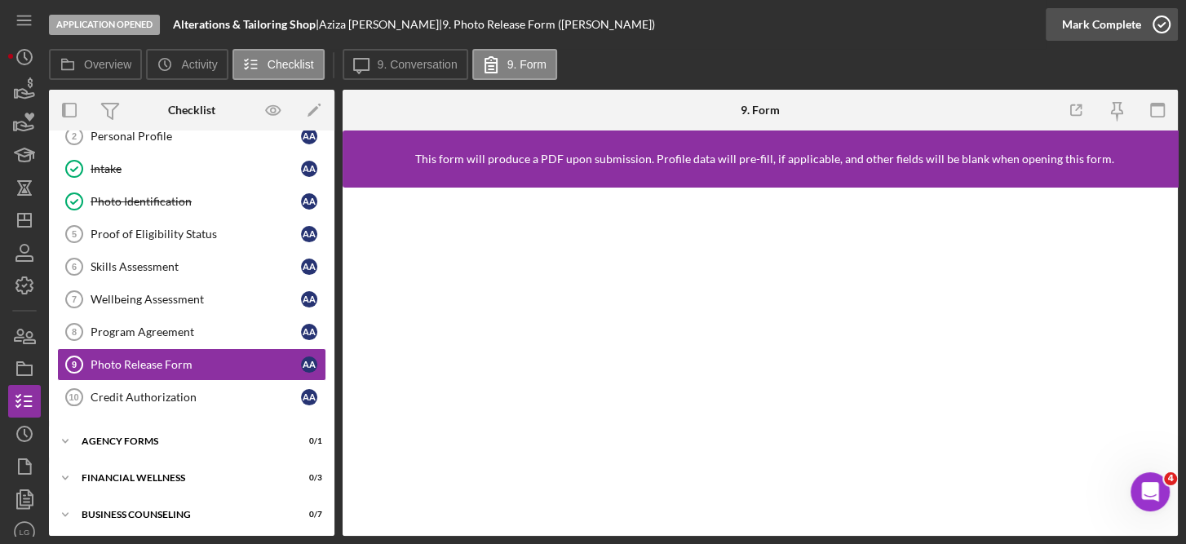
click at [1165, 22] on icon "button" at bounding box center [1162, 24] width 41 height 41
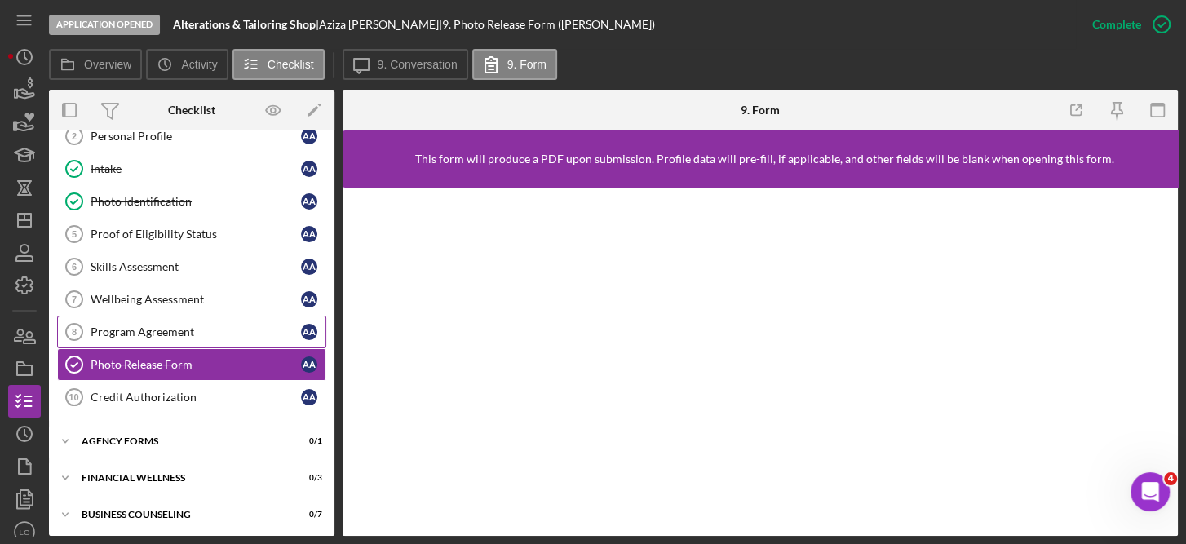
click at [185, 316] on link "Program Agreement 8 Program Agreement A A" at bounding box center [191, 332] width 269 height 33
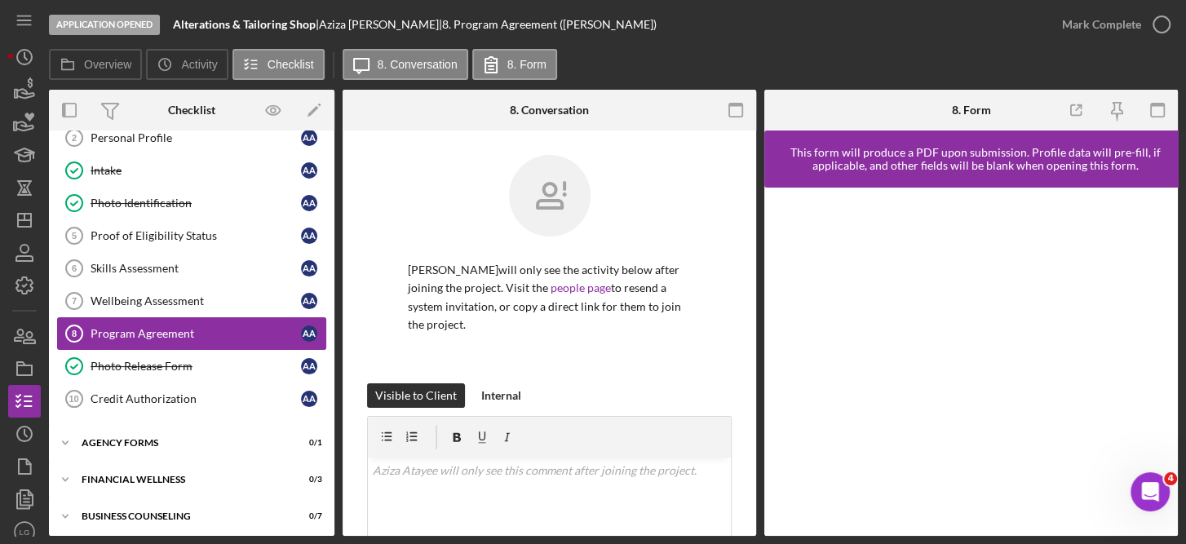
scroll to position [85, 0]
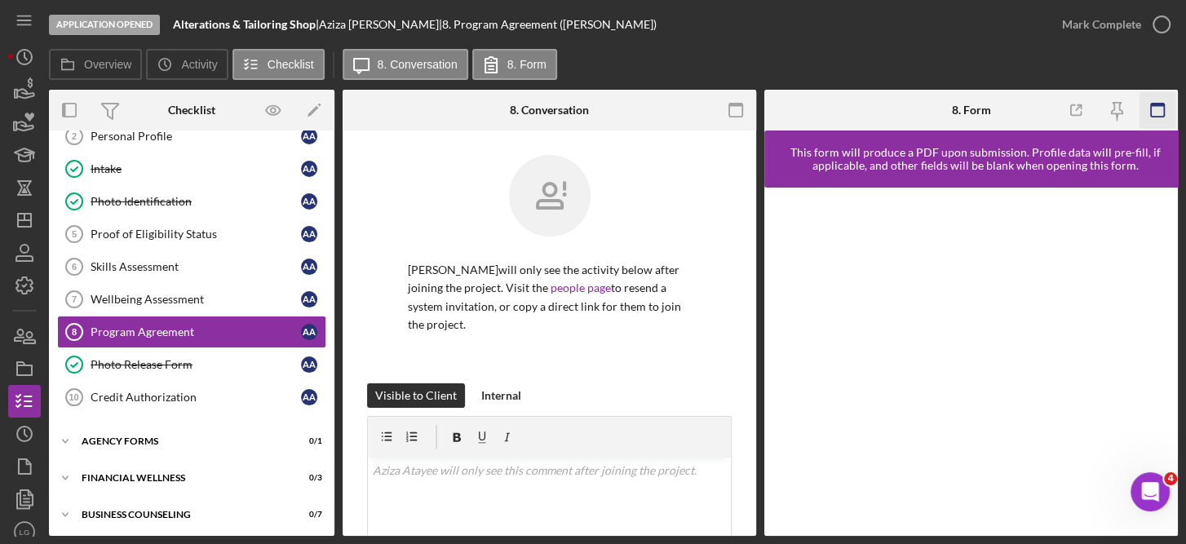
click at [1162, 108] on icon "button" at bounding box center [1158, 110] width 37 height 37
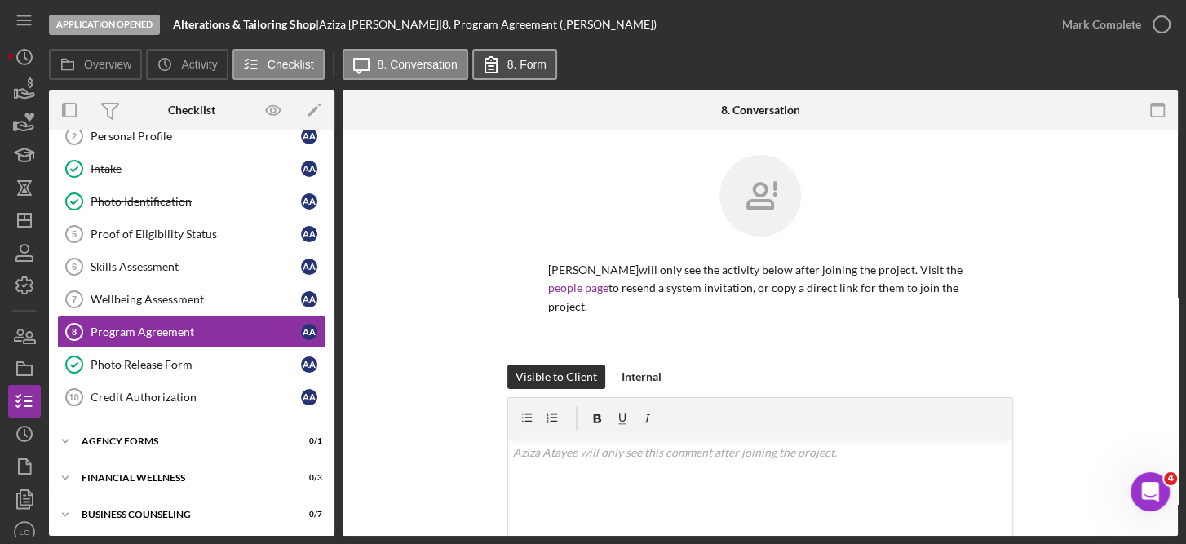
click at [514, 60] on label "8. Form" at bounding box center [527, 64] width 39 height 13
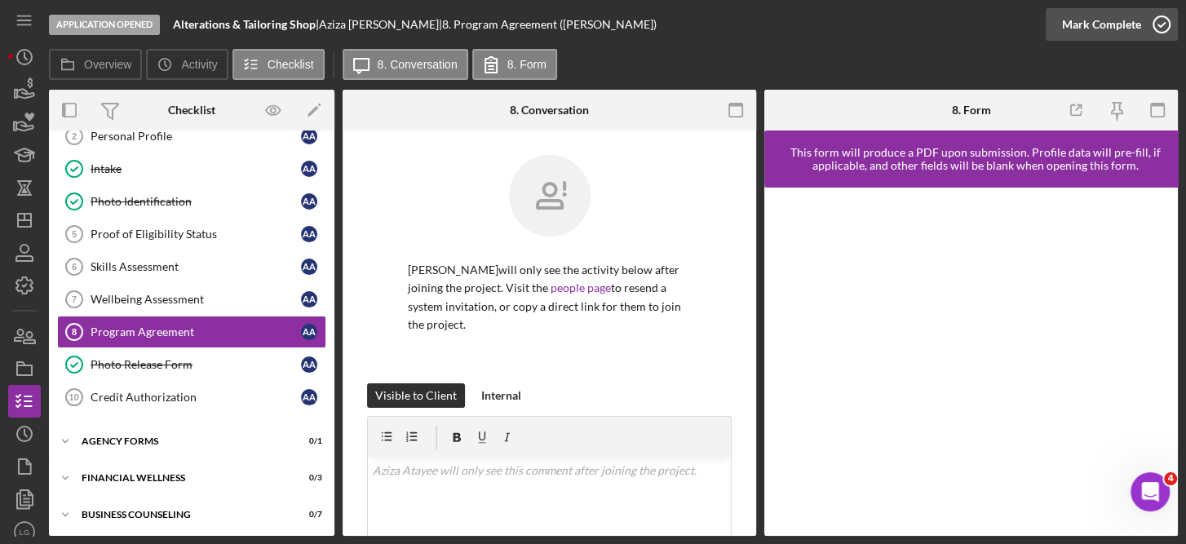
click at [1155, 14] on icon "button" at bounding box center [1162, 24] width 41 height 41
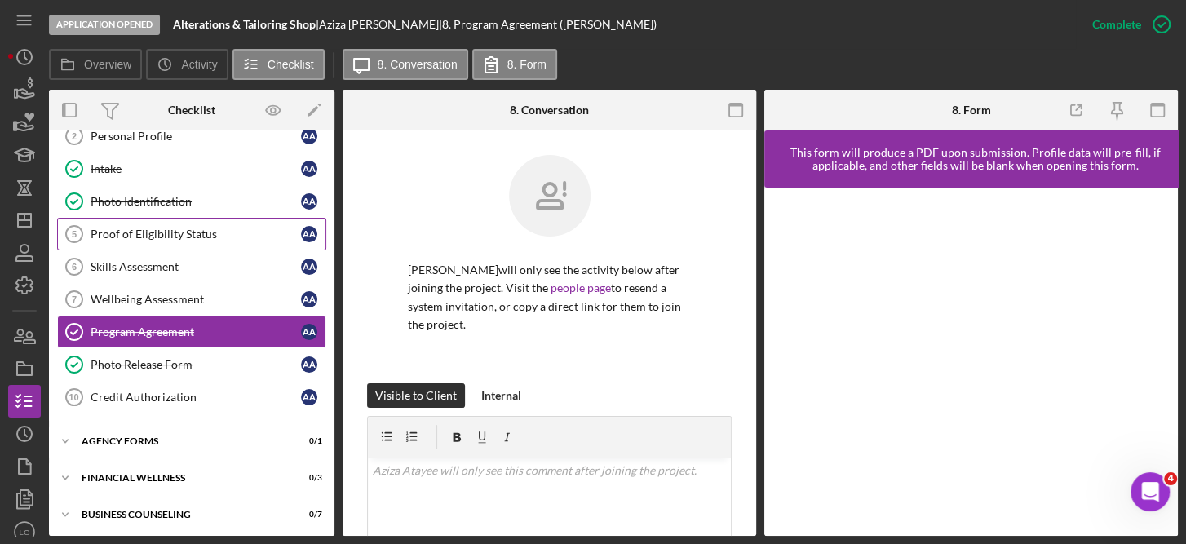
click at [180, 236] on div "Proof of Eligibility Status" at bounding box center [196, 234] width 211 height 13
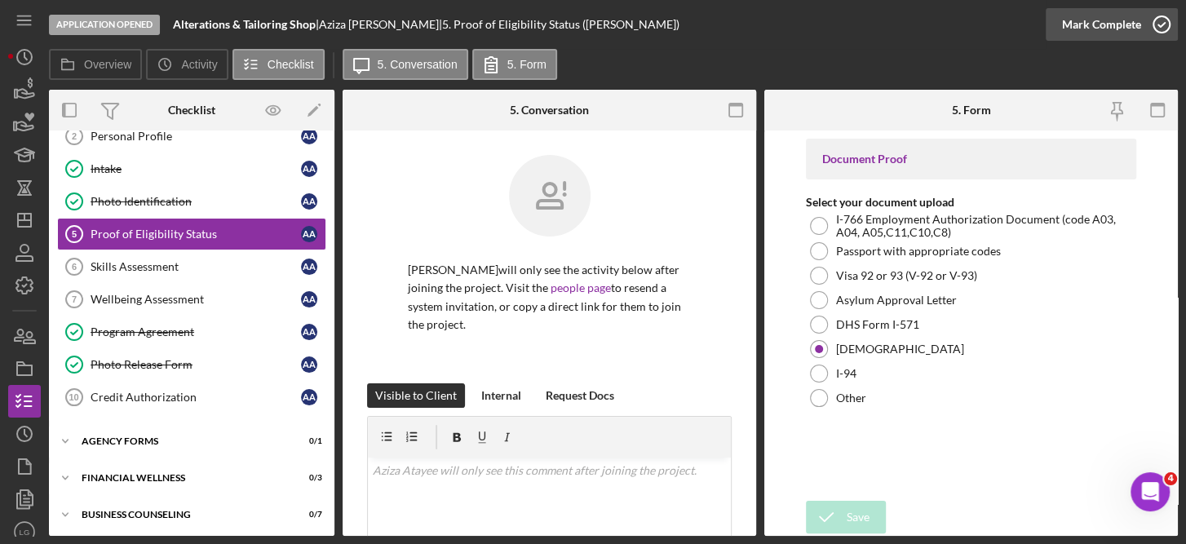
click at [1164, 20] on icon "button" at bounding box center [1162, 24] width 41 height 41
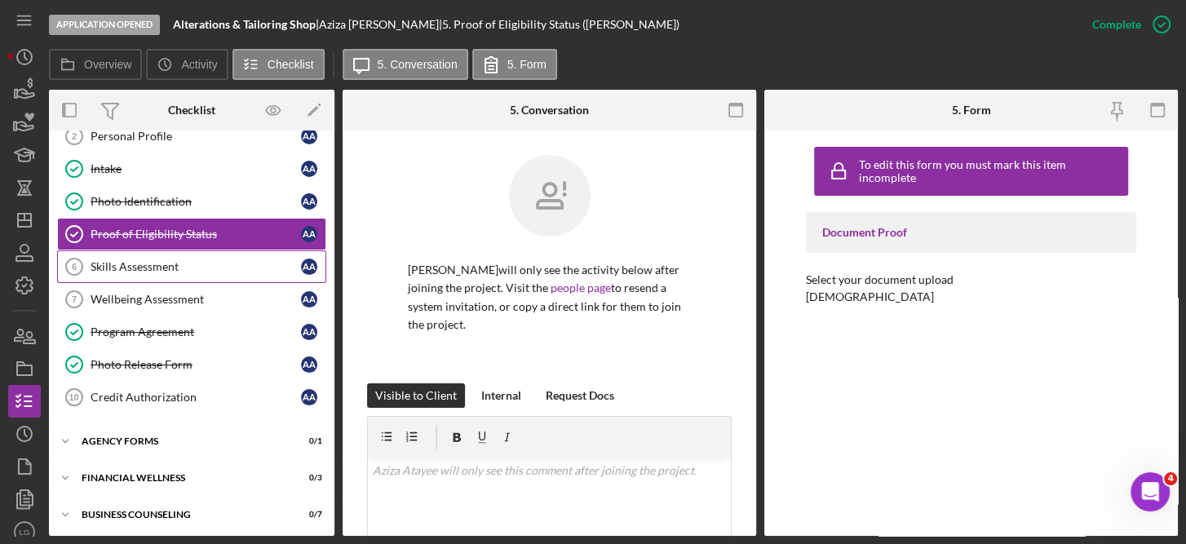
click at [163, 264] on div "Skills Assessment" at bounding box center [196, 266] width 211 height 13
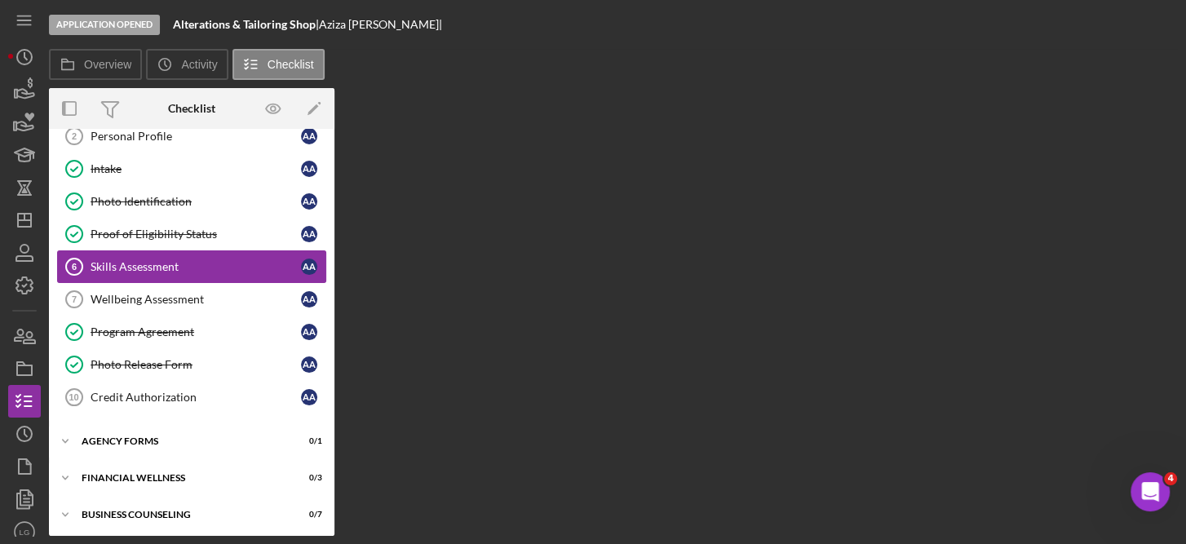
scroll to position [85, 0]
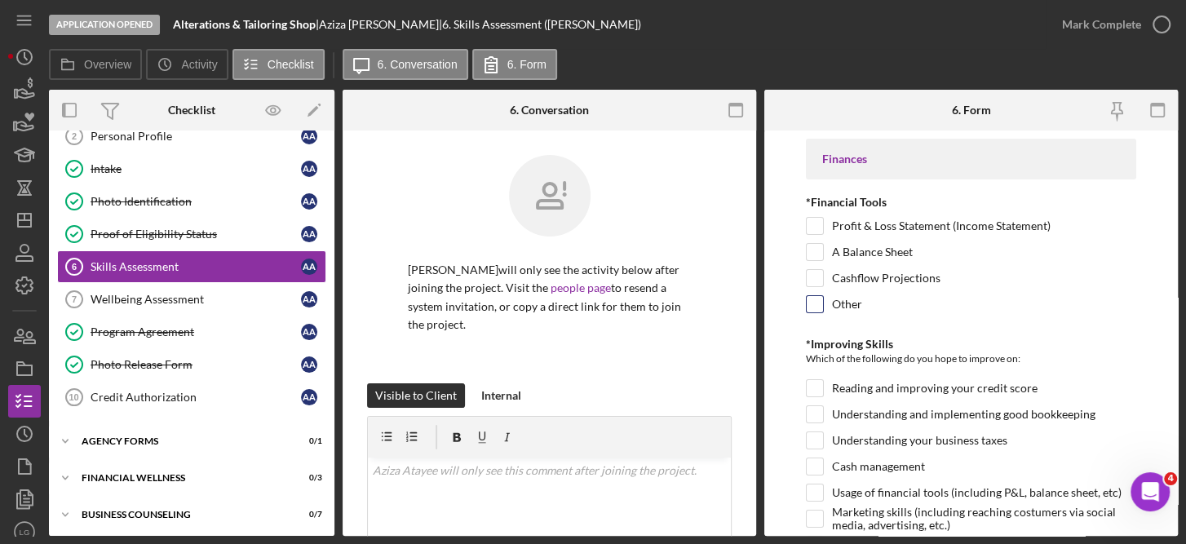
click at [819, 297] on input "Other" at bounding box center [815, 304] width 16 height 16
checkbox input "true"
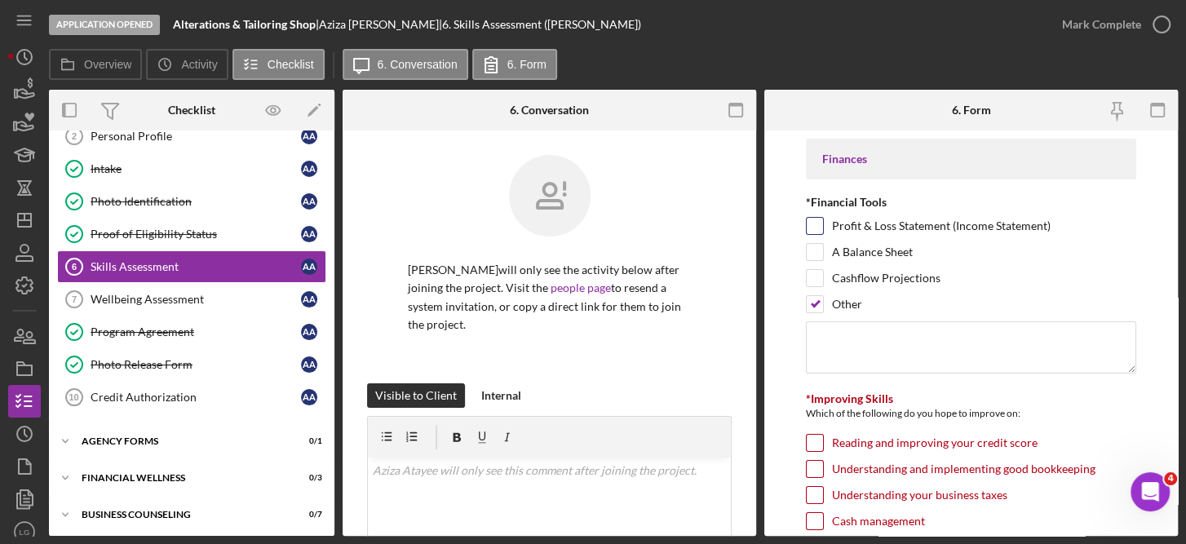
click at [819, 226] on input "Profit & Loss Statement (Income Statement)" at bounding box center [815, 226] width 16 height 16
checkbox input "true"
click at [812, 304] on input "Other" at bounding box center [815, 304] width 16 height 16
checkbox input "false"
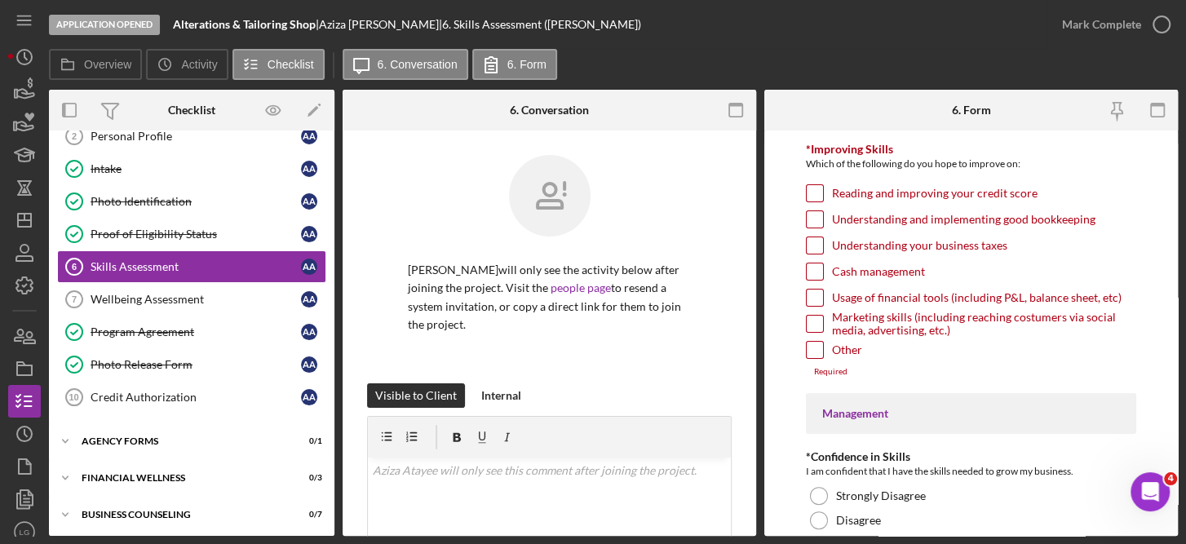
scroll to position [201, 0]
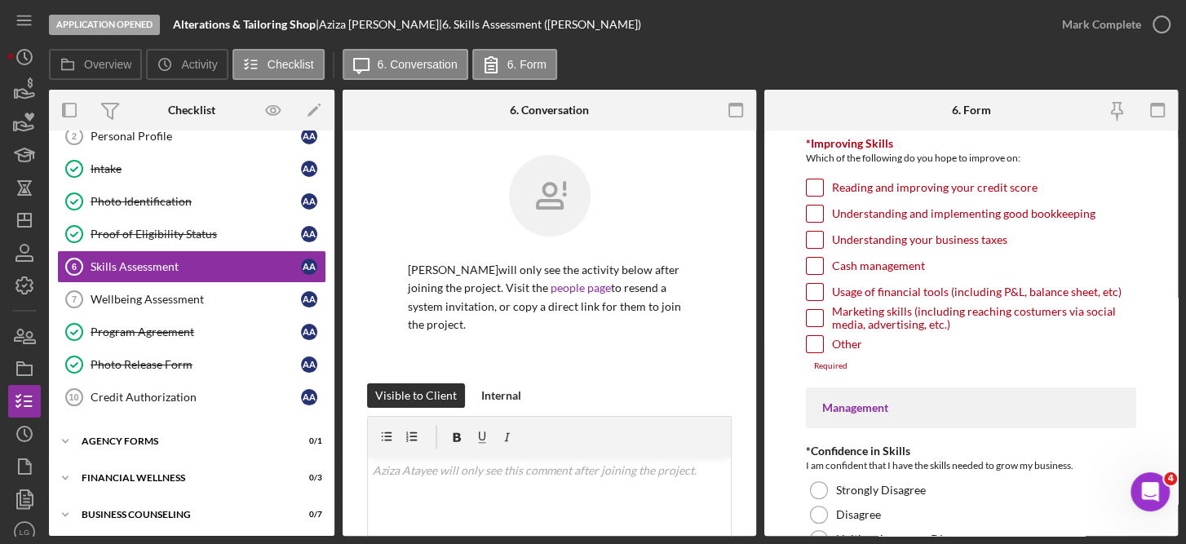
click at [814, 190] on input "Reading and improving your credit score" at bounding box center [815, 188] width 16 height 16
checkbox input "true"
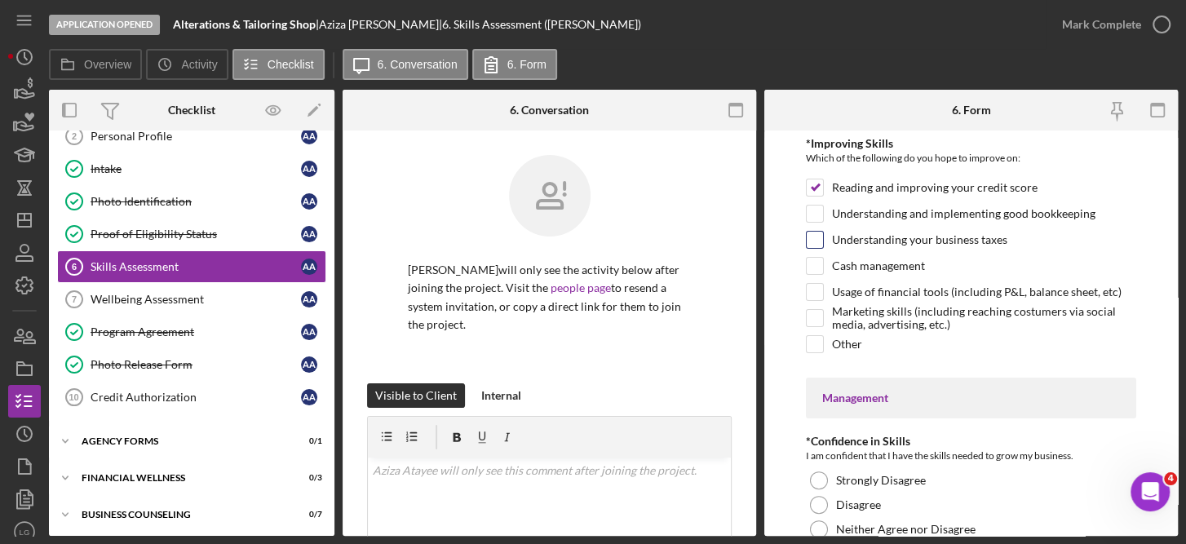
click at [817, 236] on input "Understanding your business taxes" at bounding box center [815, 240] width 16 height 16
checkbox input "true"
click at [816, 258] on input "Cash management" at bounding box center [815, 266] width 16 height 16
checkbox input "true"
click at [814, 315] on input "Marketing skills (including reaching costumers via social media, advertising, e…" at bounding box center [815, 318] width 16 height 16
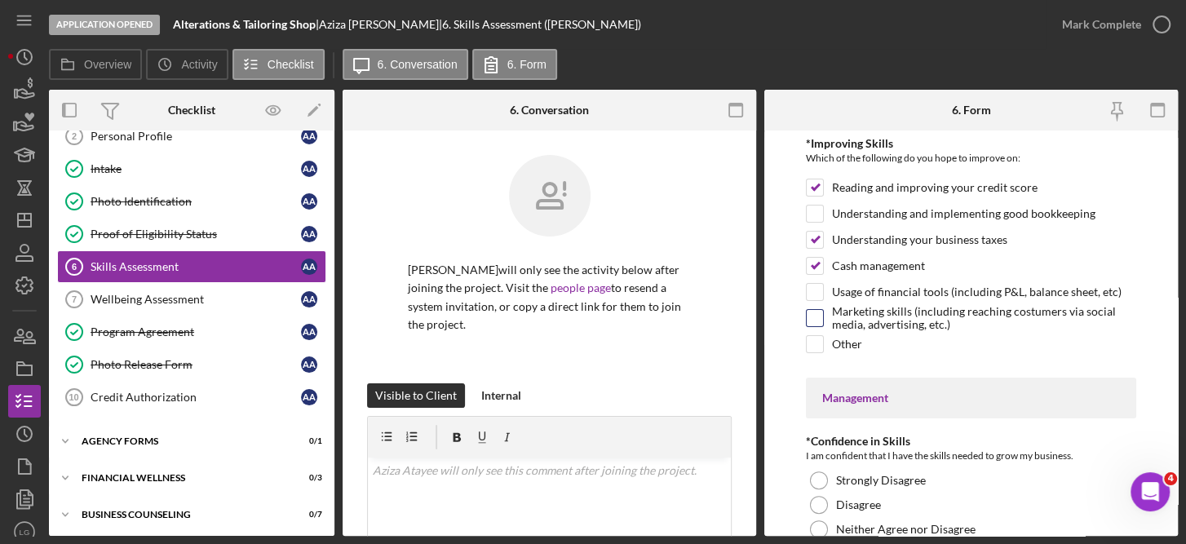
checkbox input "true"
click at [820, 340] on input "Other" at bounding box center [815, 344] width 16 height 16
checkbox input "true"
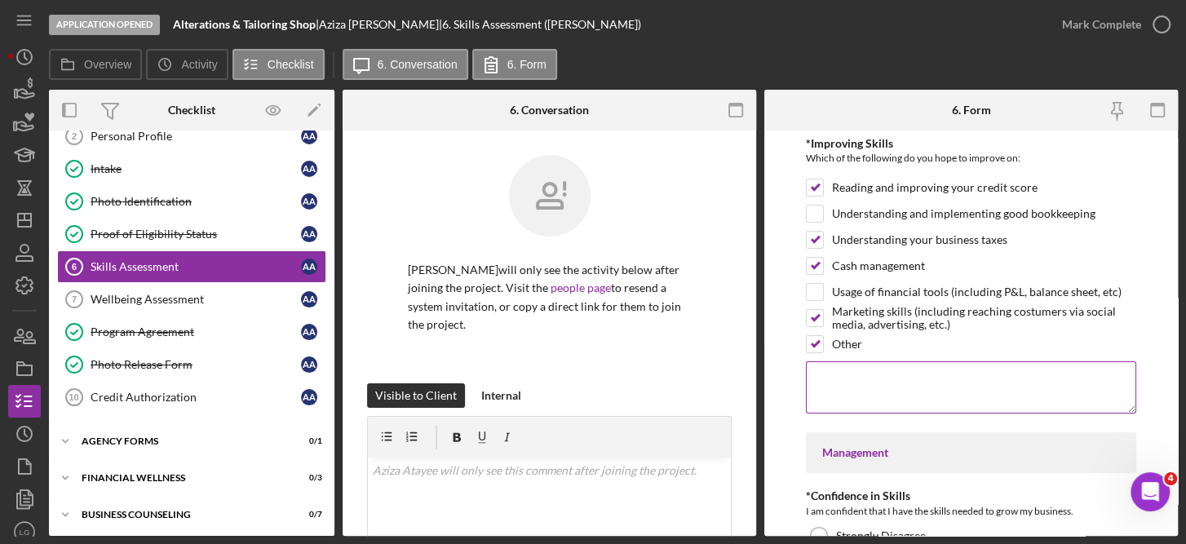
click at [837, 361] on textarea at bounding box center [971, 387] width 331 height 52
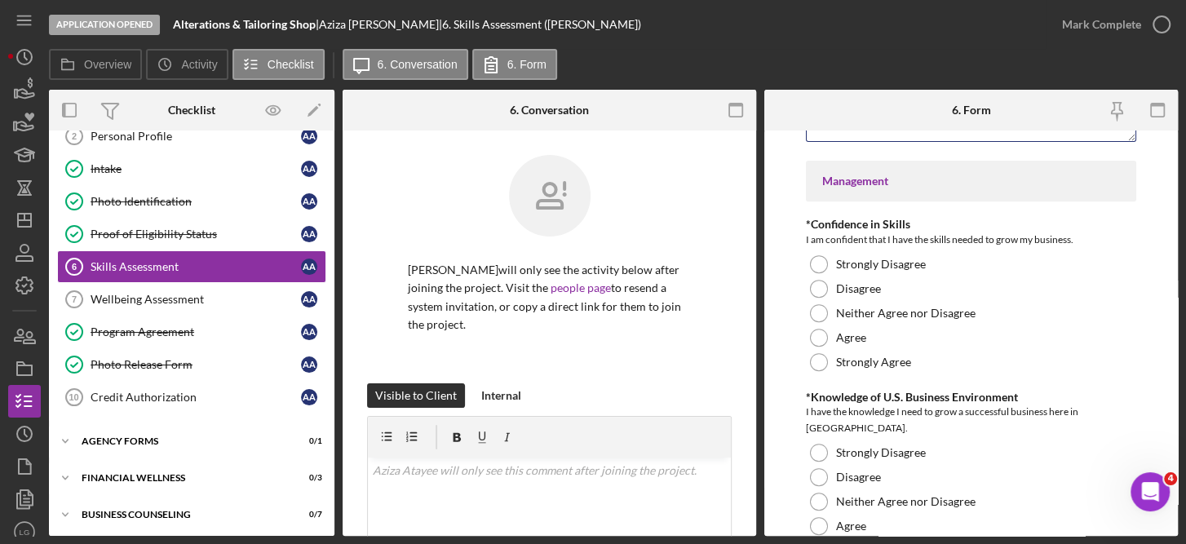
scroll to position [519, 0]
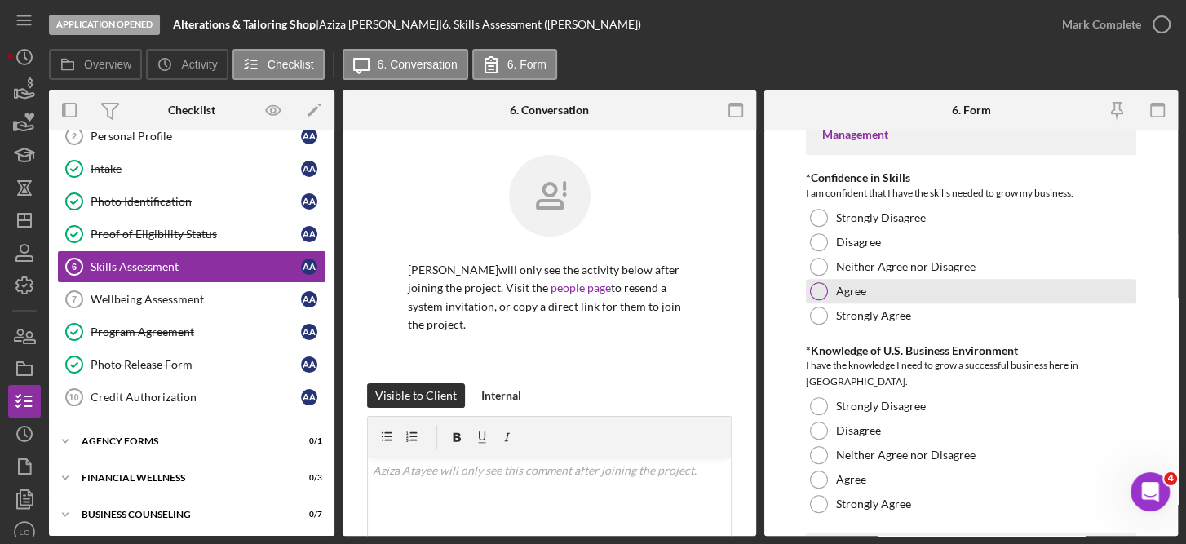
type textarea "Getting customers to buy my items that I sew."
click at [836, 285] on label "Agree" at bounding box center [851, 291] width 30 height 13
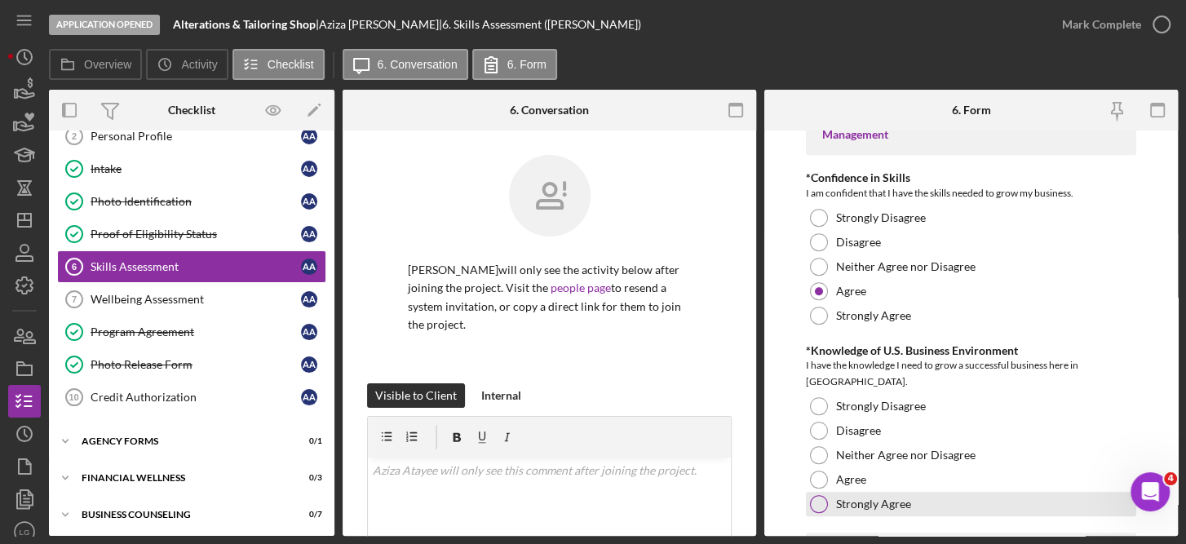
click at [851, 492] on div "Strongly Agree" at bounding box center [971, 504] width 331 height 24
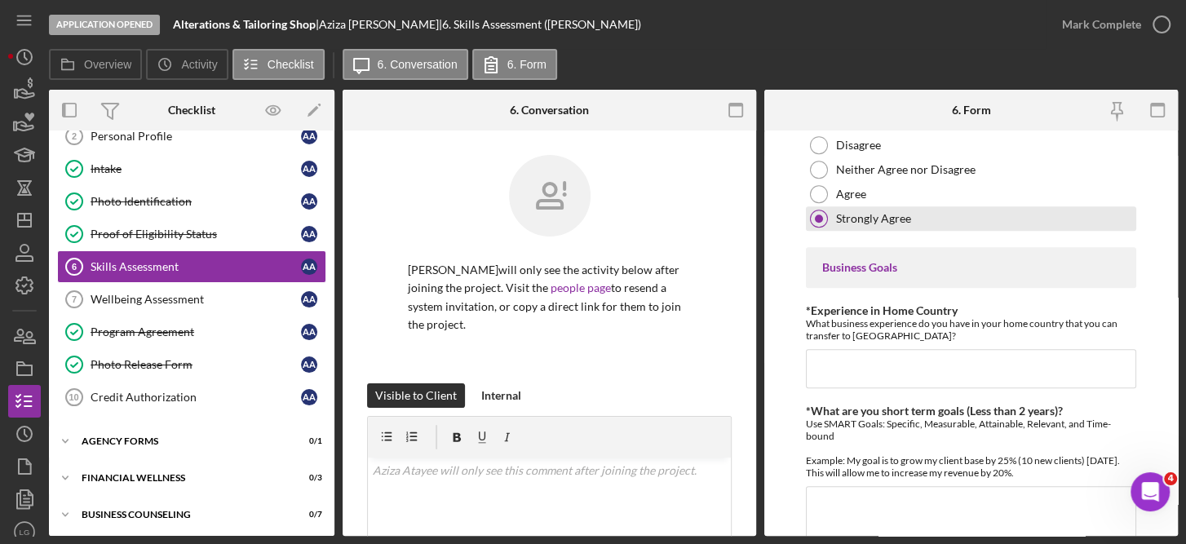
scroll to position [812, 0]
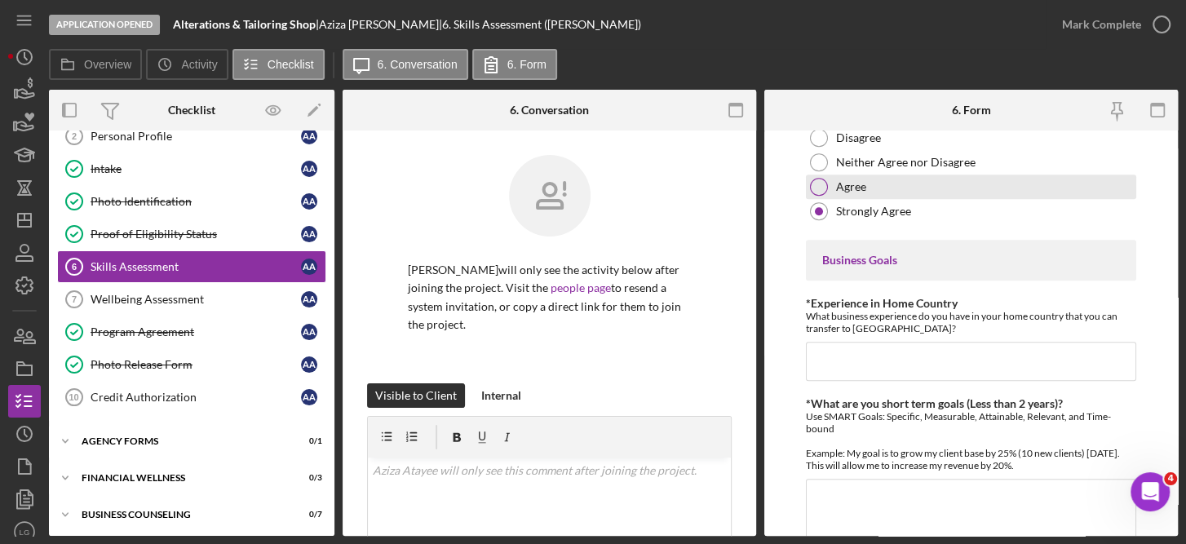
click at [862, 180] on label "Agree" at bounding box center [851, 186] width 30 height 13
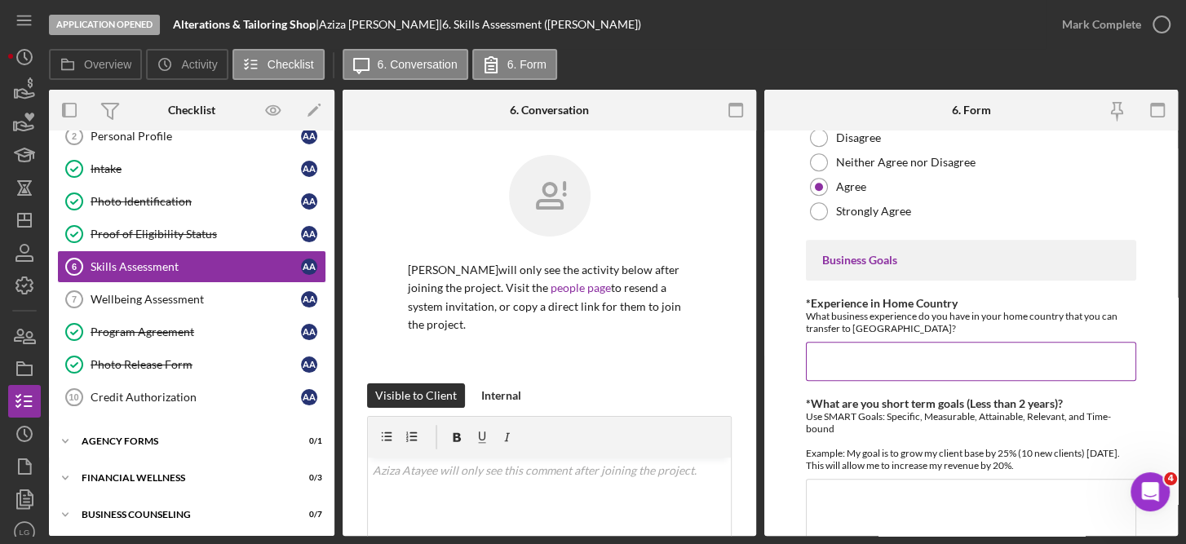
click at [855, 342] on input "*Experience in Home Country" at bounding box center [971, 361] width 331 height 39
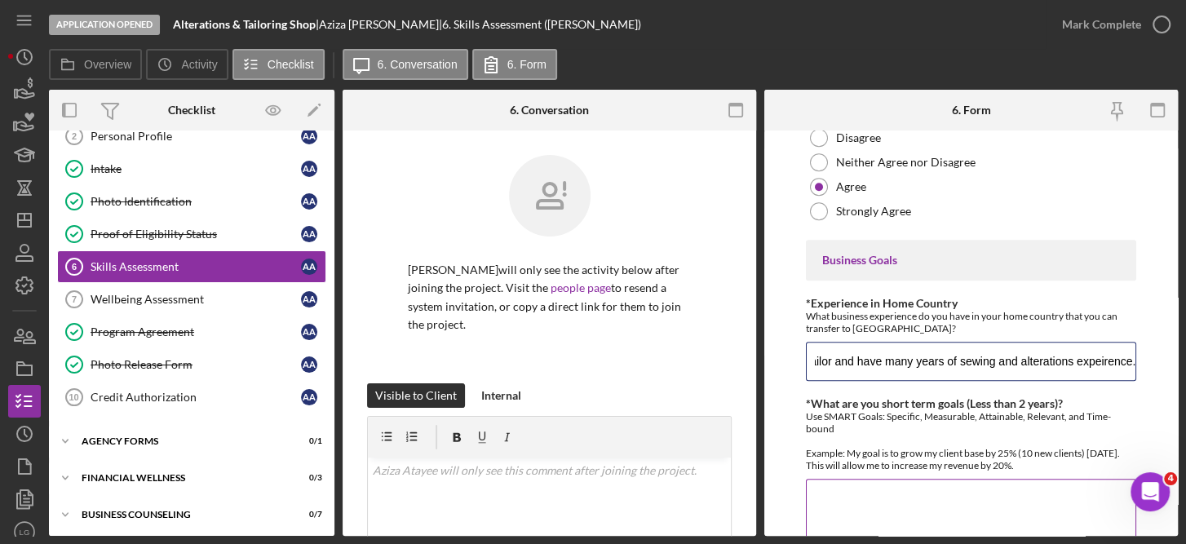
type input "I am a expert tailor and have many years of sewing and alterations expeirence."
click at [865, 479] on textarea "*What are you short term goals (Less than 2 years)?" at bounding box center [971, 518] width 331 height 78
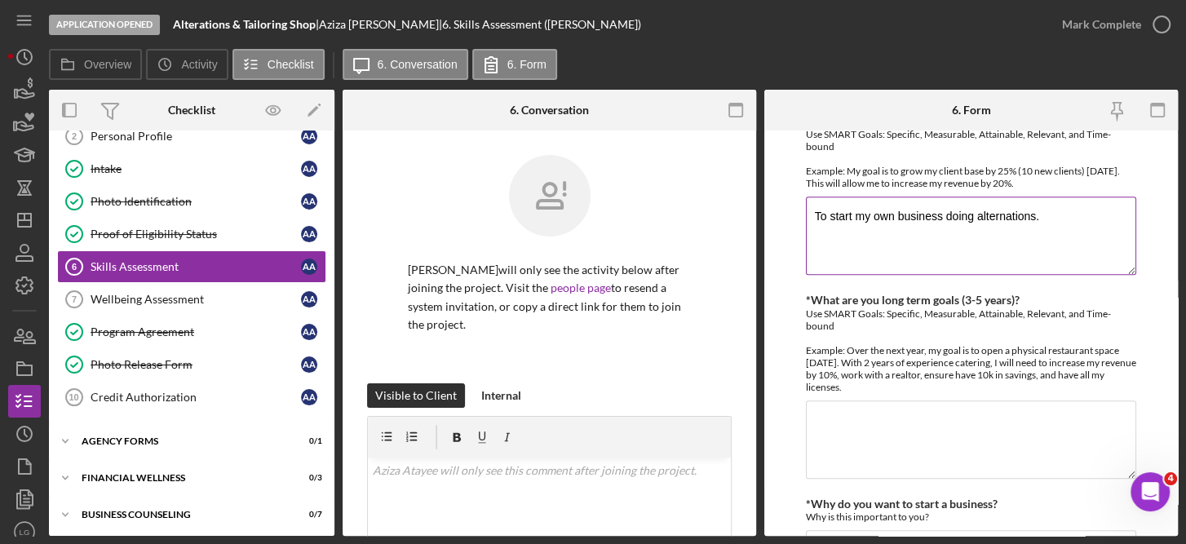
scroll to position [1097, 0]
type textarea "To start my own business doing alternations."
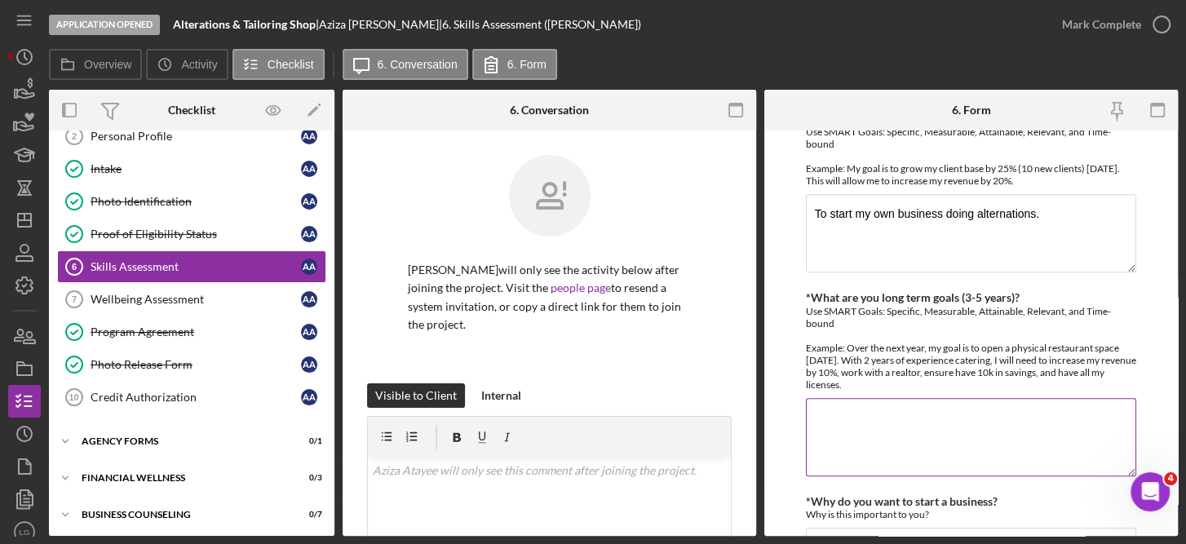
click at [851, 398] on textarea "*What are you long term goals (3-5 years)?" at bounding box center [971, 437] width 331 height 78
type textarea "To have my own shop."
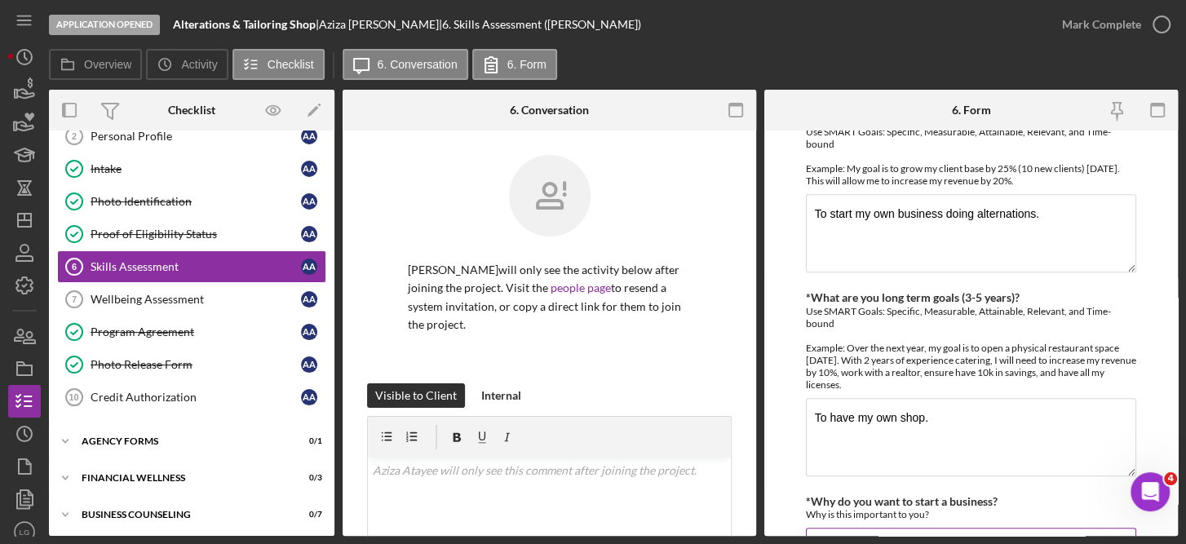
click at [870, 528] on input "*Why do you want to start a business?" at bounding box center [971, 547] width 331 height 39
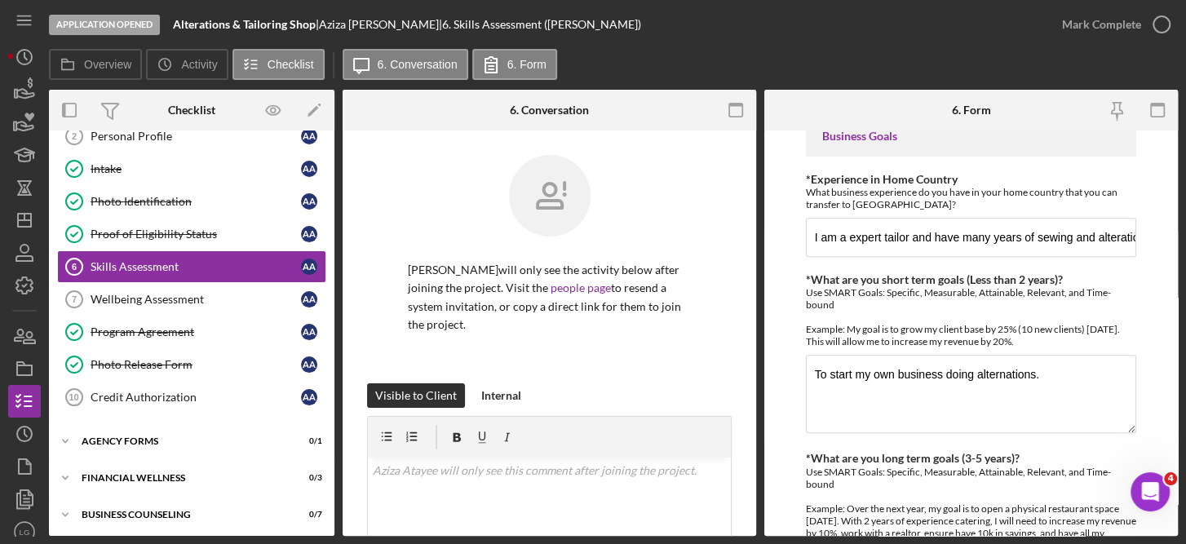
scroll to position [1115, 0]
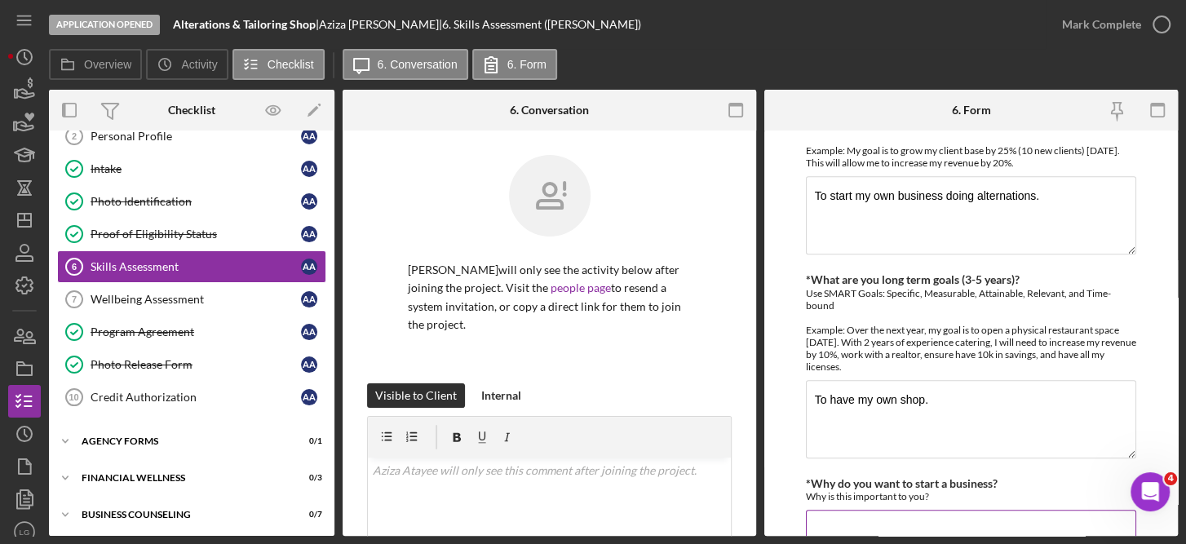
click at [836, 510] on input "*Why do you want to start a business?" at bounding box center [971, 529] width 331 height 39
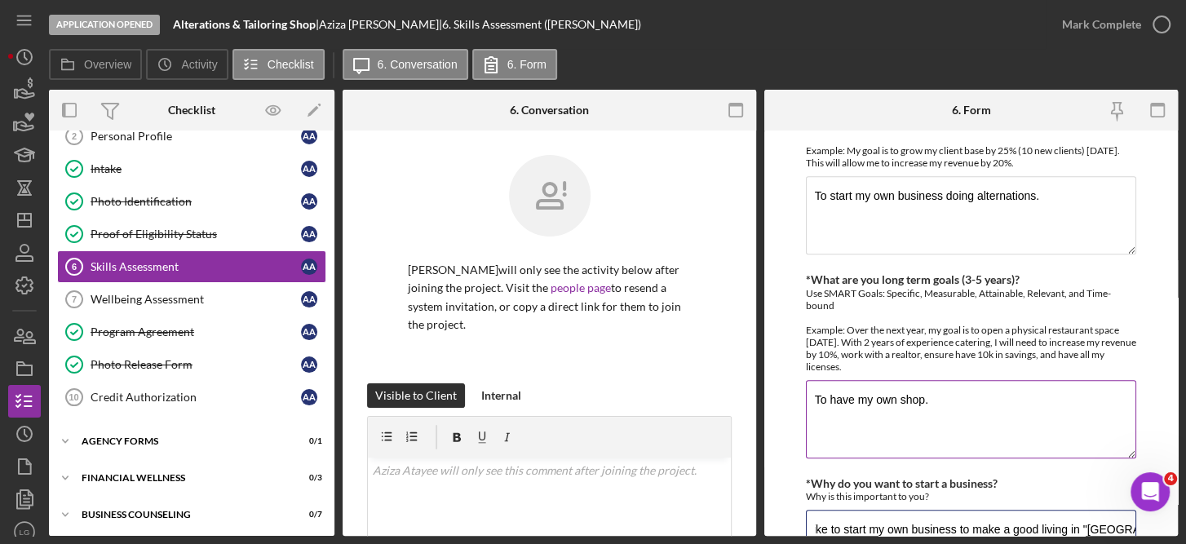
type input "I am an expert tailor and I would like to start my own business to make a good …"
click at [898, 380] on textarea "To have my own shop." at bounding box center [971, 419] width 331 height 78
type textarea "To have my own alterations shop."
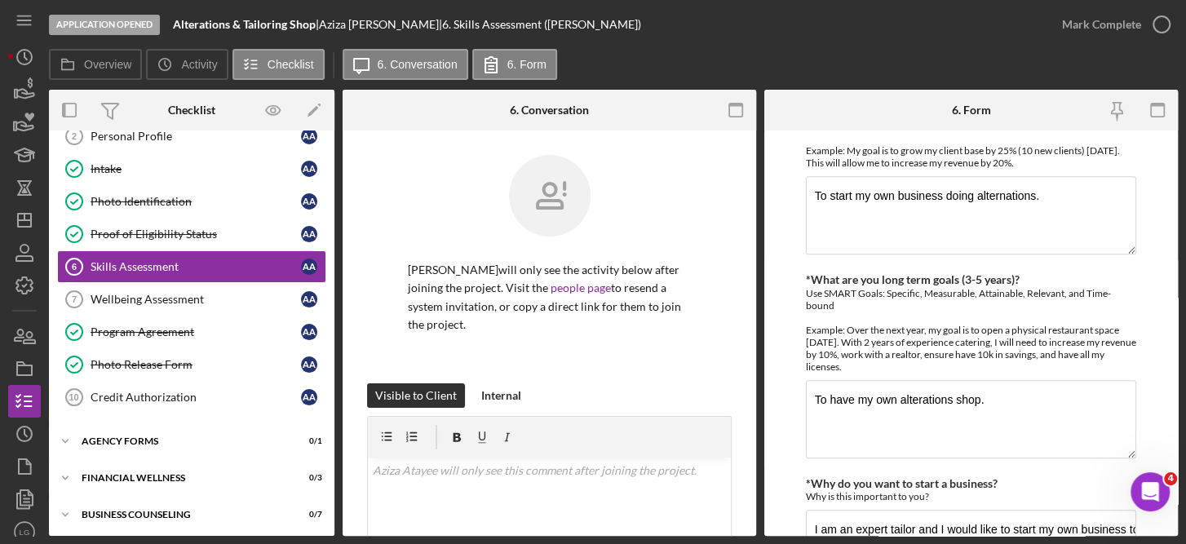
click at [1162, 20] on icon "button" at bounding box center [1162, 24] width 41 height 41
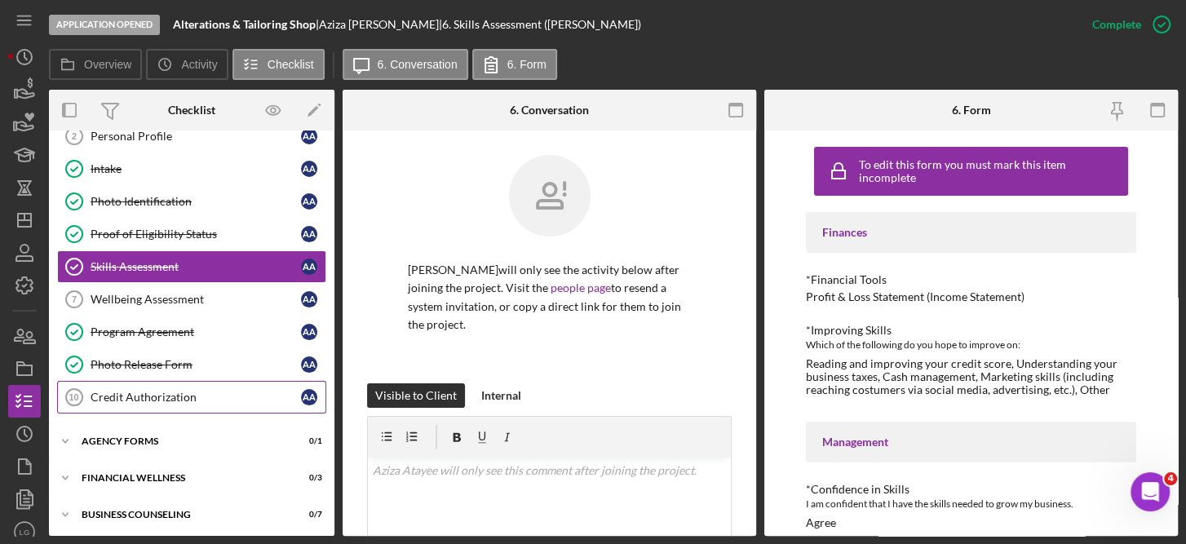
click at [173, 391] on div "Credit Authorization" at bounding box center [196, 397] width 211 height 13
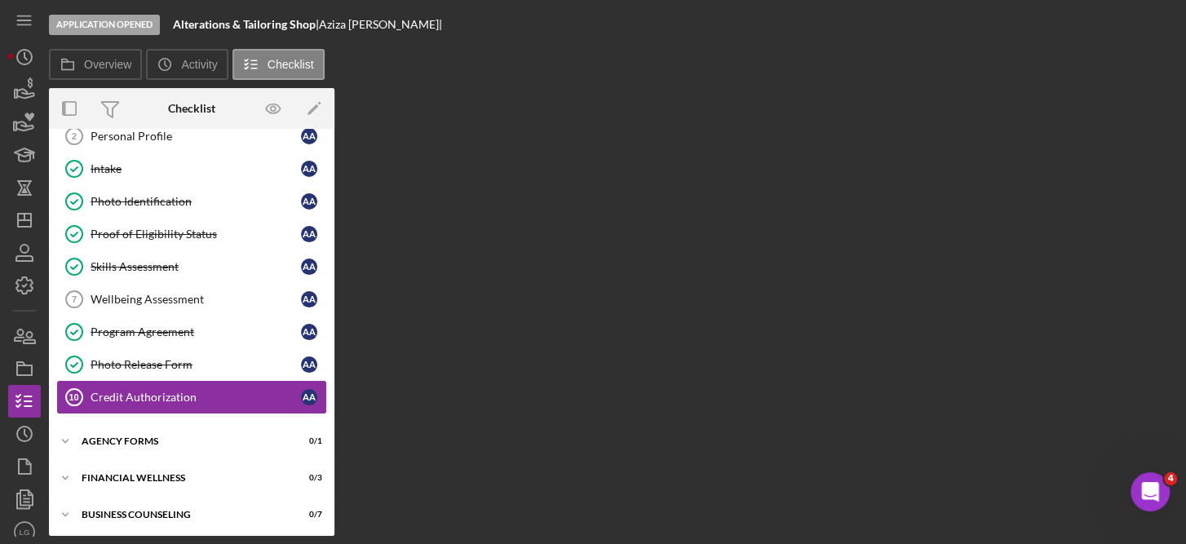
scroll to position [85, 0]
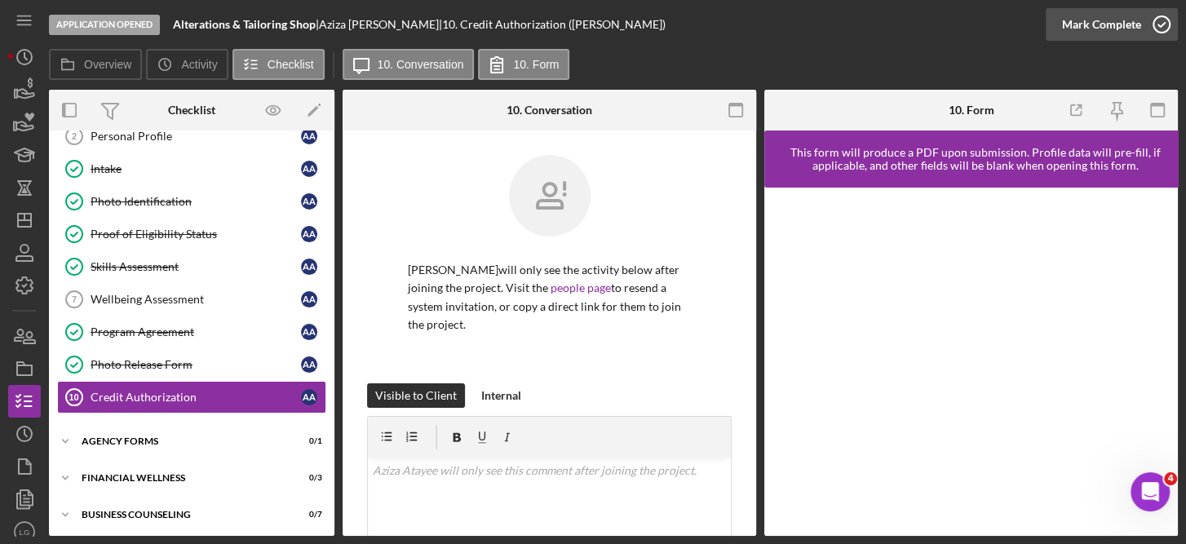
click at [1154, 26] on circle "button" at bounding box center [1162, 24] width 16 height 16
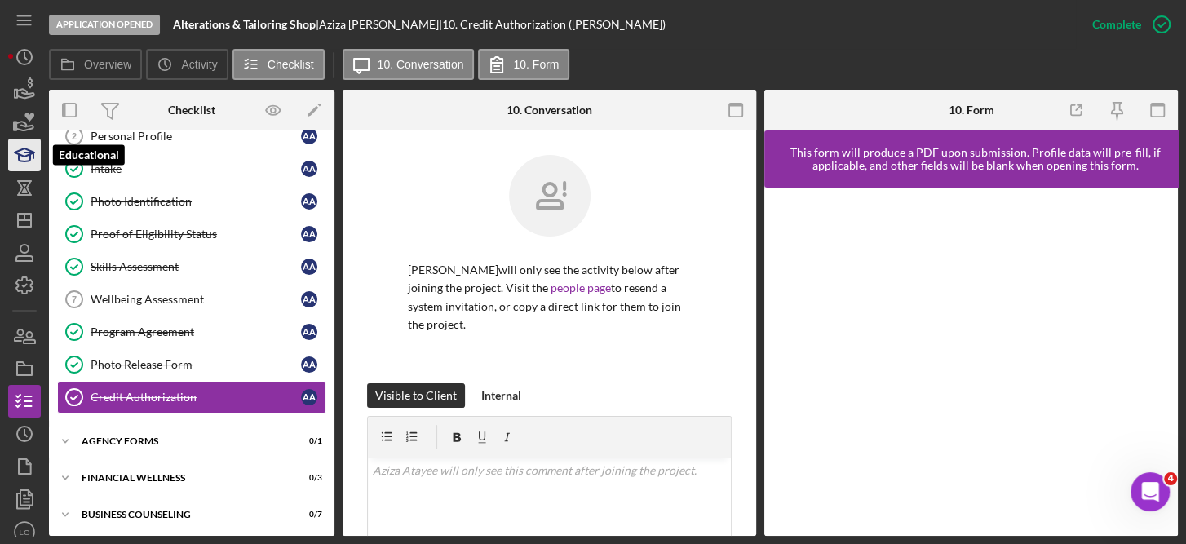
click at [23, 153] on icon "button" at bounding box center [24, 155] width 41 height 41
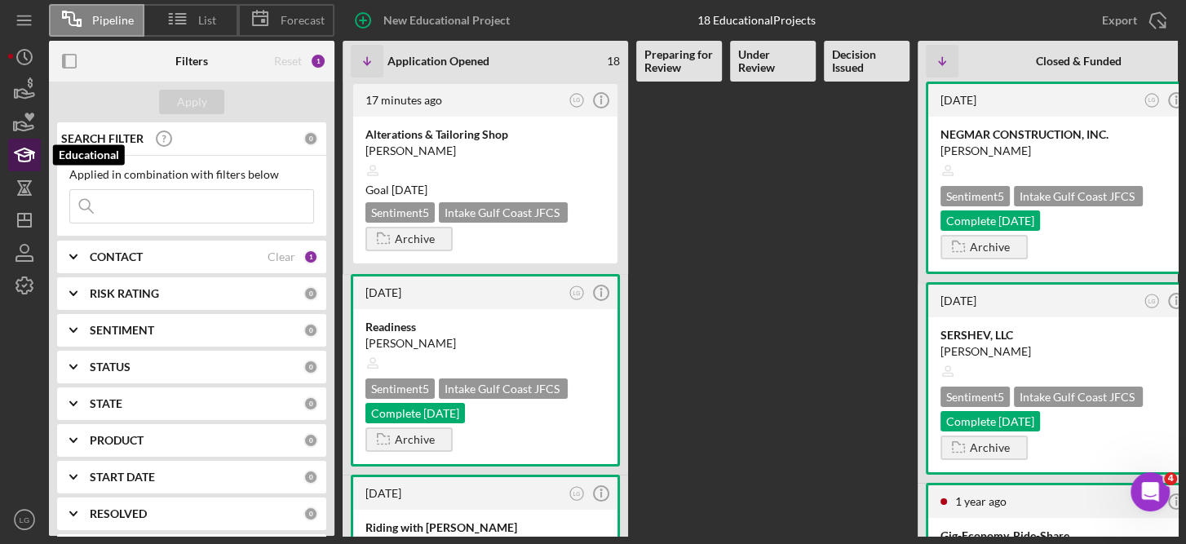
click at [26, 158] on icon "button" at bounding box center [24, 155] width 41 height 41
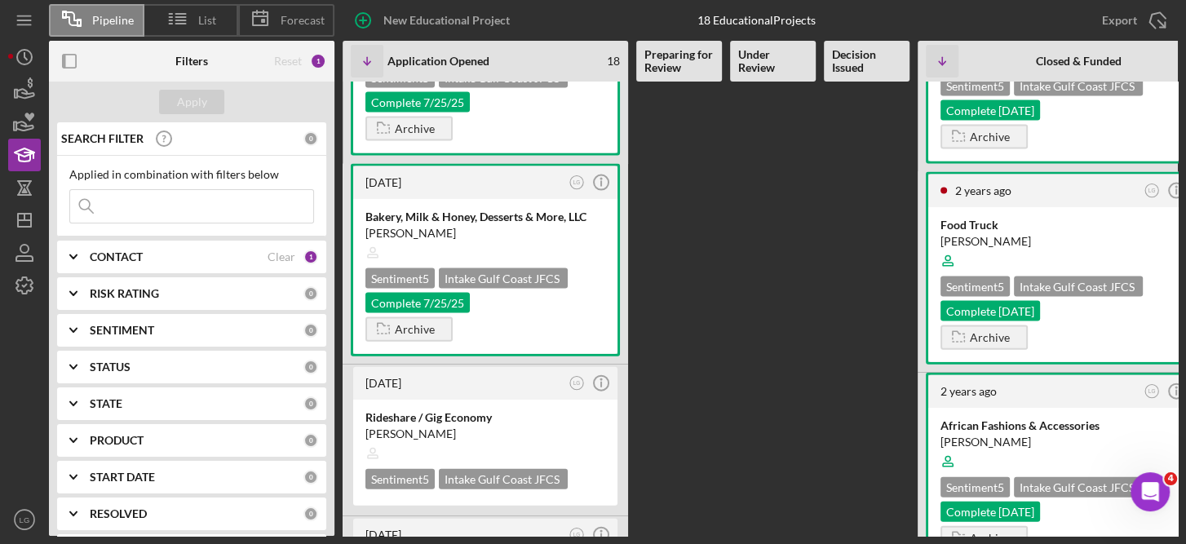
scroll to position [2341, 0]
